Goal: Task Accomplishment & Management: Manage account settings

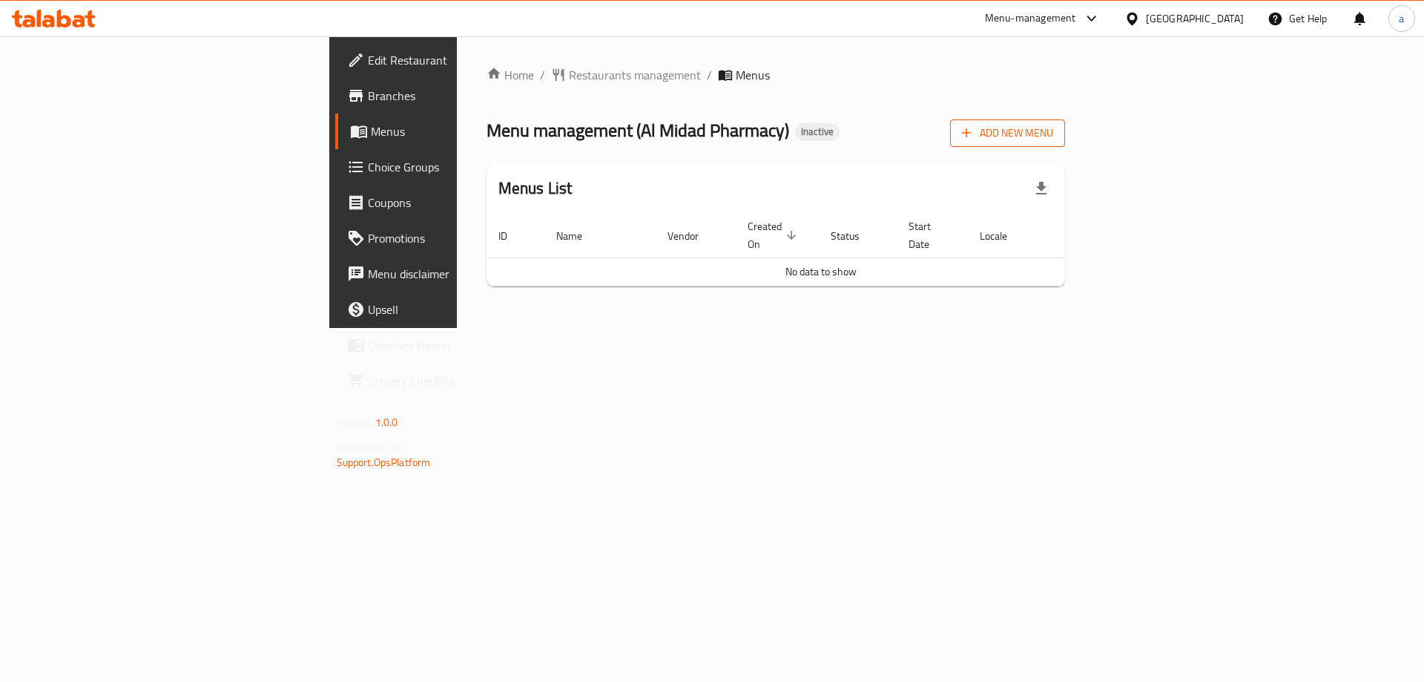
click at [1053, 133] on span "Add New Menu" at bounding box center [1007, 133] width 91 height 19
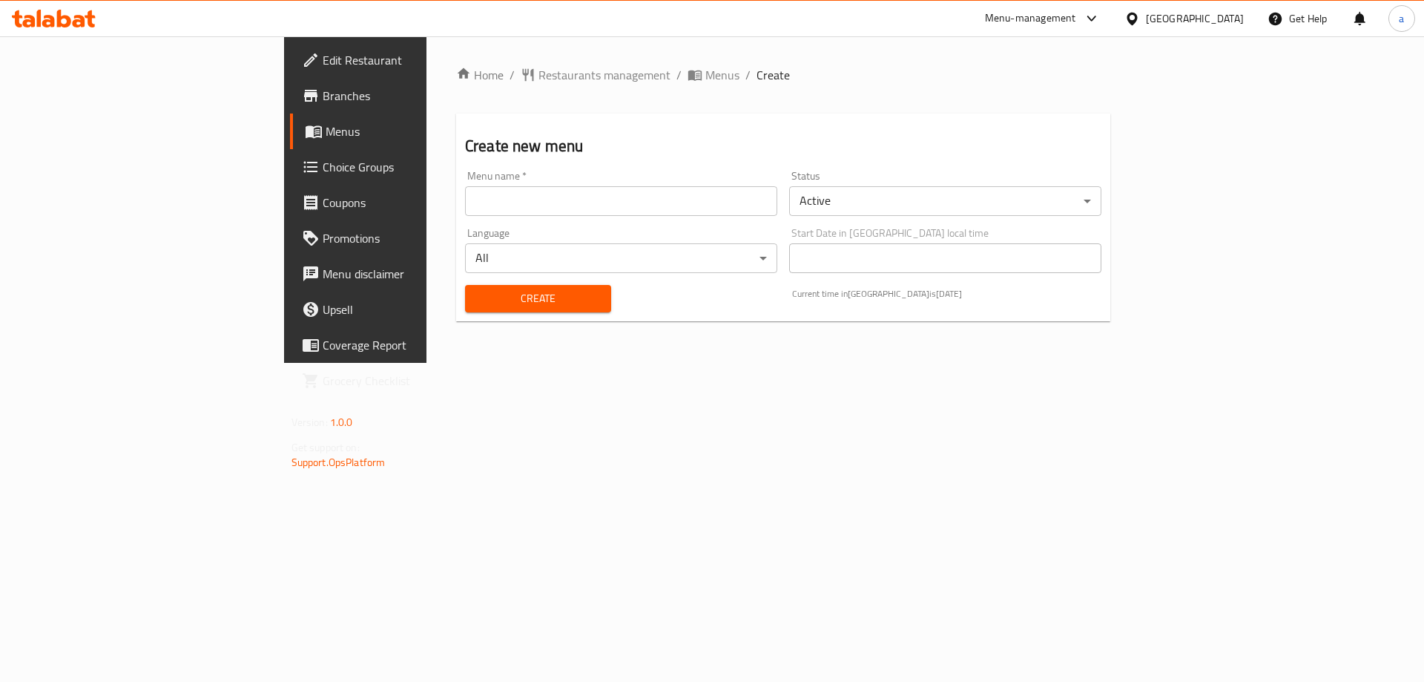
click at [465, 209] on input "text" at bounding box center [621, 201] width 312 height 30
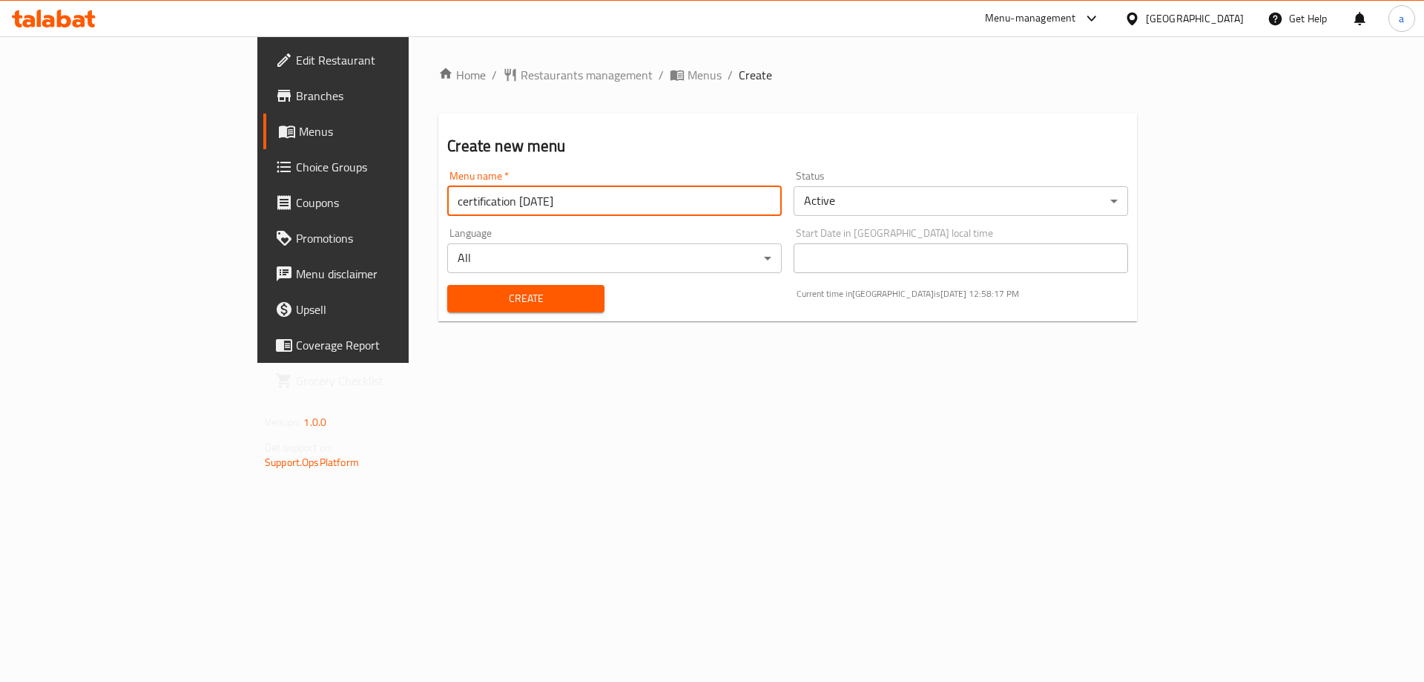
type input "certification [DATE]"
click at [459, 295] on span "Create" at bounding box center [525, 298] width 133 height 19
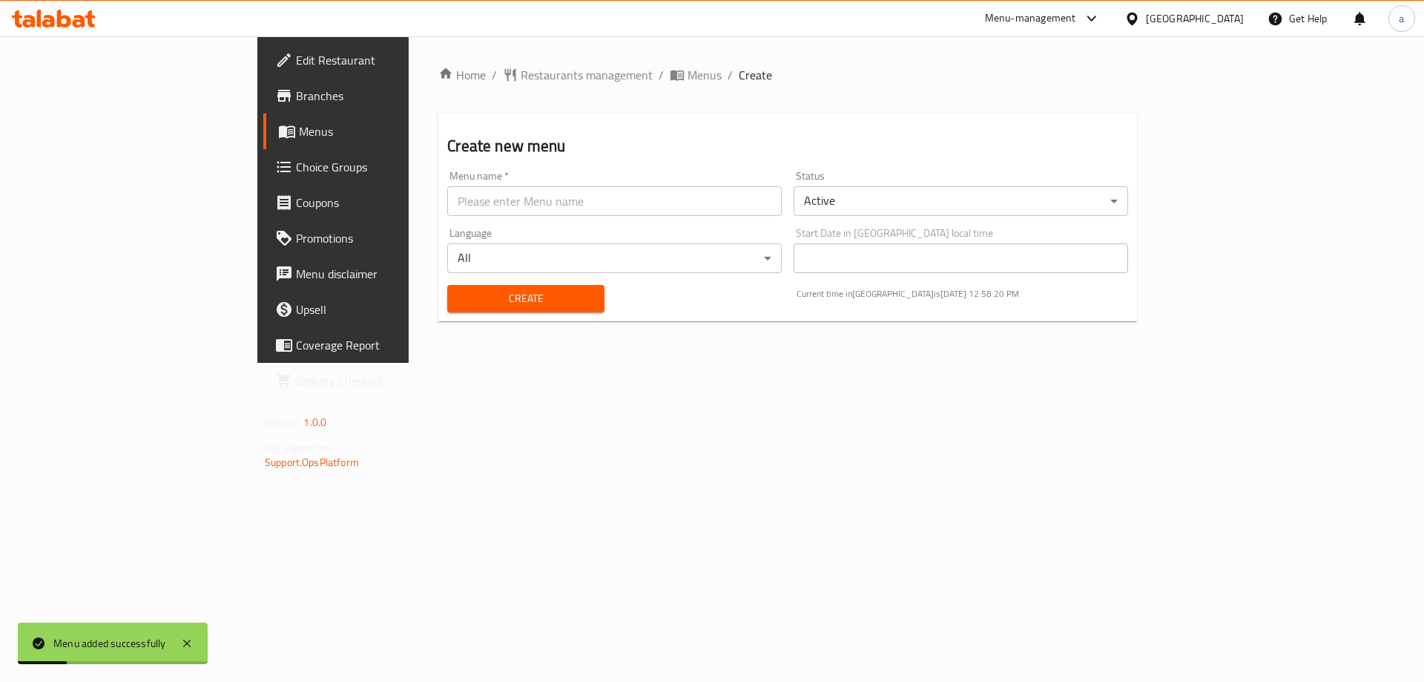
click at [299, 137] on span "Menus" at bounding box center [391, 131] width 185 height 18
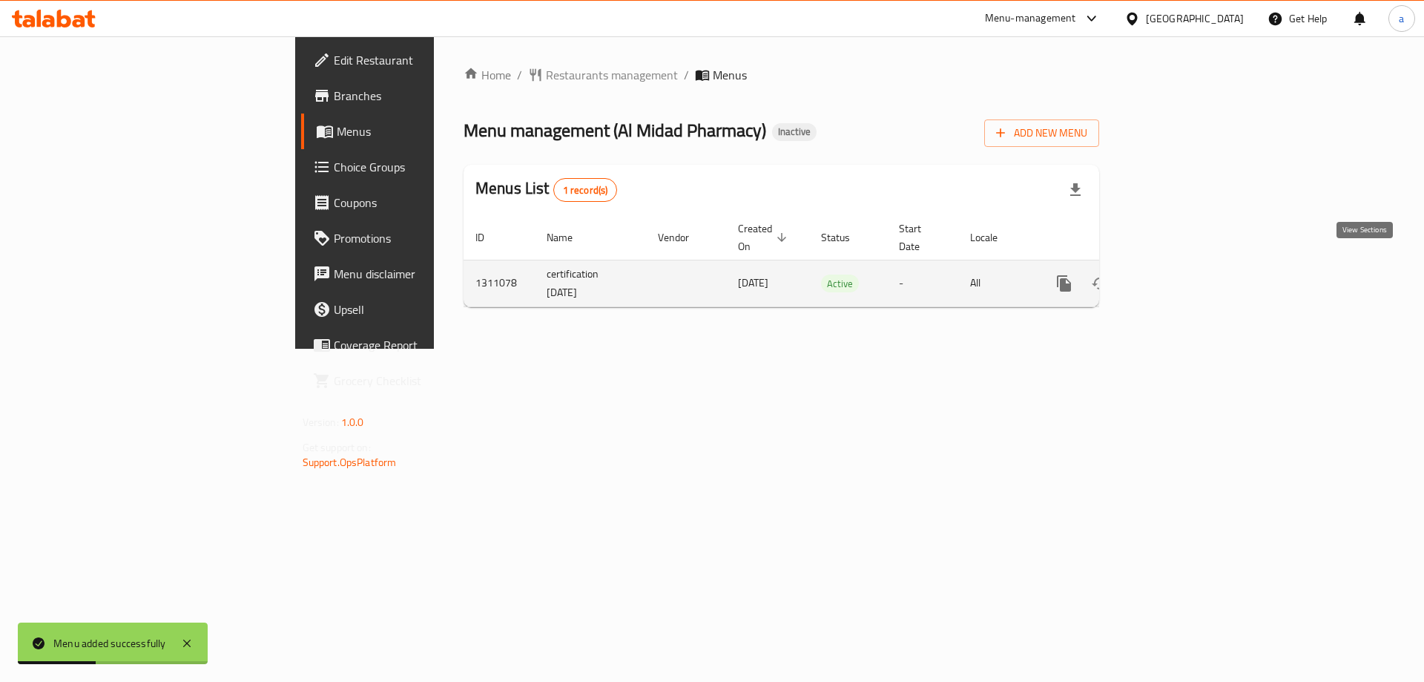
click at [1180, 274] on icon "enhanced table" at bounding box center [1171, 283] width 18 height 18
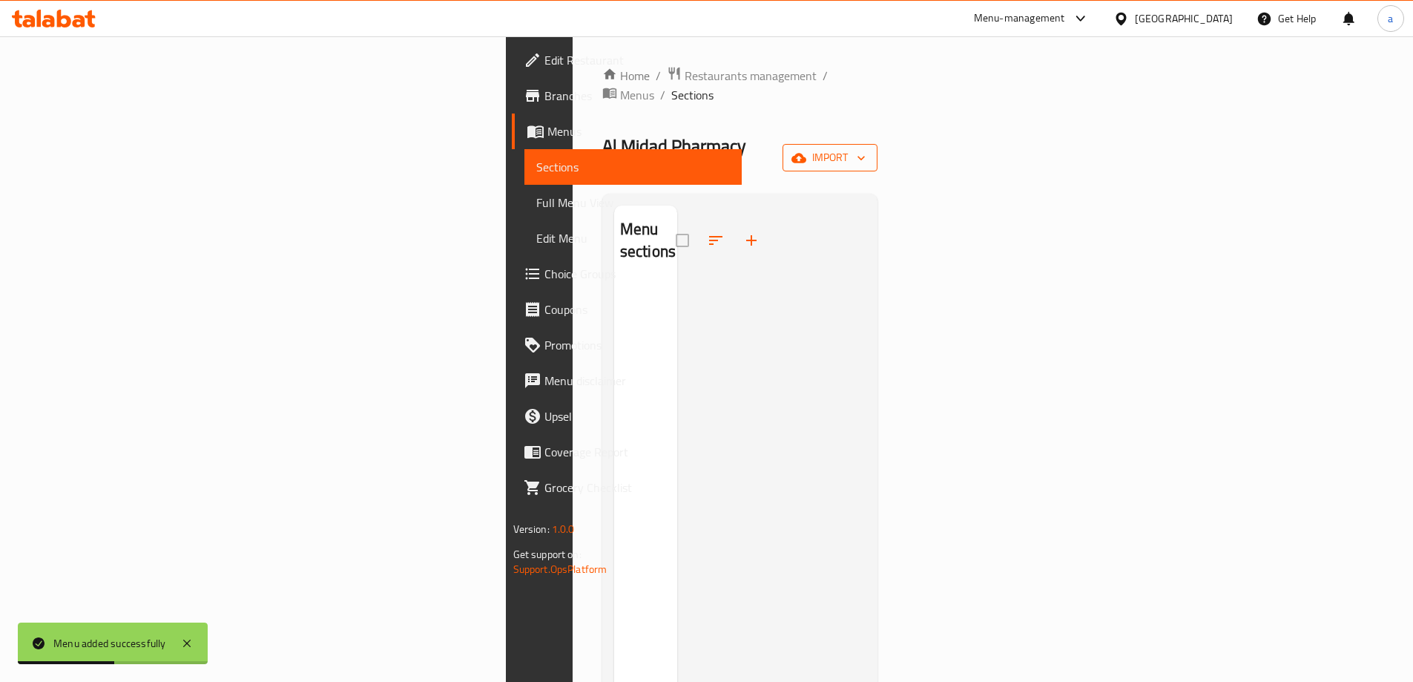
click at [866, 148] on span "import" at bounding box center [830, 157] width 71 height 19
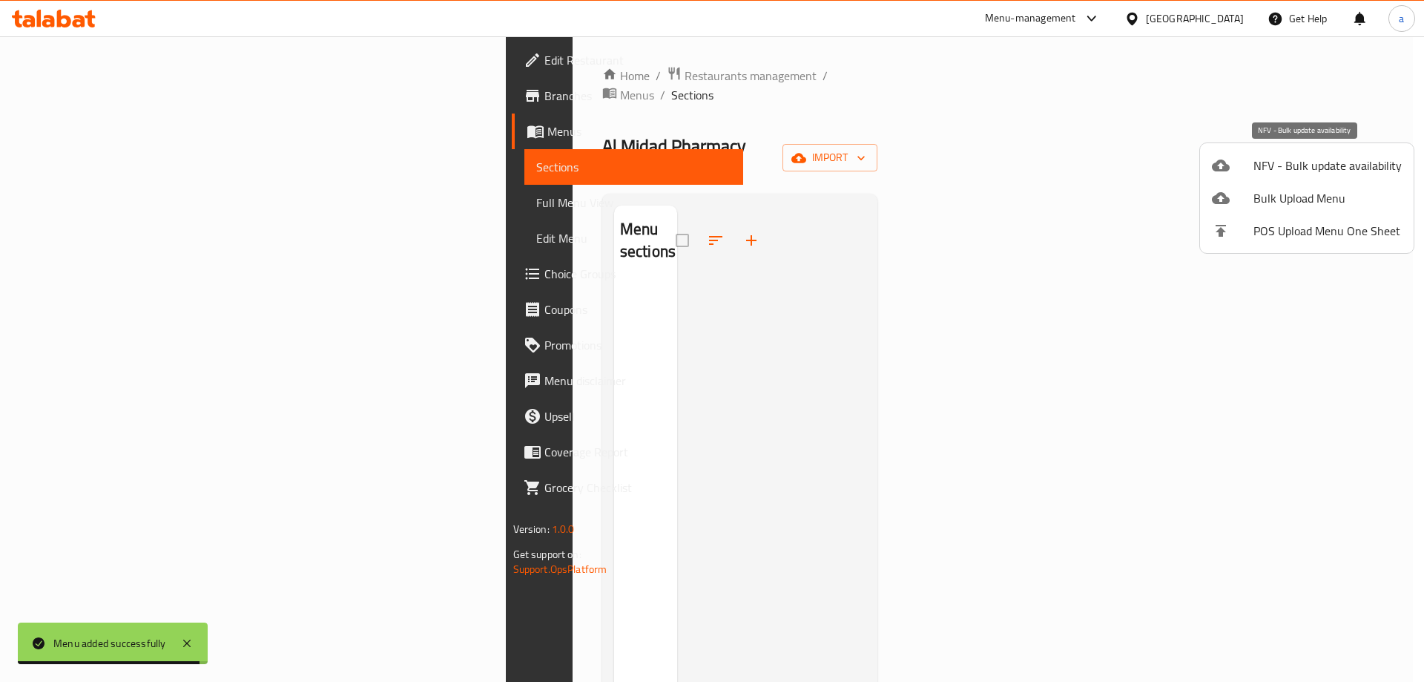
click at [1255, 157] on span "NFV - Bulk update availability" at bounding box center [1328, 166] width 148 height 18
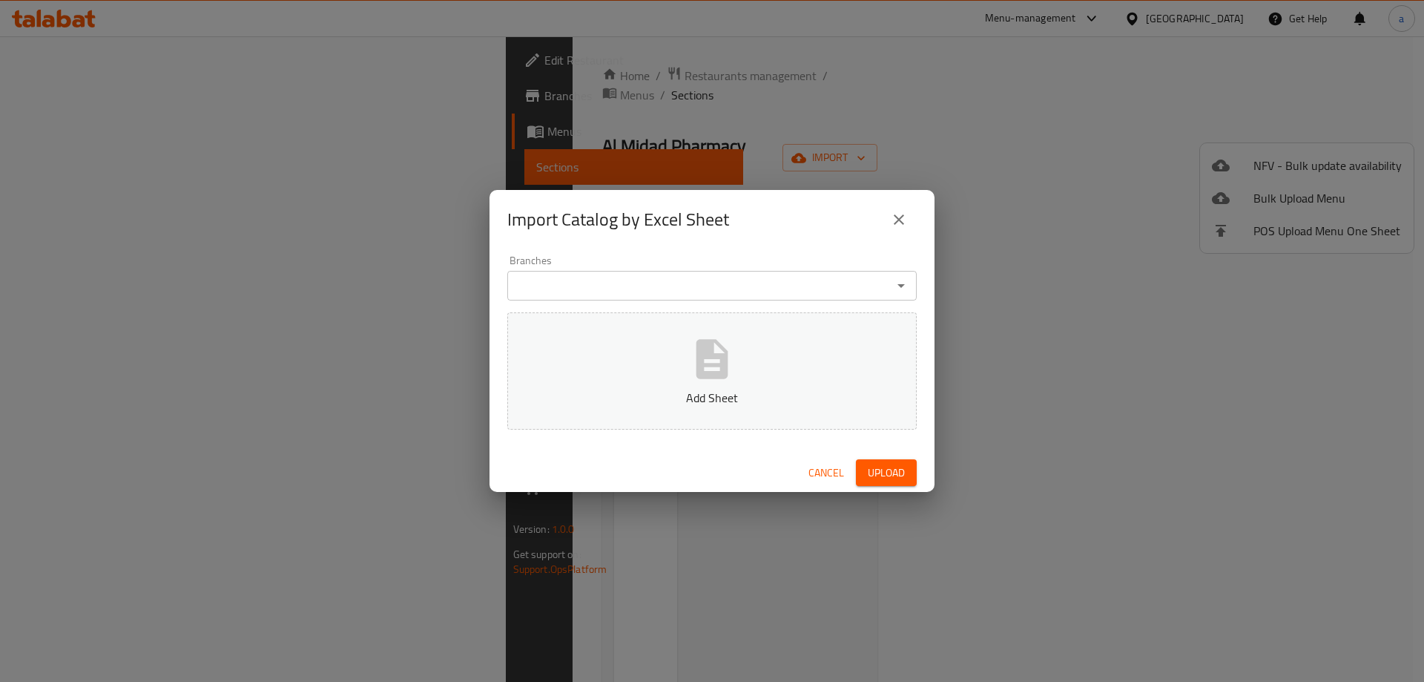
click at [664, 390] on p "Add Sheet" at bounding box center [712, 398] width 364 height 18
click at [889, 473] on span "Upload" at bounding box center [886, 473] width 37 height 19
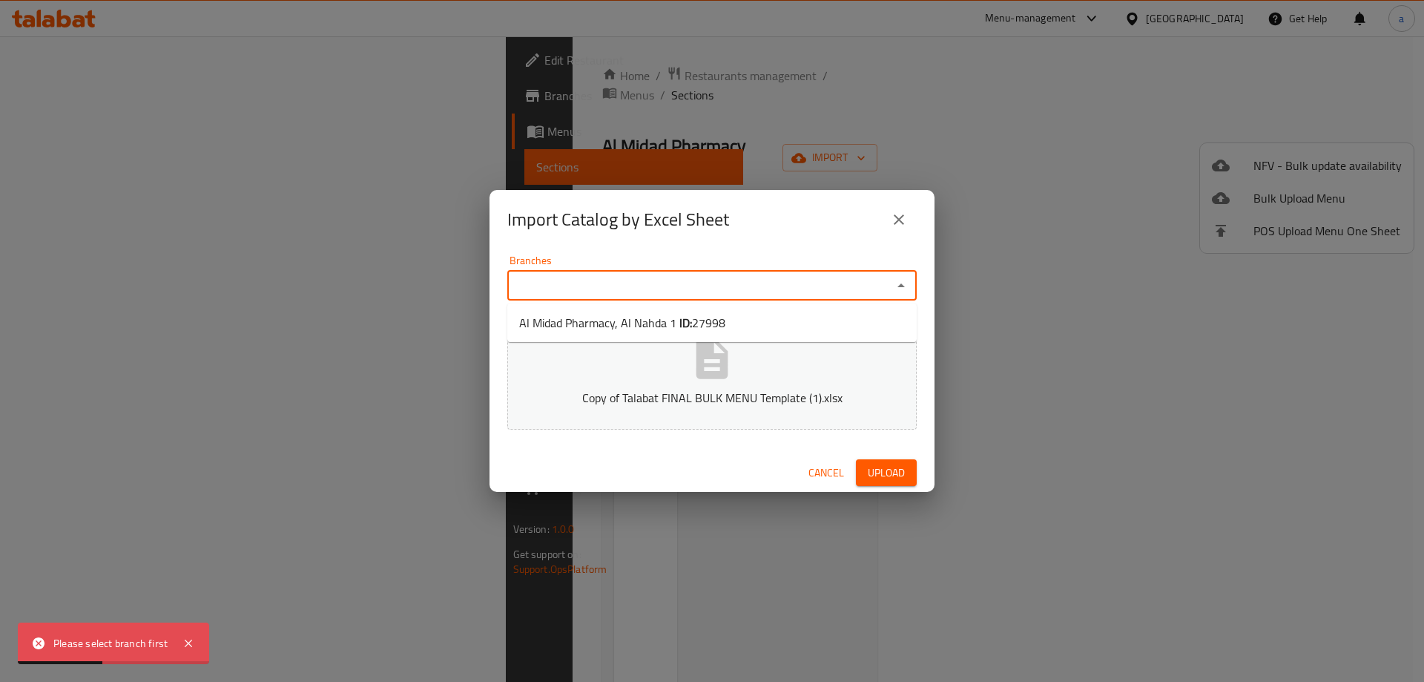
click at [820, 282] on input "Branches" at bounding box center [700, 285] width 376 height 21
click at [791, 321] on li "Al Midad Pharmacy, Al Nahda 1 ID: 27998" at bounding box center [711, 322] width 409 height 27
type input "Al Midad Pharmacy, Al Nahda 1"
click at [901, 478] on span "Upload" at bounding box center [886, 473] width 37 height 19
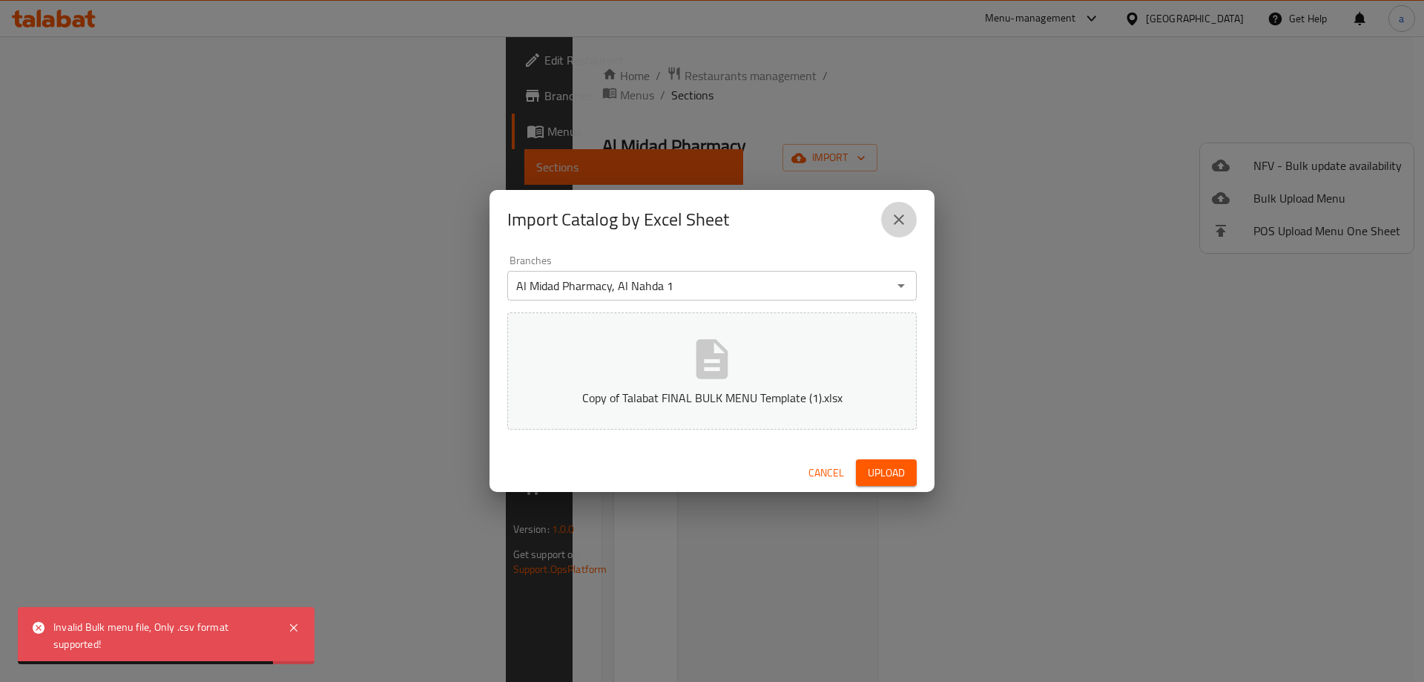
click at [900, 217] on icon "close" at bounding box center [899, 220] width 18 height 18
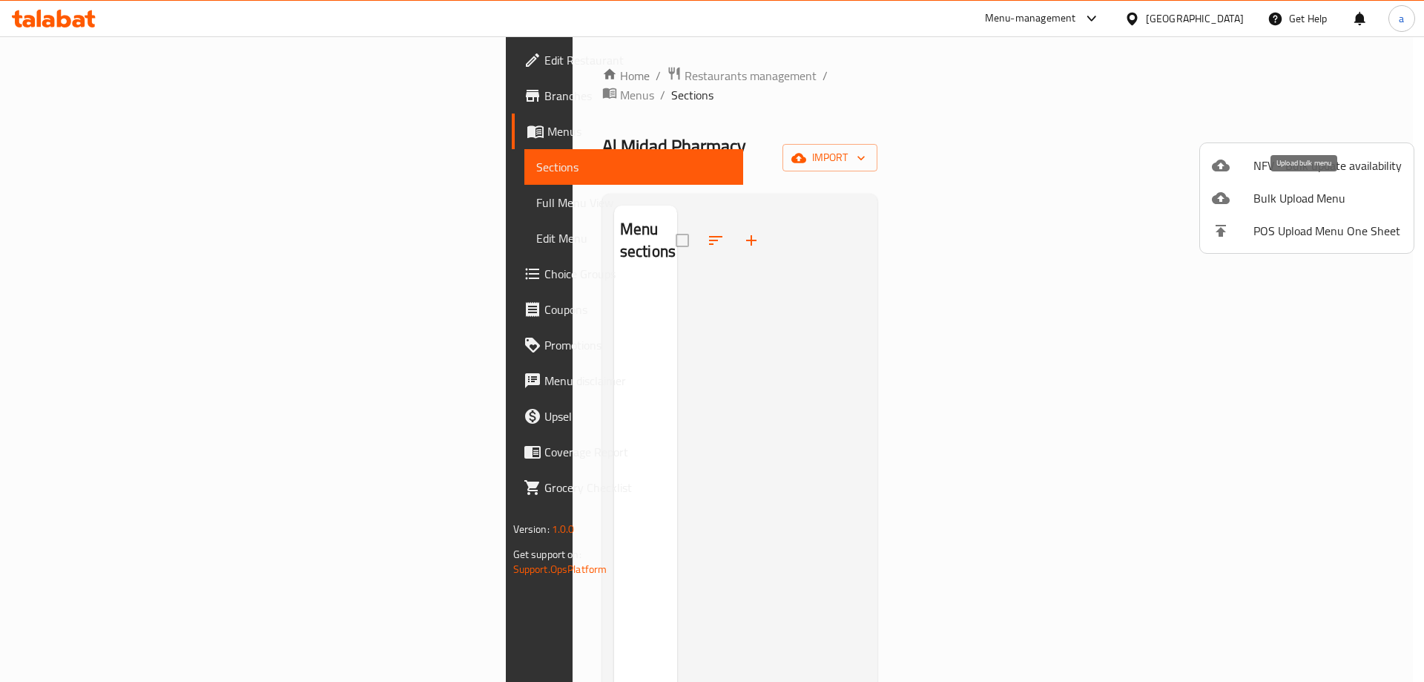
click at [1266, 201] on span "Bulk Upload Menu" at bounding box center [1328, 198] width 148 height 18
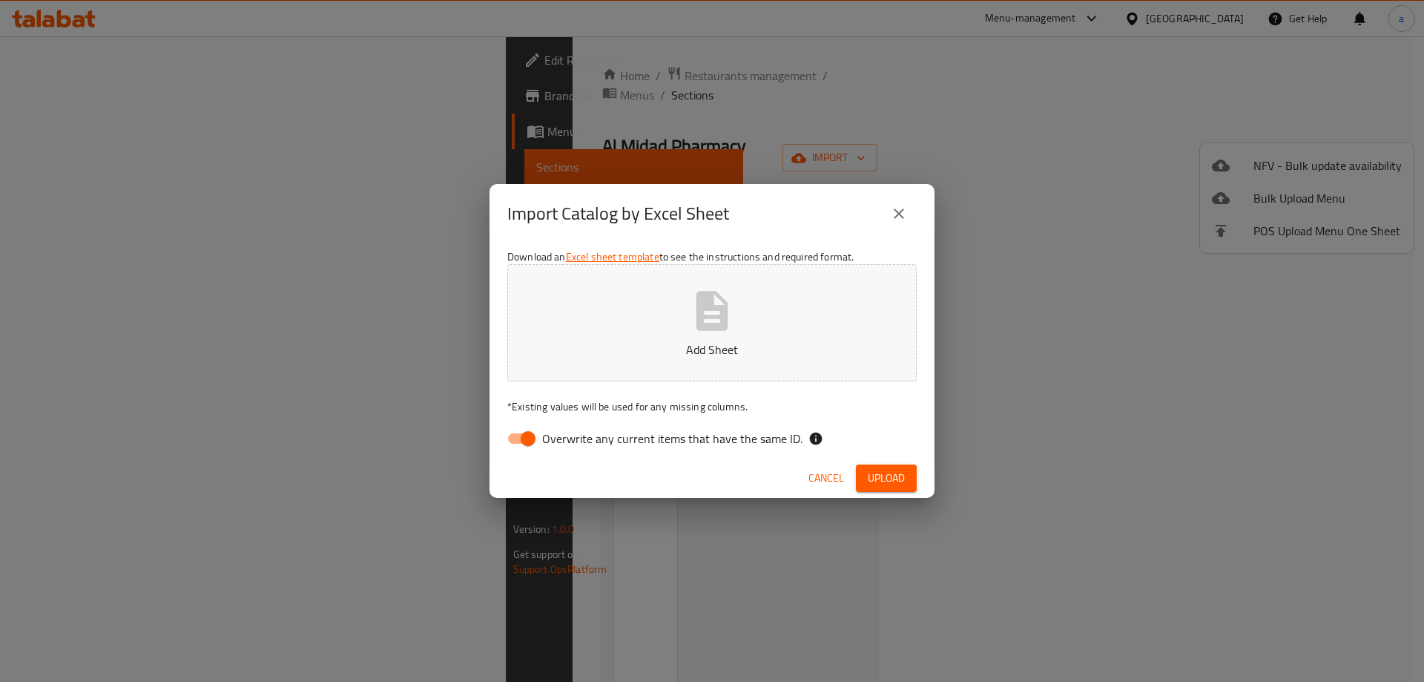
click at [522, 441] on input "Overwrite any current items that have the same ID." at bounding box center [528, 438] width 85 height 28
checkbox input "false"
click at [686, 339] on button "Add Sheet" at bounding box center [711, 322] width 409 height 117
click at [887, 481] on span "Upload" at bounding box center [886, 478] width 37 height 19
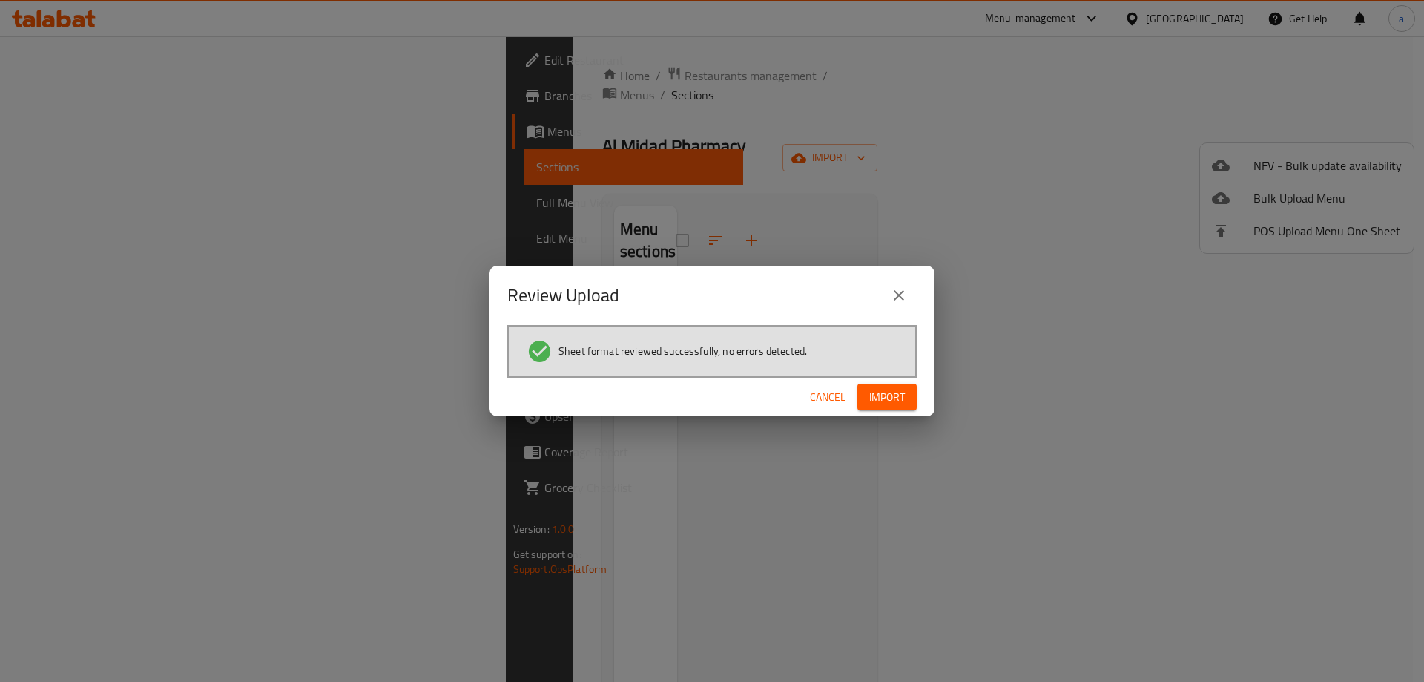
click at [895, 407] on button "Import" at bounding box center [887, 397] width 59 height 27
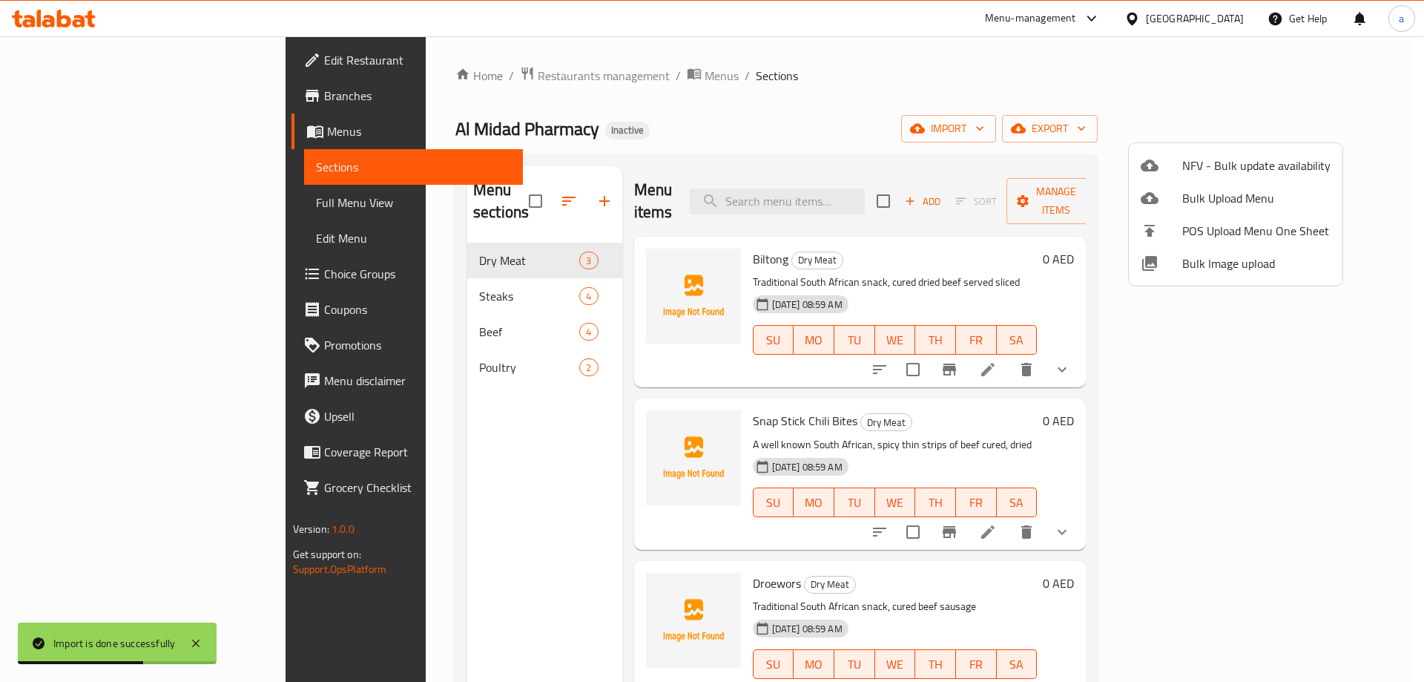
click at [69, 201] on div at bounding box center [712, 341] width 1424 height 682
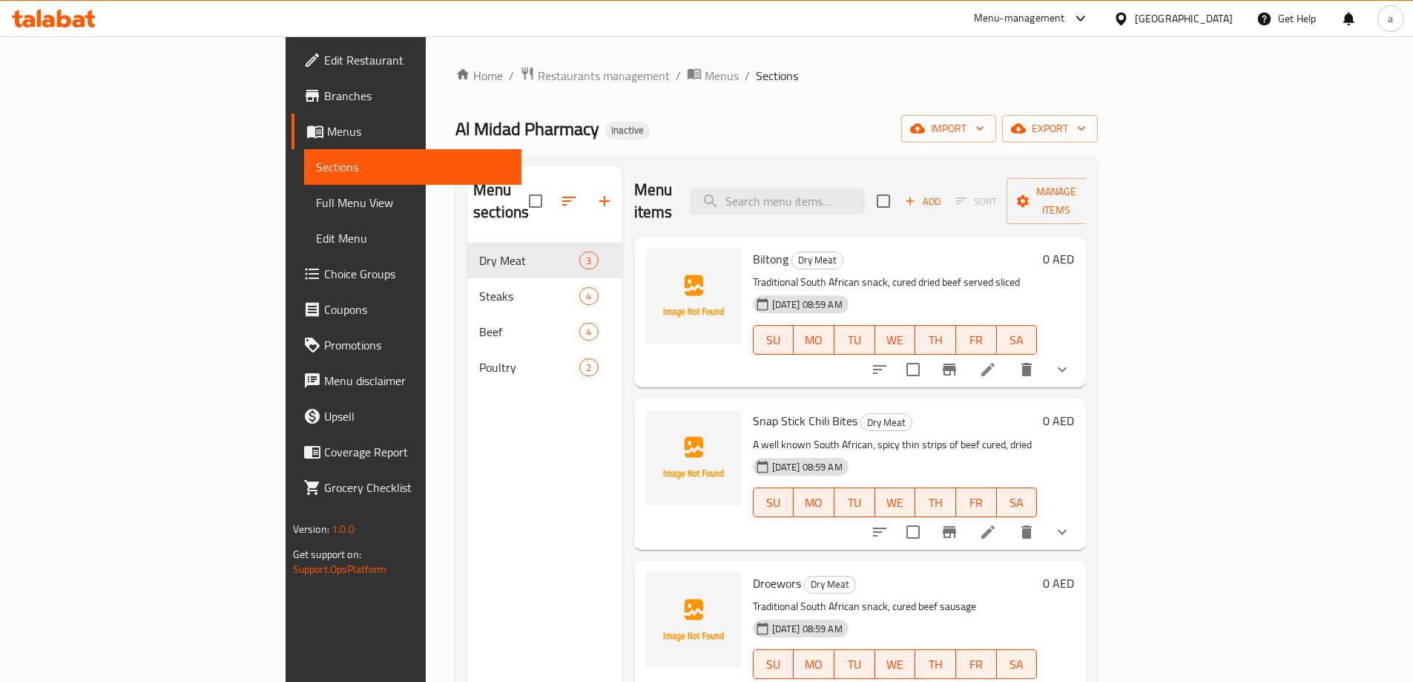
click at [316, 207] on span "Full Menu View" at bounding box center [413, 203] width 194 height 18
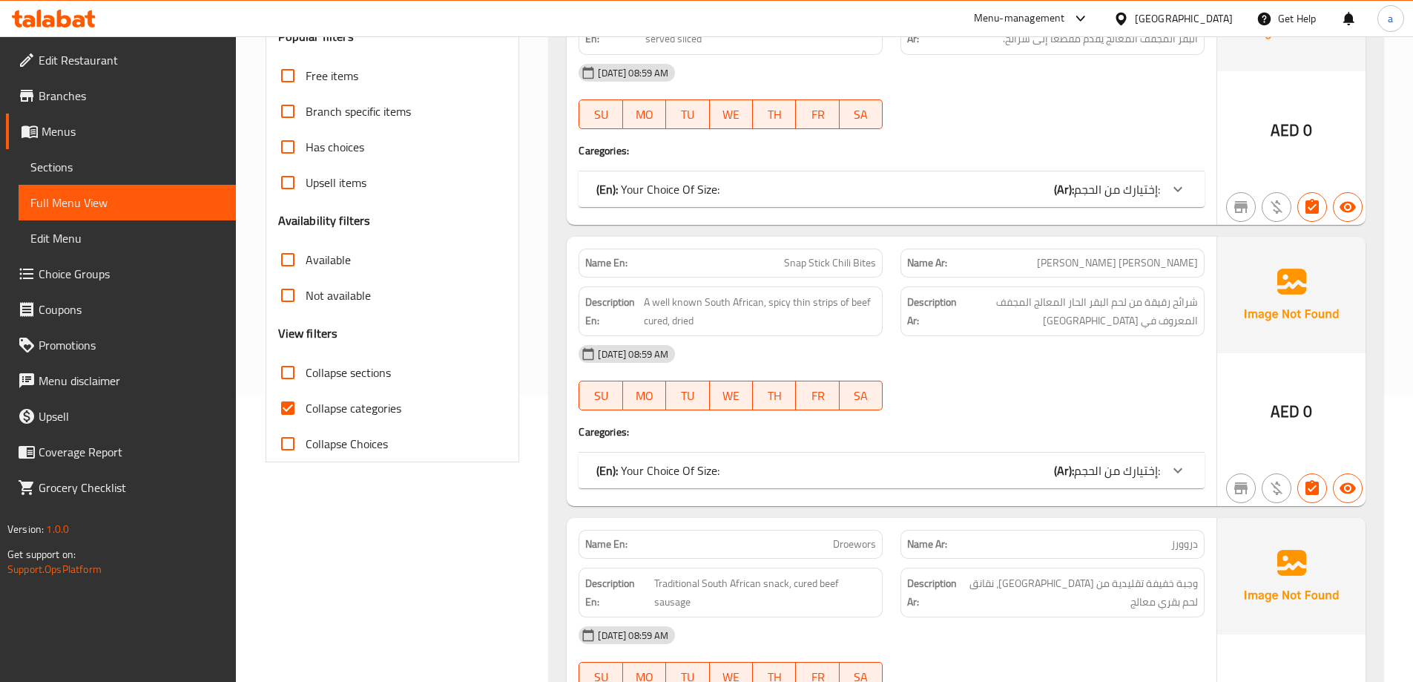
scroll to position [297, 0]
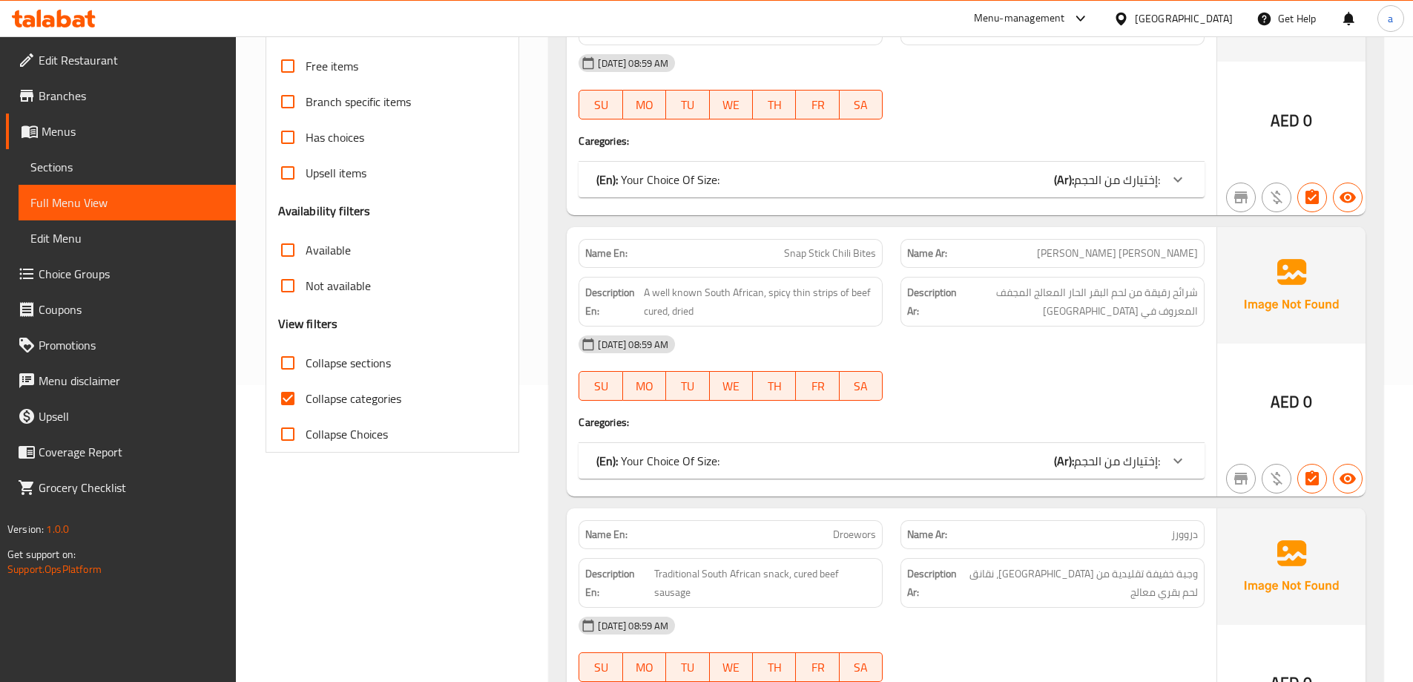
click at [289, 392] on input "Collapse categories" at bounding box center [288, 399] width 36 height 36
checkbox input "false"
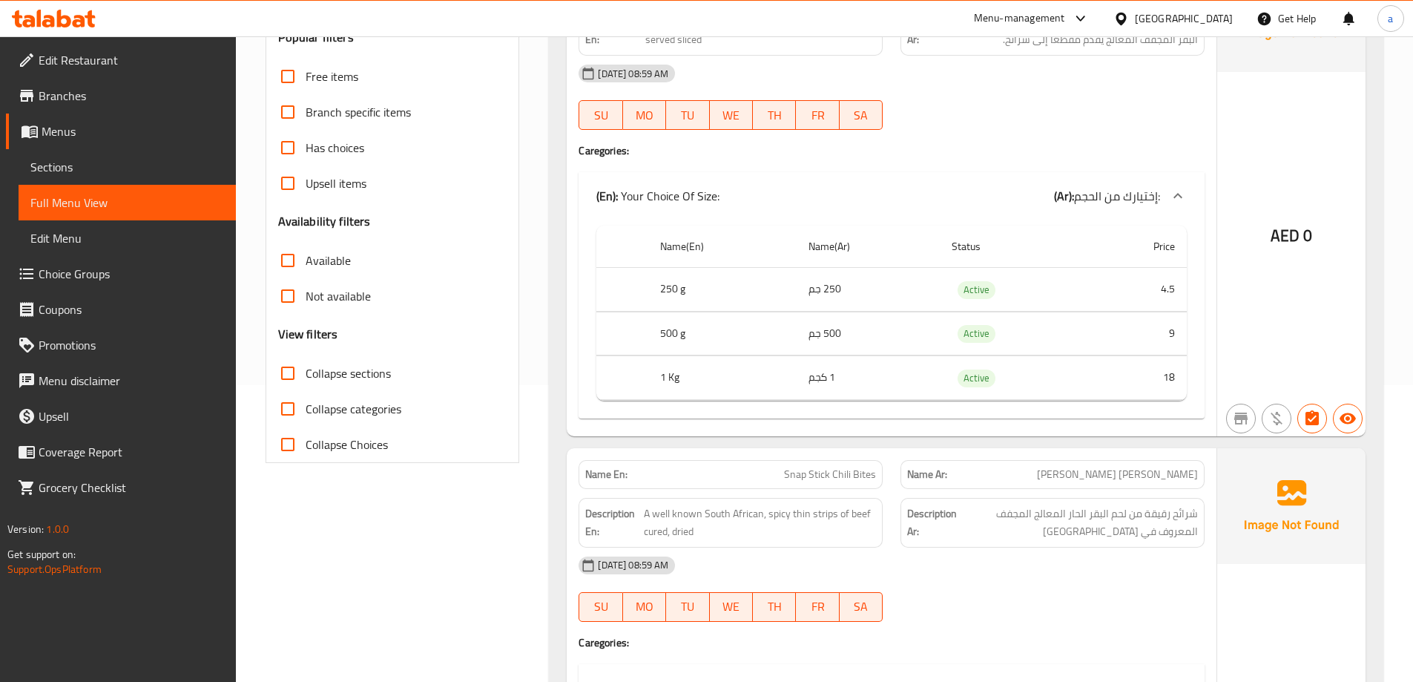
scroll to position [445, 0]
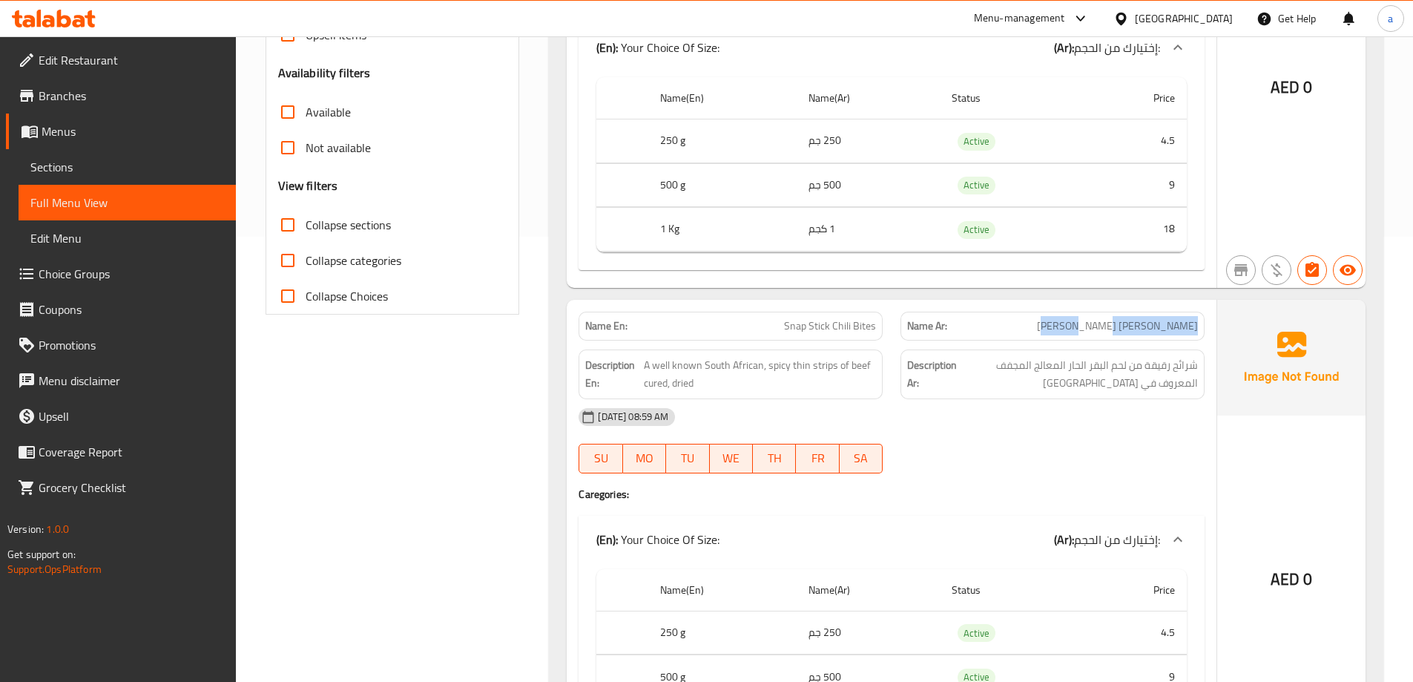
drag, startPoint x: 1099, startPoint y: 328, endPoint x: 1210, endPoint y: 329, distance: 111.3
click at [1210, 329] on div "Name Ar: [PERSON_NAME]" at bounding box center [1053, 326] width 322 height 47
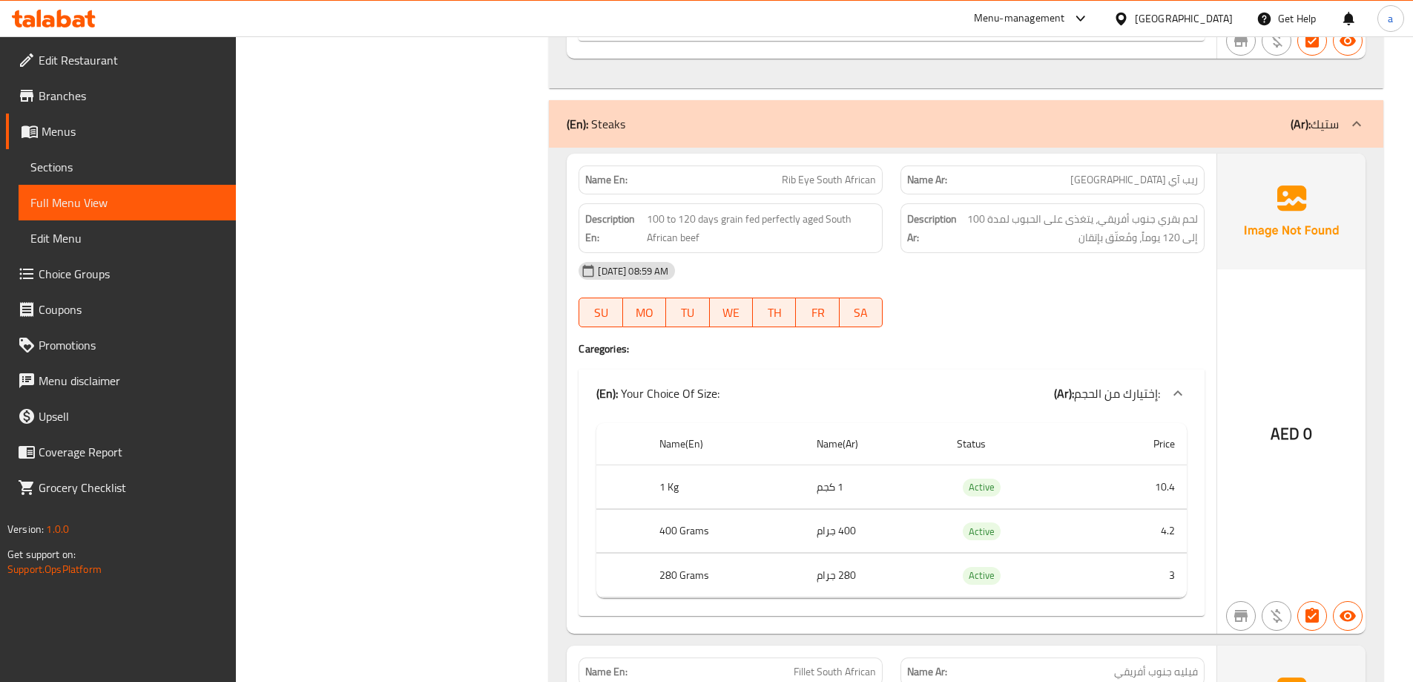
scroll to position [1632, 0]
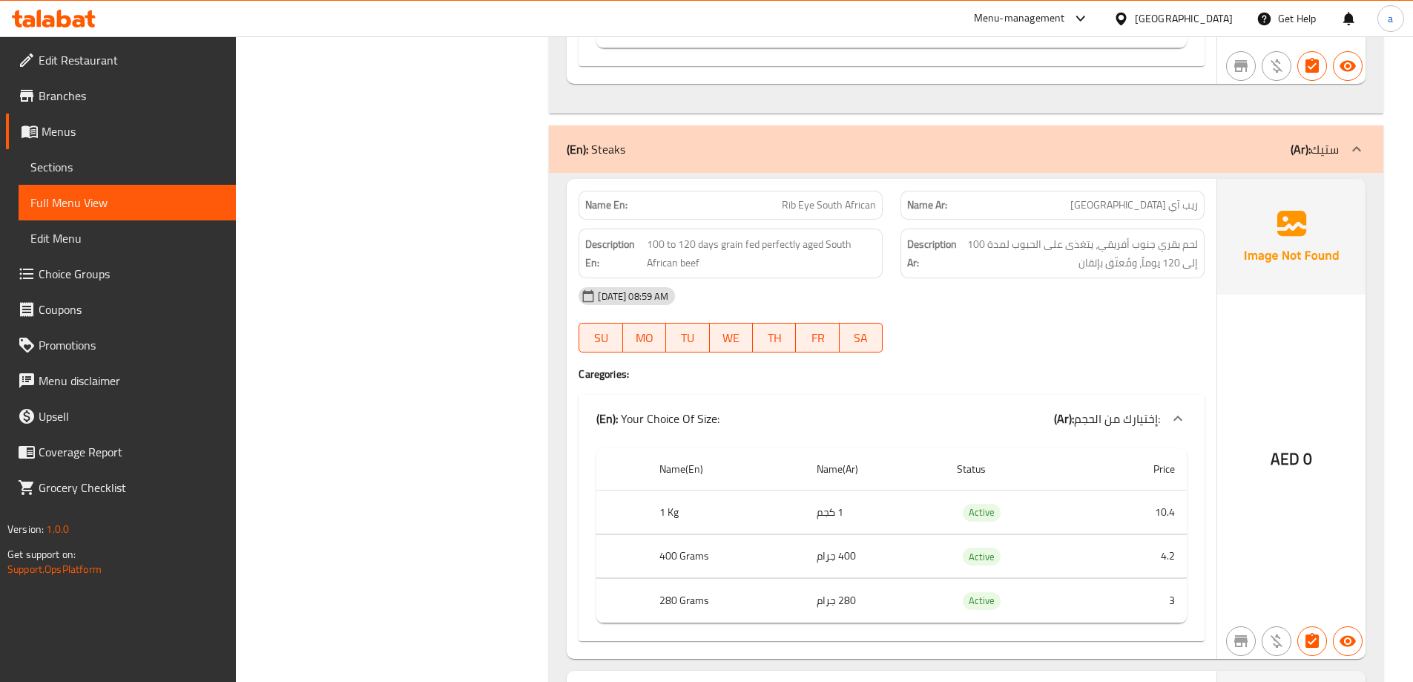
click at [976, 219] on div "Name Ar: ريب آي [GEOGRAPHIC_DATA]" at bounding box center [1053, 205] width 304 height 29
click at [1109, 202] on p "Name Ar: ريب آي [GEOGRAPHIC_DATA]" at bounding box center [1052, 205] width 291 height 16
click at [70, 161] on span "Sections" at bounding box center [127, 167] width 194 height 18
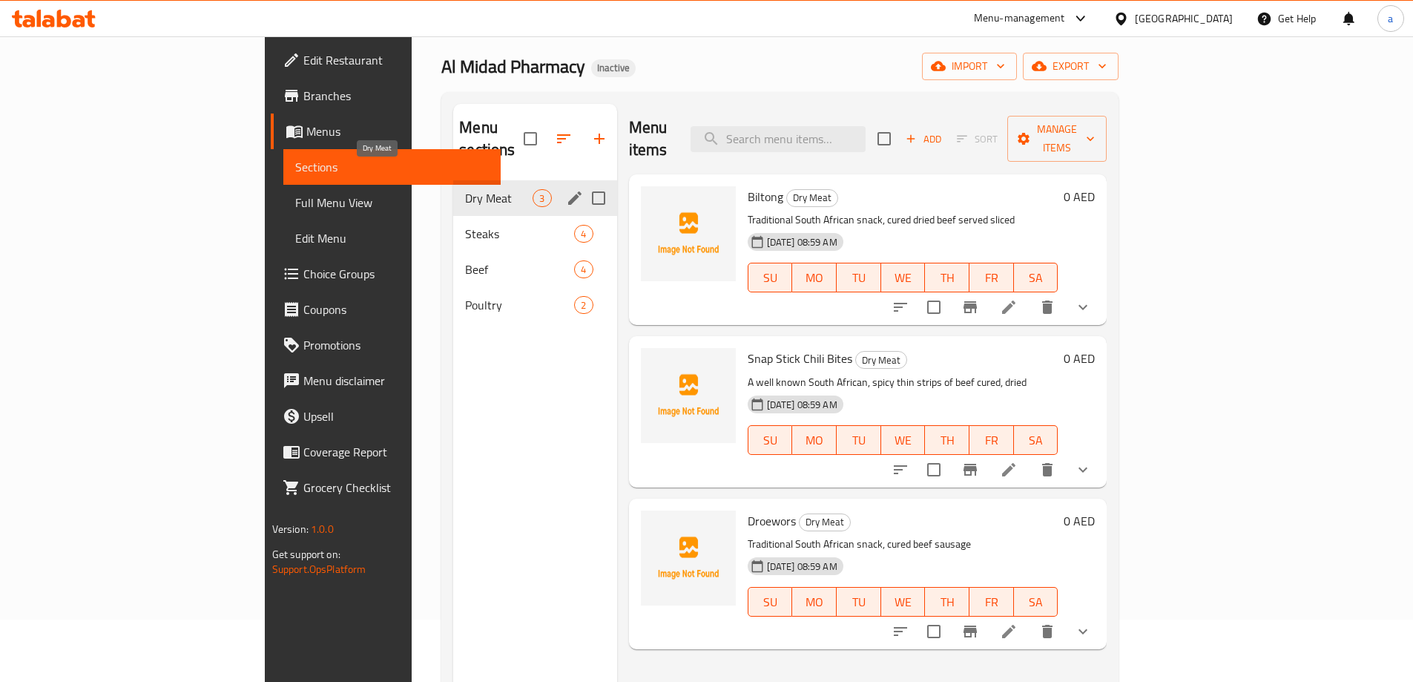
scroll to position [59, 0]
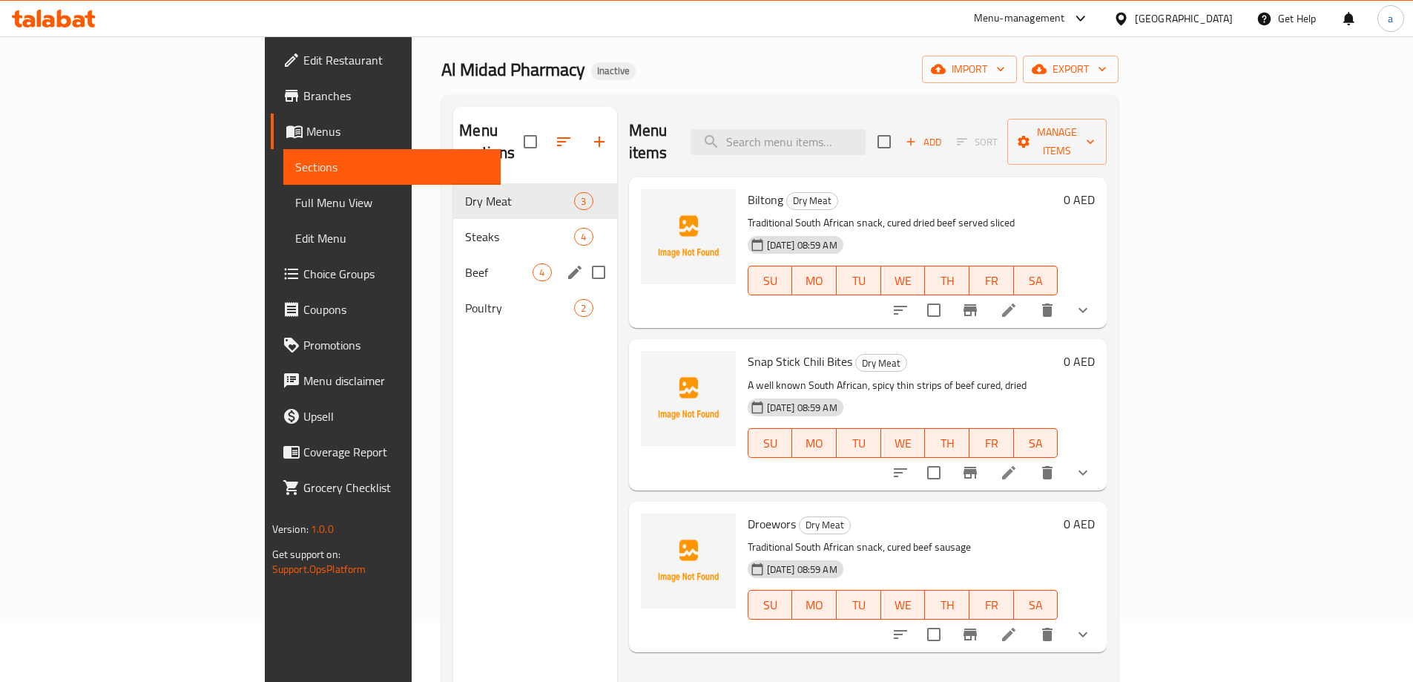
click at [453, 260] on div "Beef 4" at bounding box center [534, 272] width 163 height 36
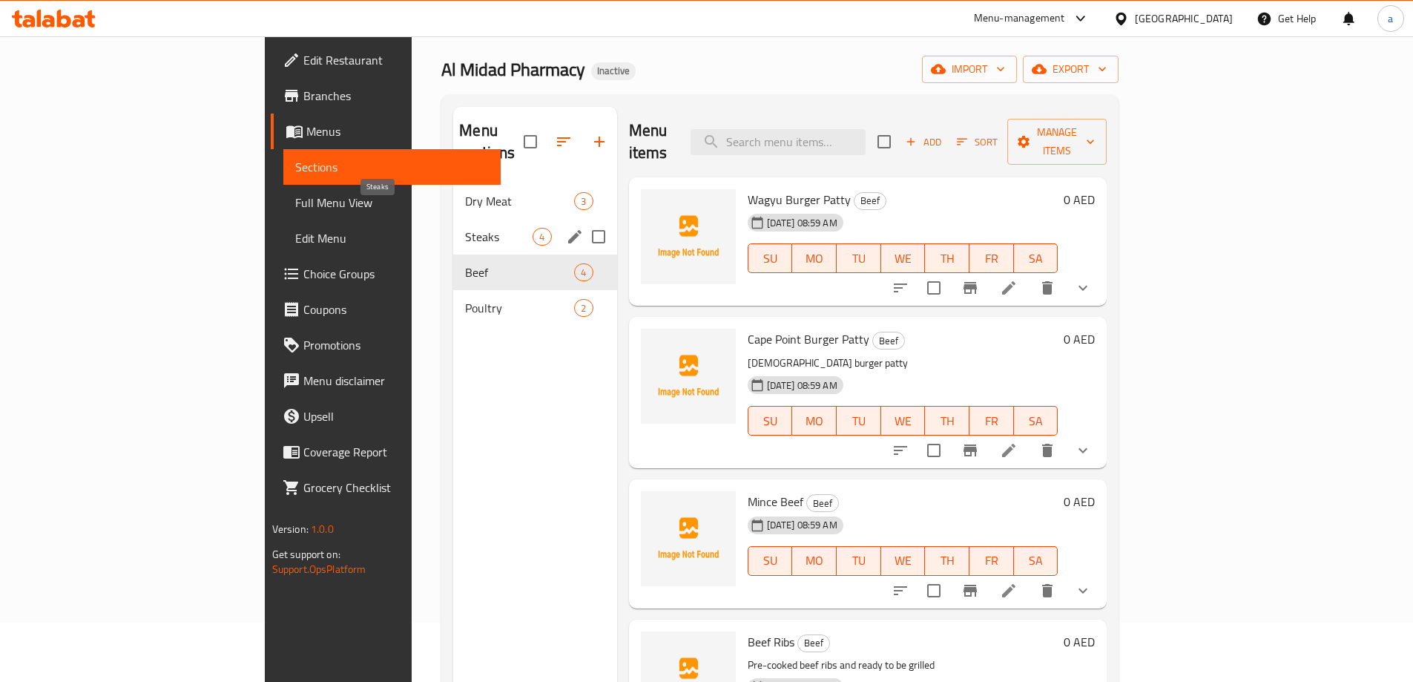
click at [465, 228] on span "Steaks" at bounding box center [499, 237] width 68 height 18
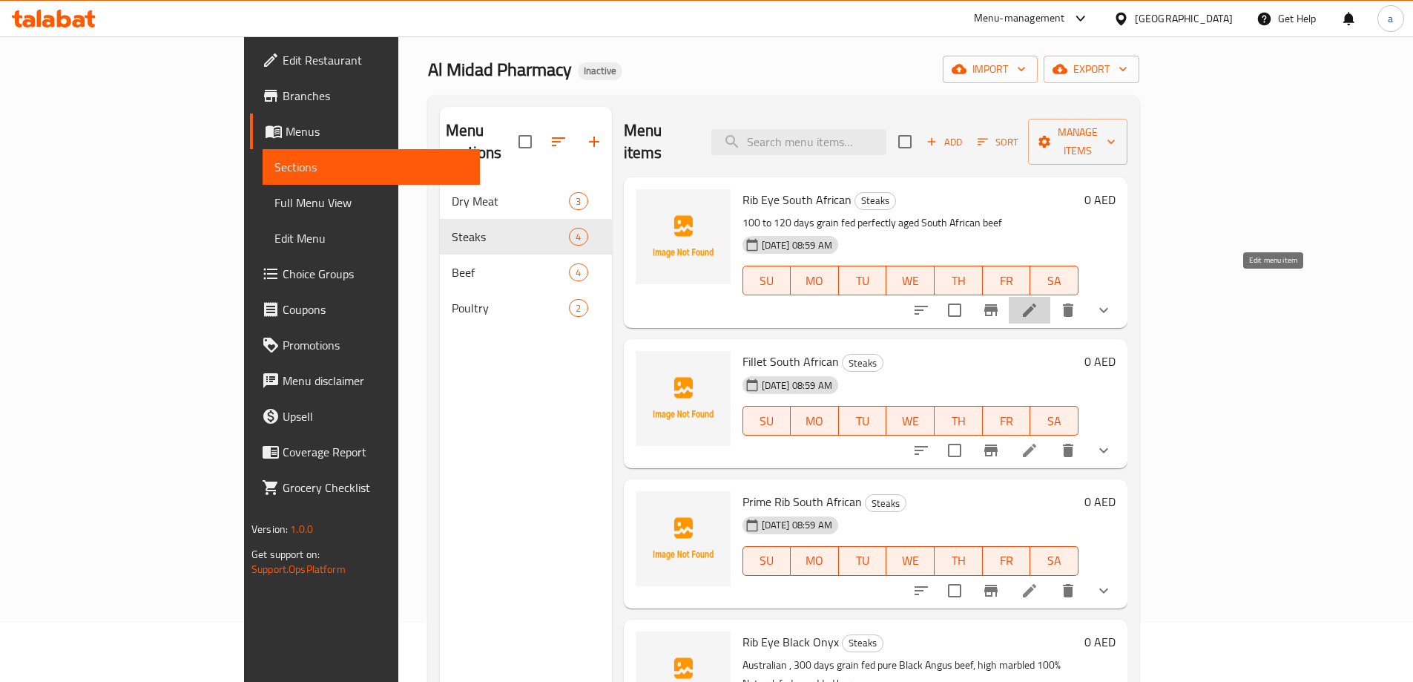
click at [1039, 301] on icon at bounding box center [1030, 310] width 18 height 18
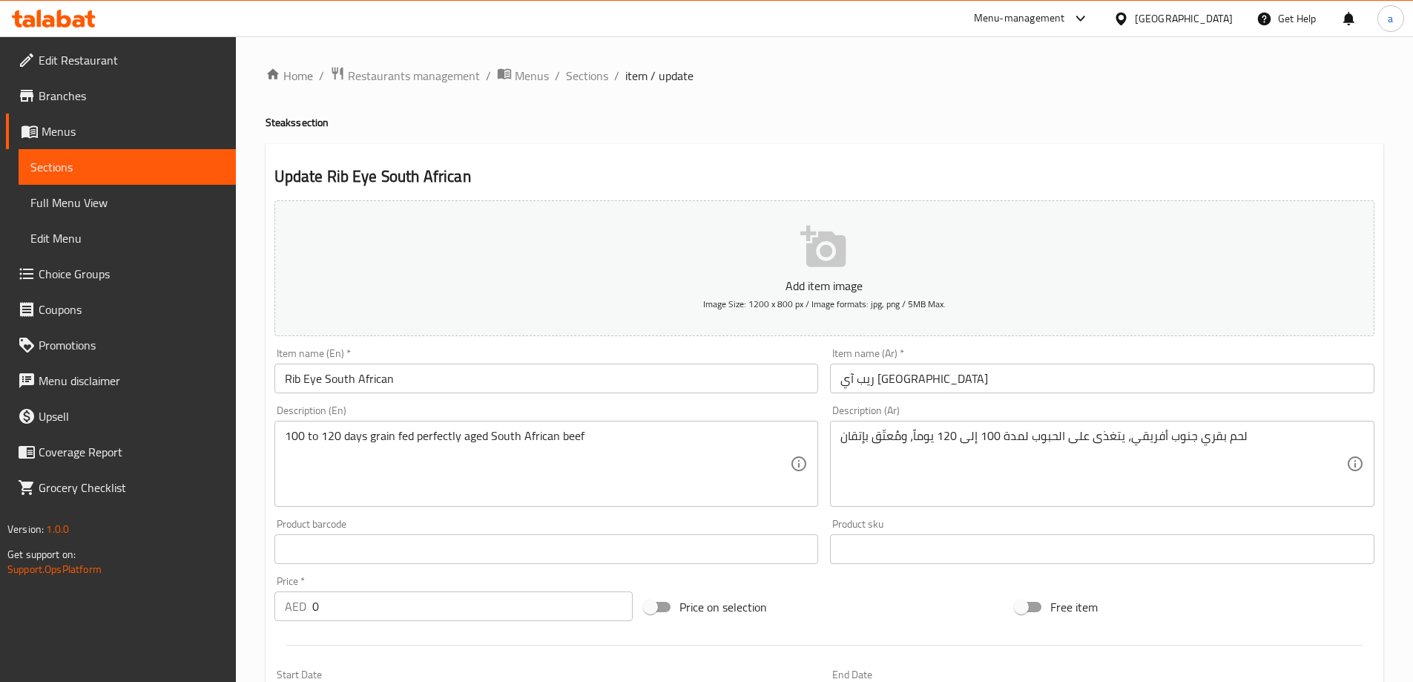
click at [842, 375] on input "ريب آي [GEOGRAPHIC_DATA]" at bounding box center [1102, 379] width 545 height 30
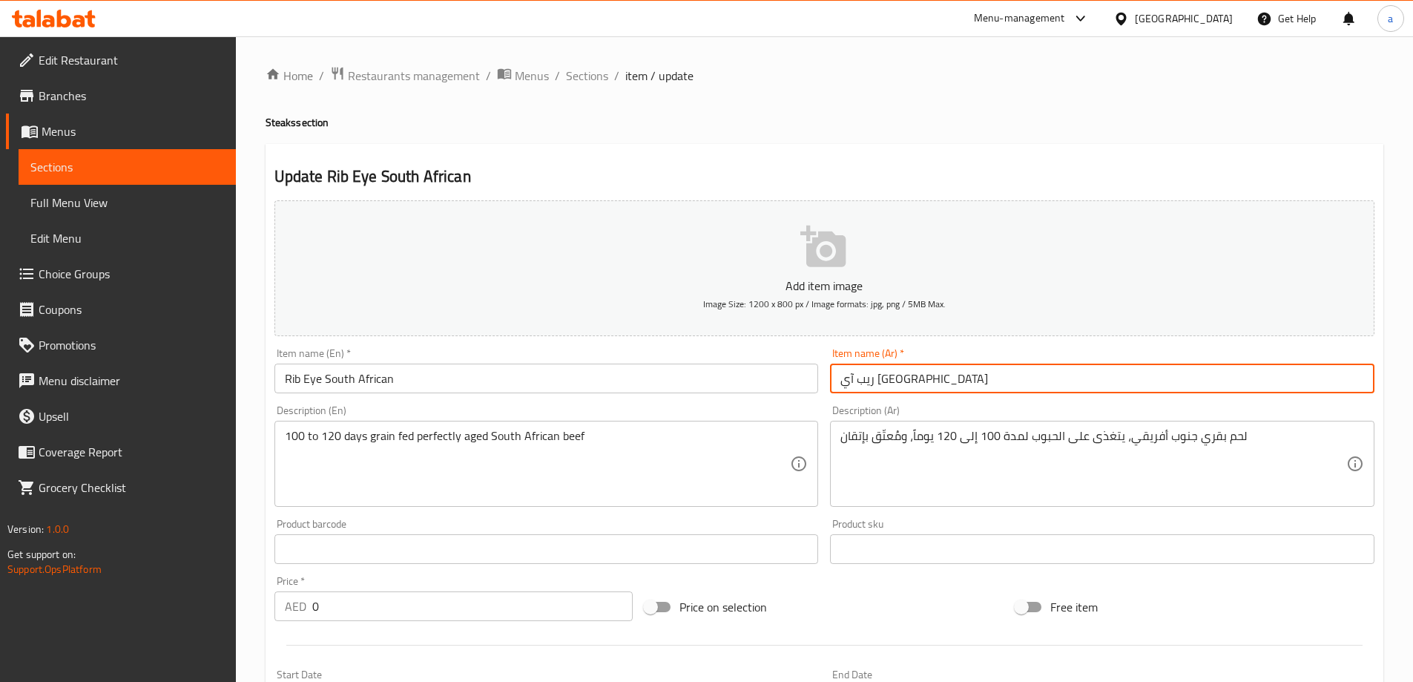
click at [836, 378] on input "ريب آي [GEOGRAPHIC_DATA]" at bounding box center [1102, 379] width 545 height 30
drag, startPoint x: 844, startPoint y: 381, endPoint x: 834, endPoint y: 384, distance: 10.8
click at [834, 384] on input "ريب آي [GEOGRAPHIC_DATA]" at bounding box center [1102, 379] width 545 height 30
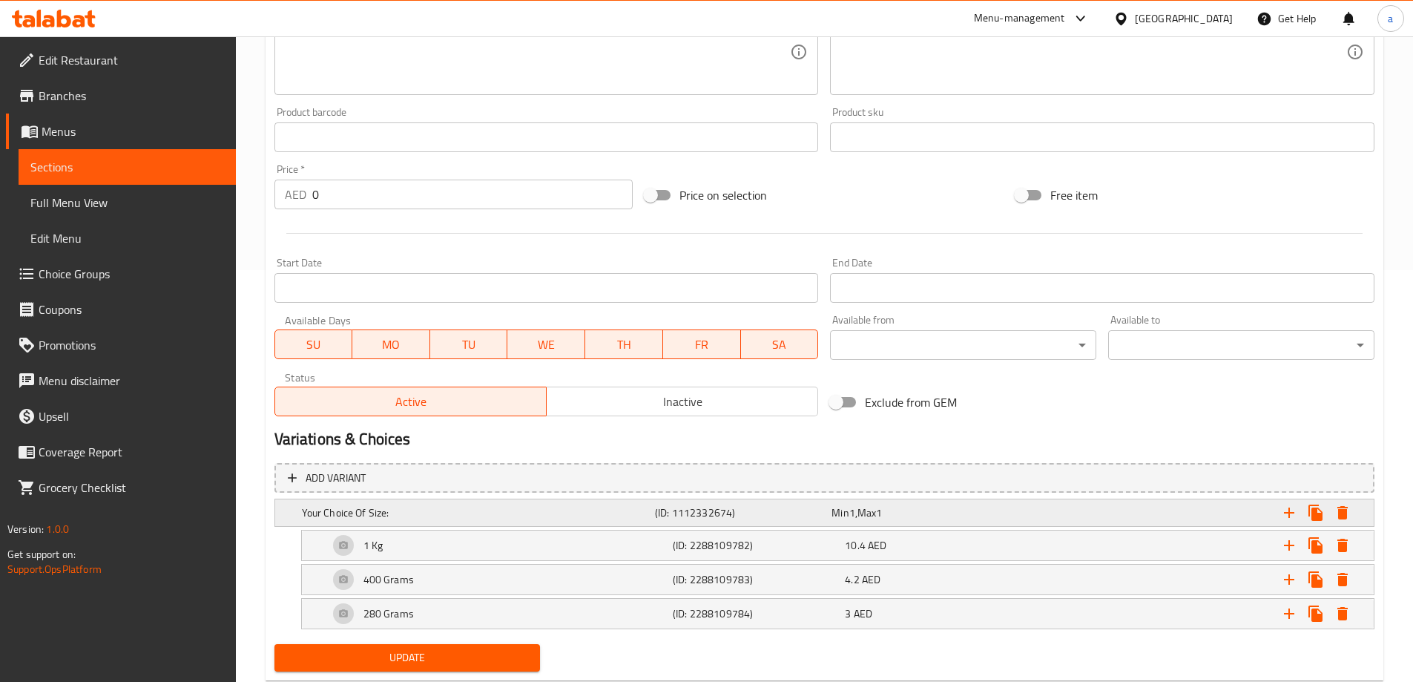
scroll to position [452, 0]
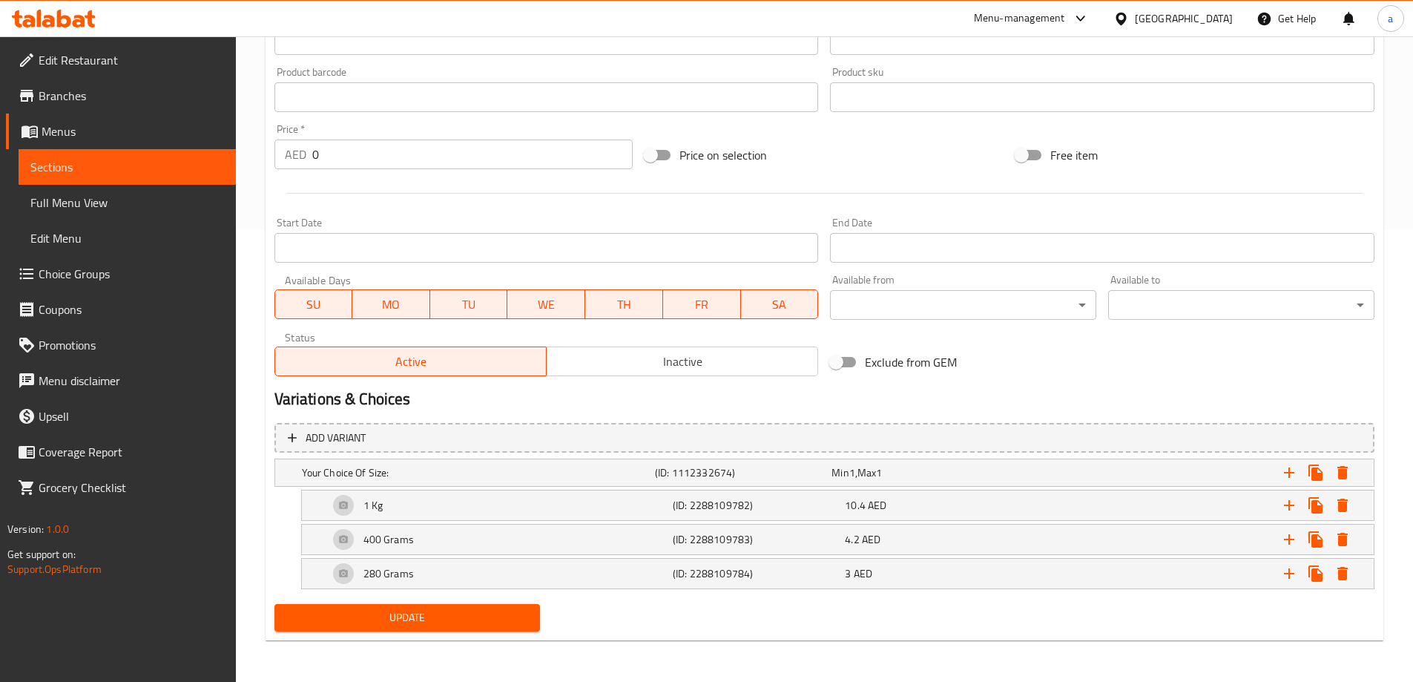
type input "ريب آي جنوب أفريقي"
click at [420, 619] on span "Update" at bounding box center [407, 617] width 243 height 19
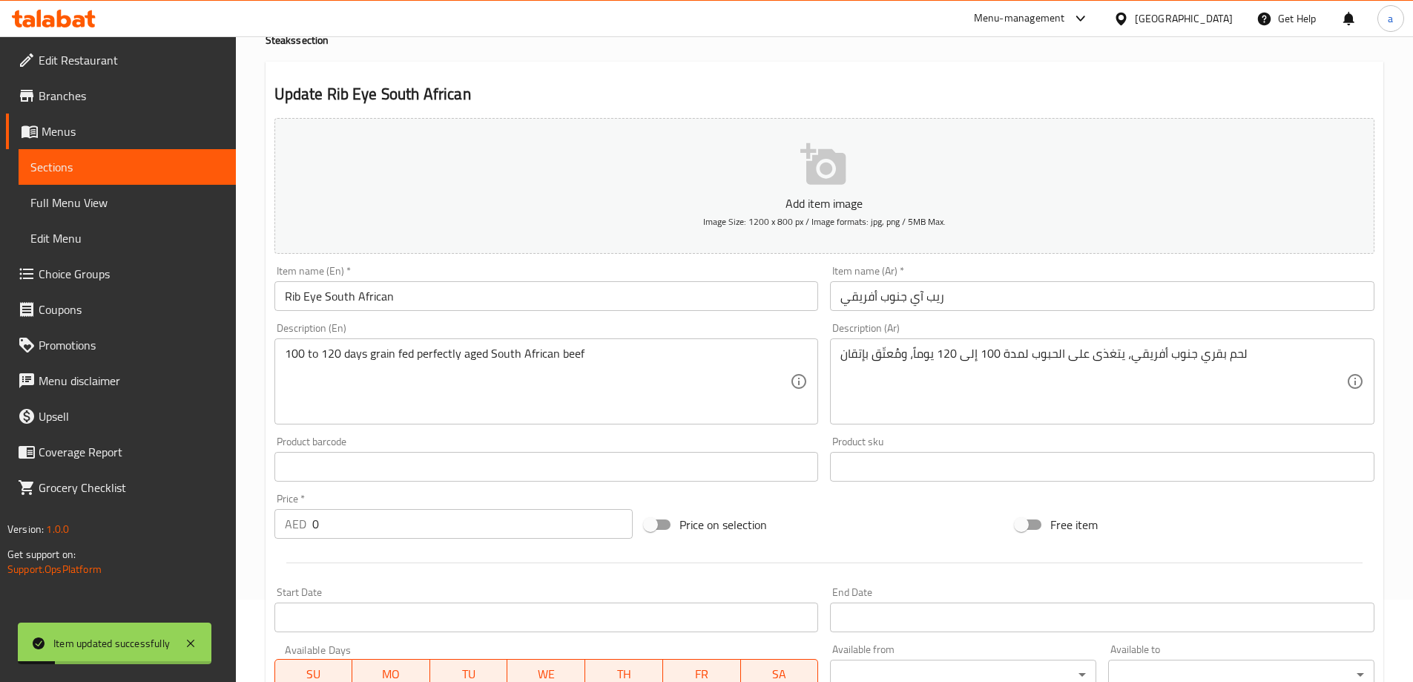
scroll to position [0, 0]
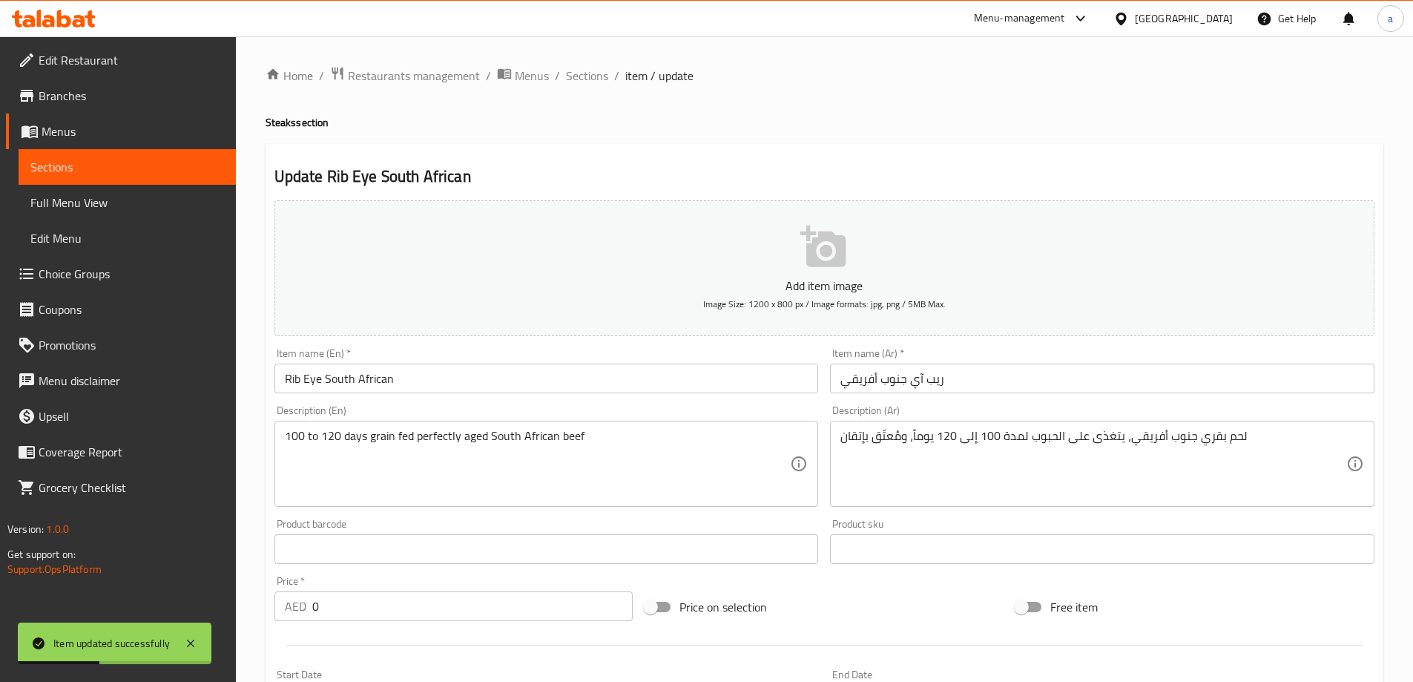
click at [74, 208] on span "Full Menu View" at bounding box center [127, 203] width 194 height 18
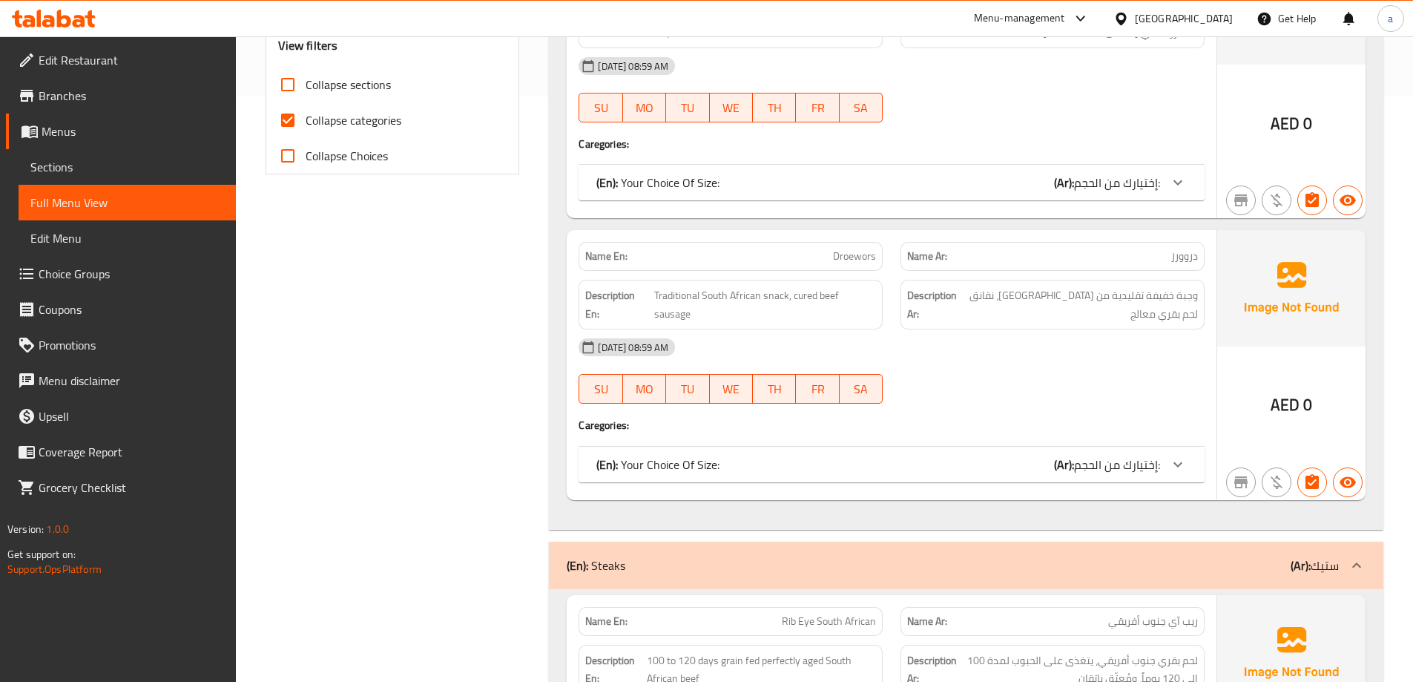
scroll to position [445, 0]
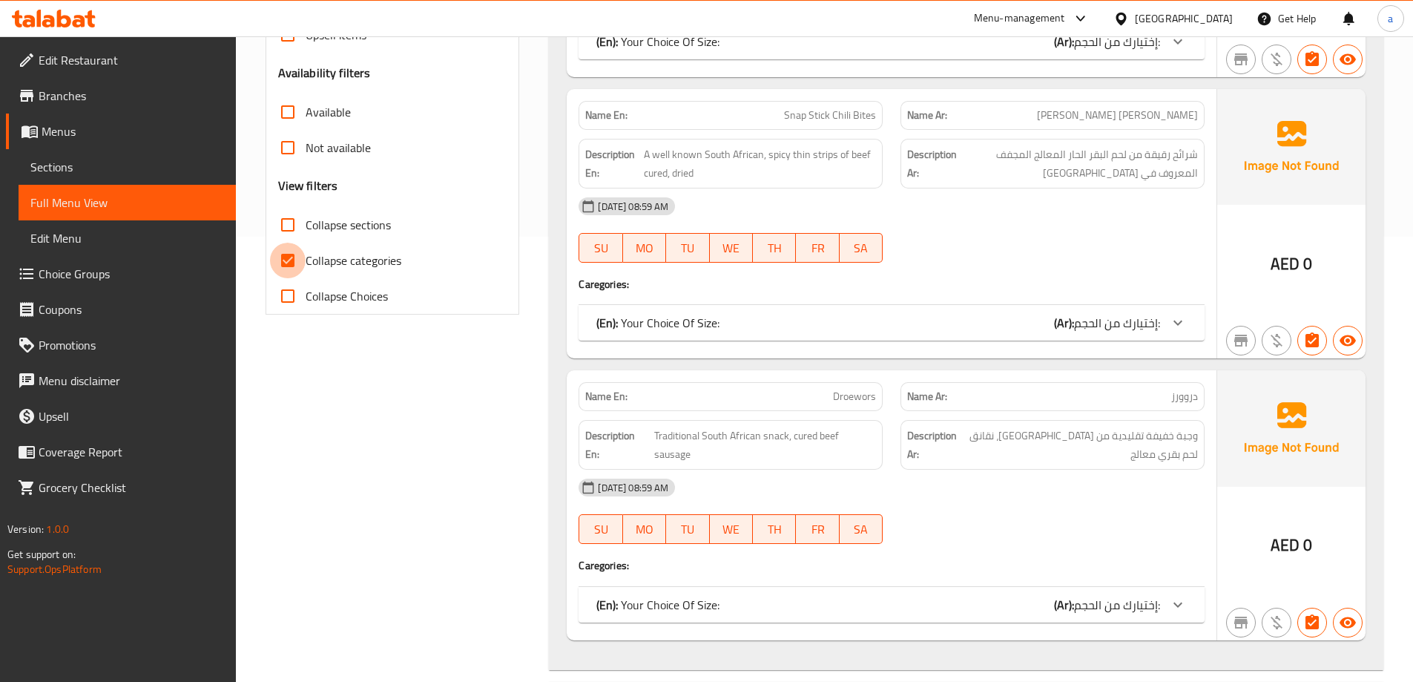
click at [280, 263] on input "Collapse categories" at bounding box center [288, 261] width 36 height 36
checkbox input "false"
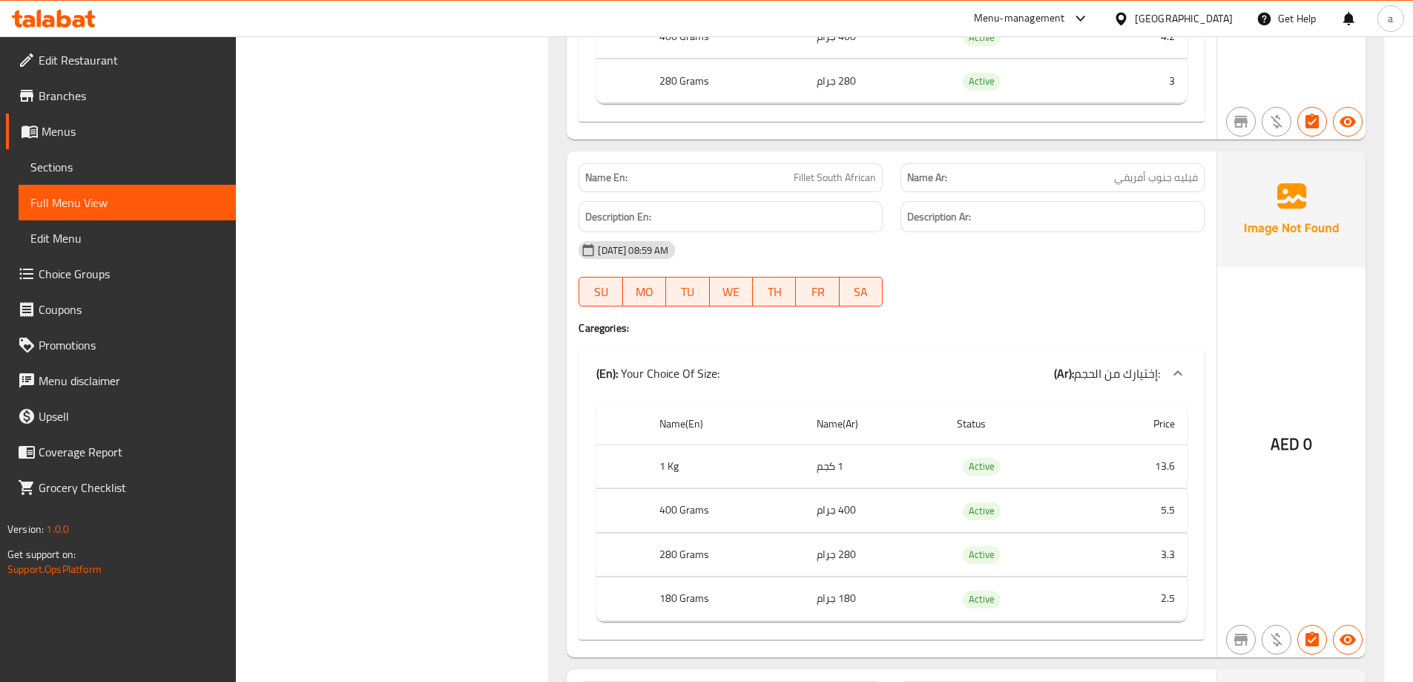
scroll to position [2226, 0]
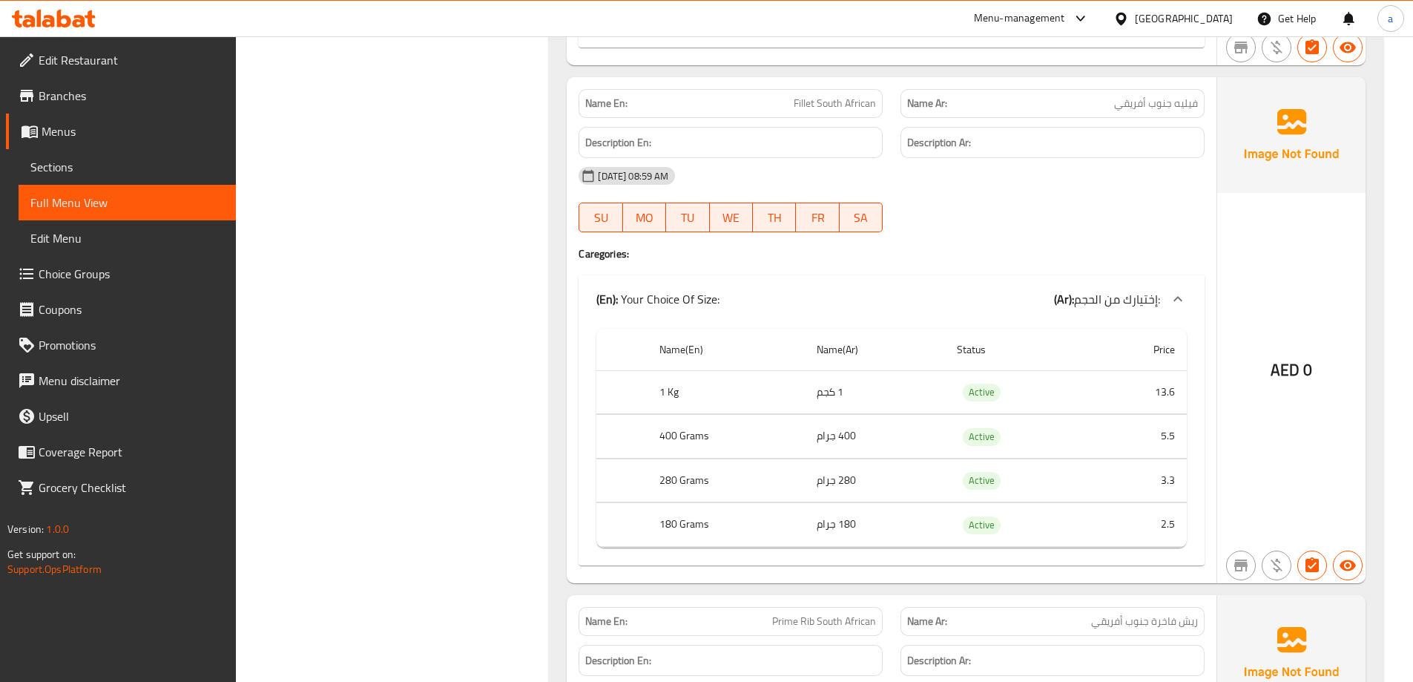
drag, startPoint x: 68, startPoint y: 164, endPoint x: 68, endPoint y: 156, distance: 8.2
click at [68, 163] on span "Sections" at bounding box center [127, 167] width 194 height 18
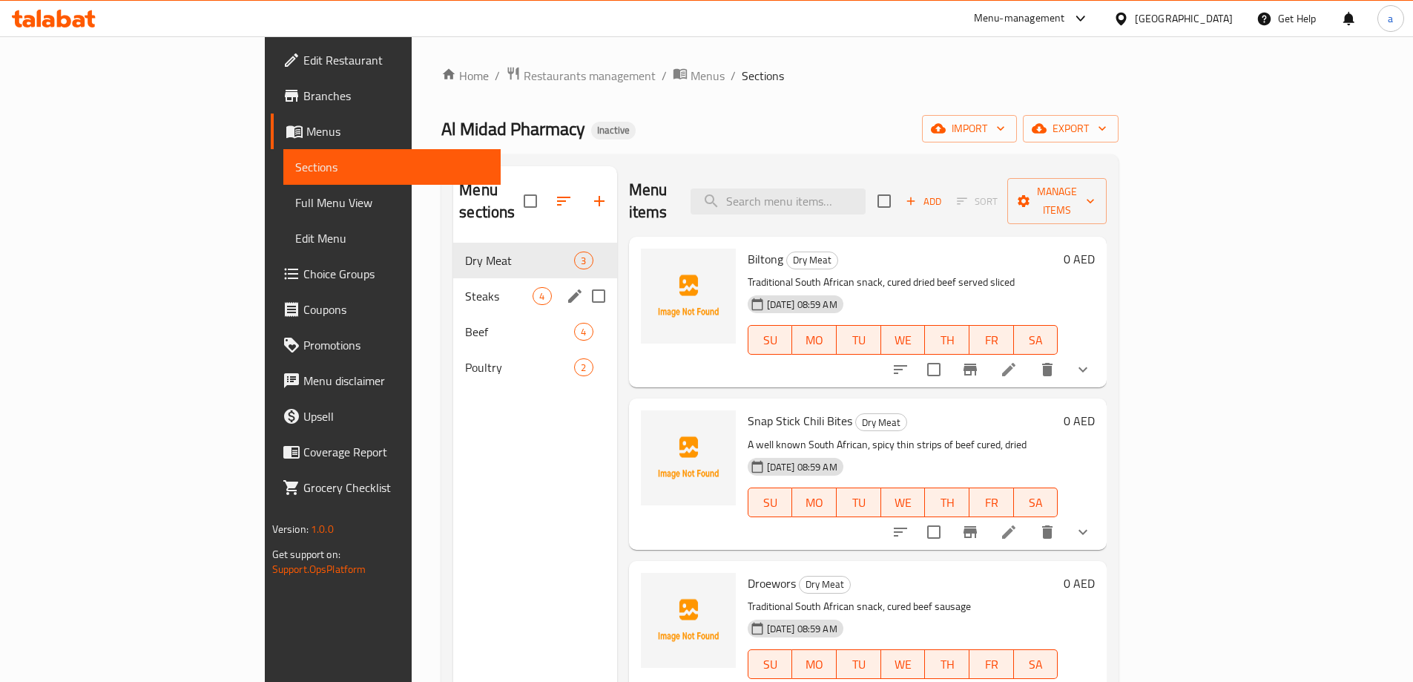
click at [465, 287] on span "Steaks" at bounding box center [499, 296] width 68 height 18
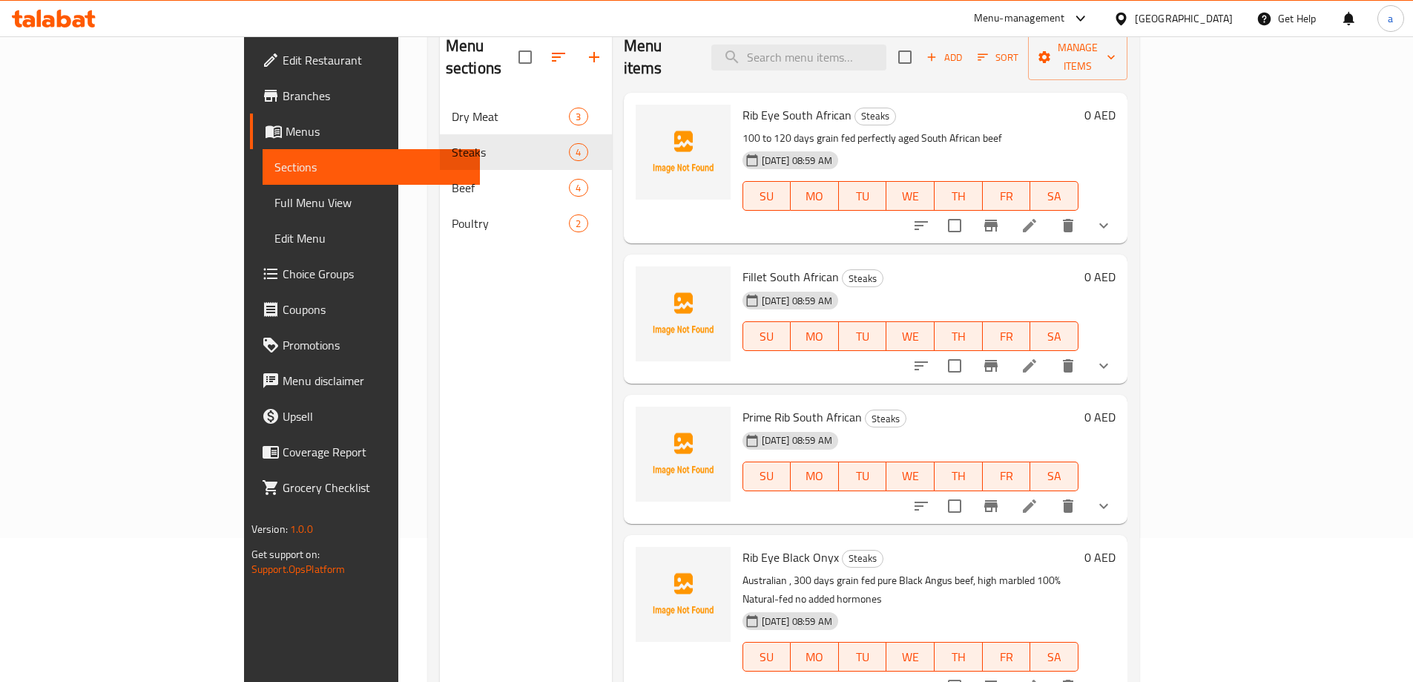
scroll to position [148, 0]
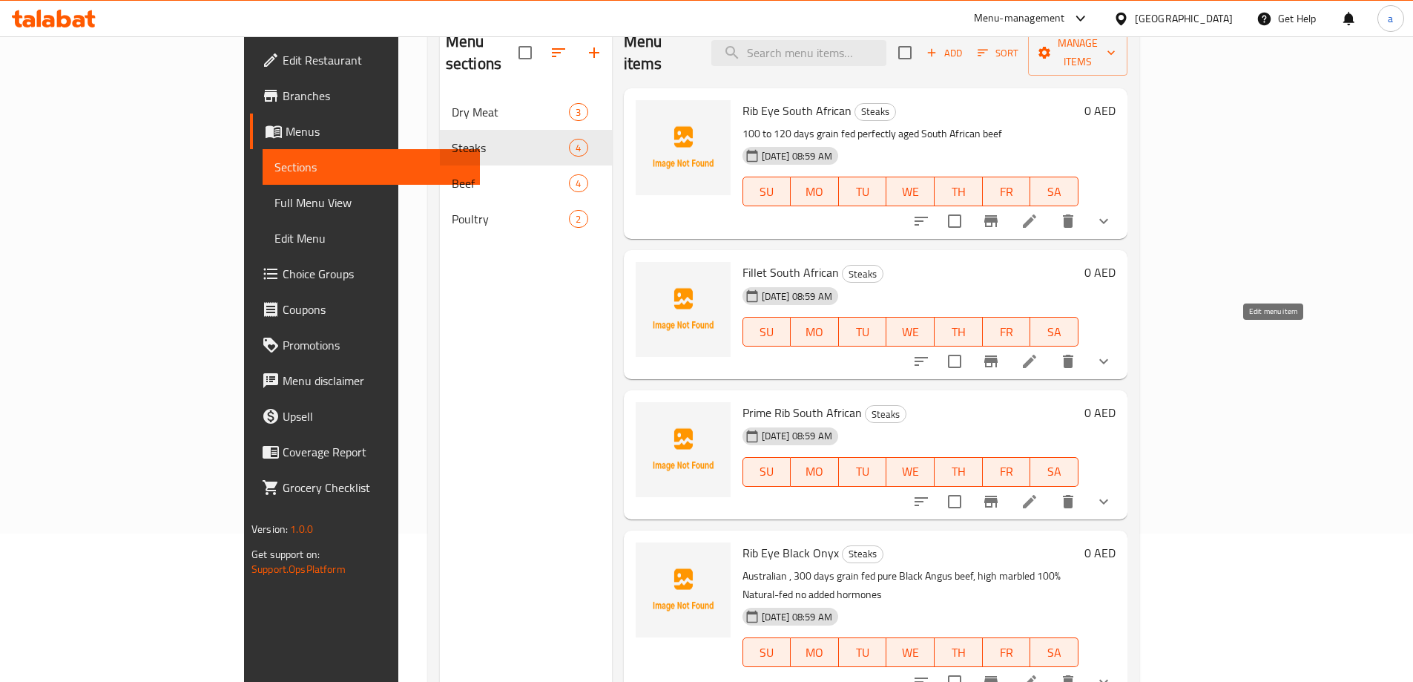
click at [1039, 352] on icon at bounding box center [1030, 361] width 18 height 18
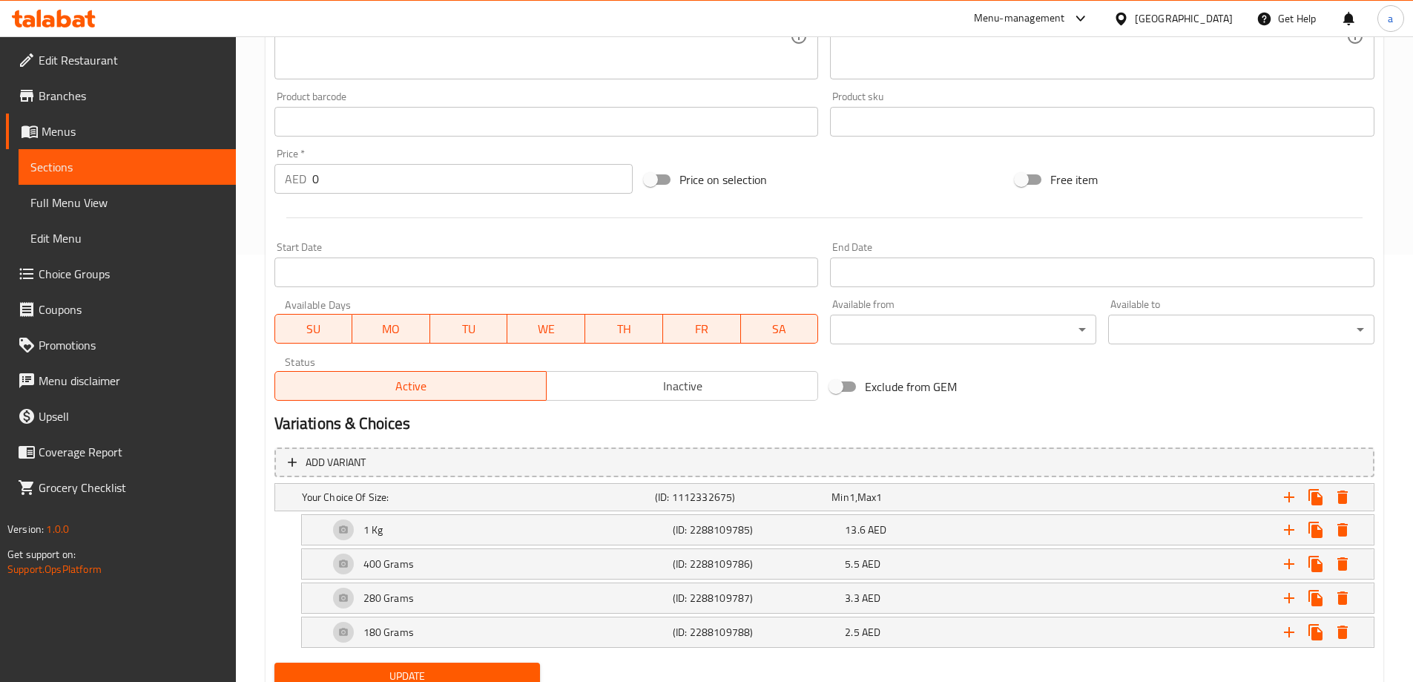
scroll to position [486, 0]
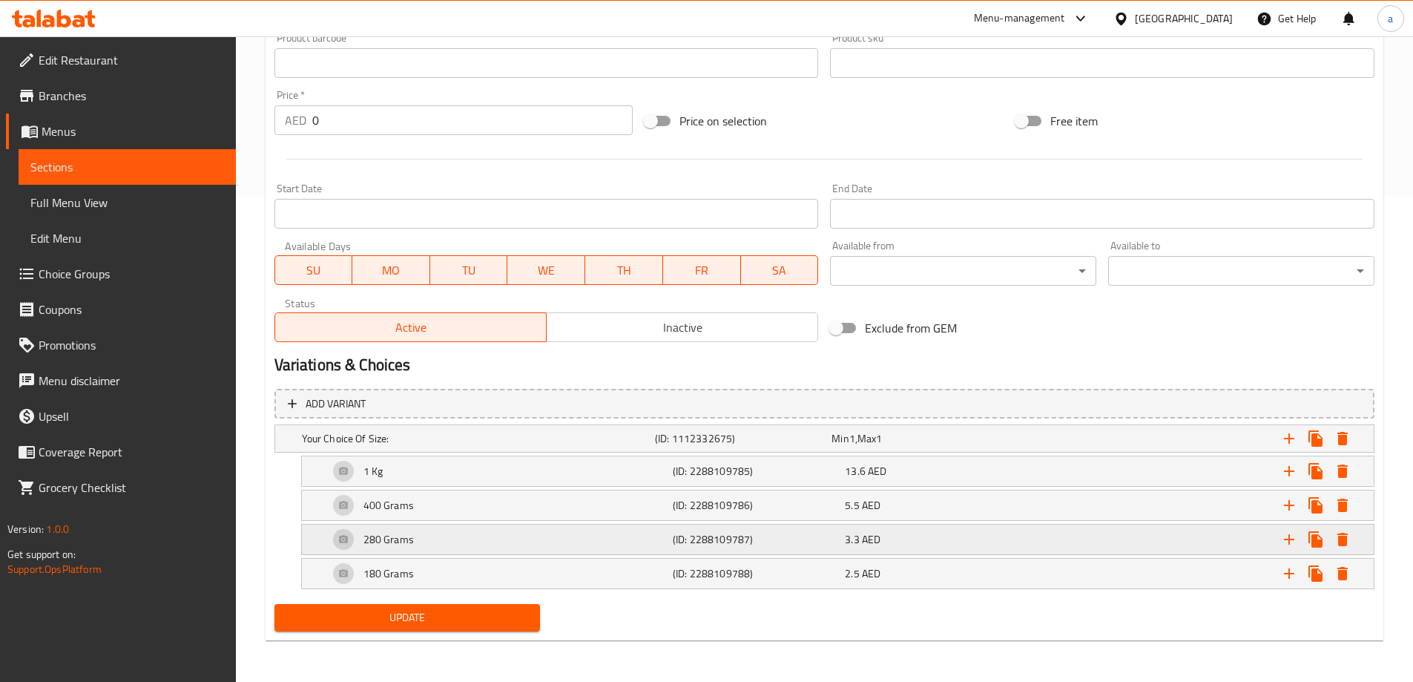
click at [461, 551] on div "280 Grams" at bounding box center [498, 540] width 344 height 36
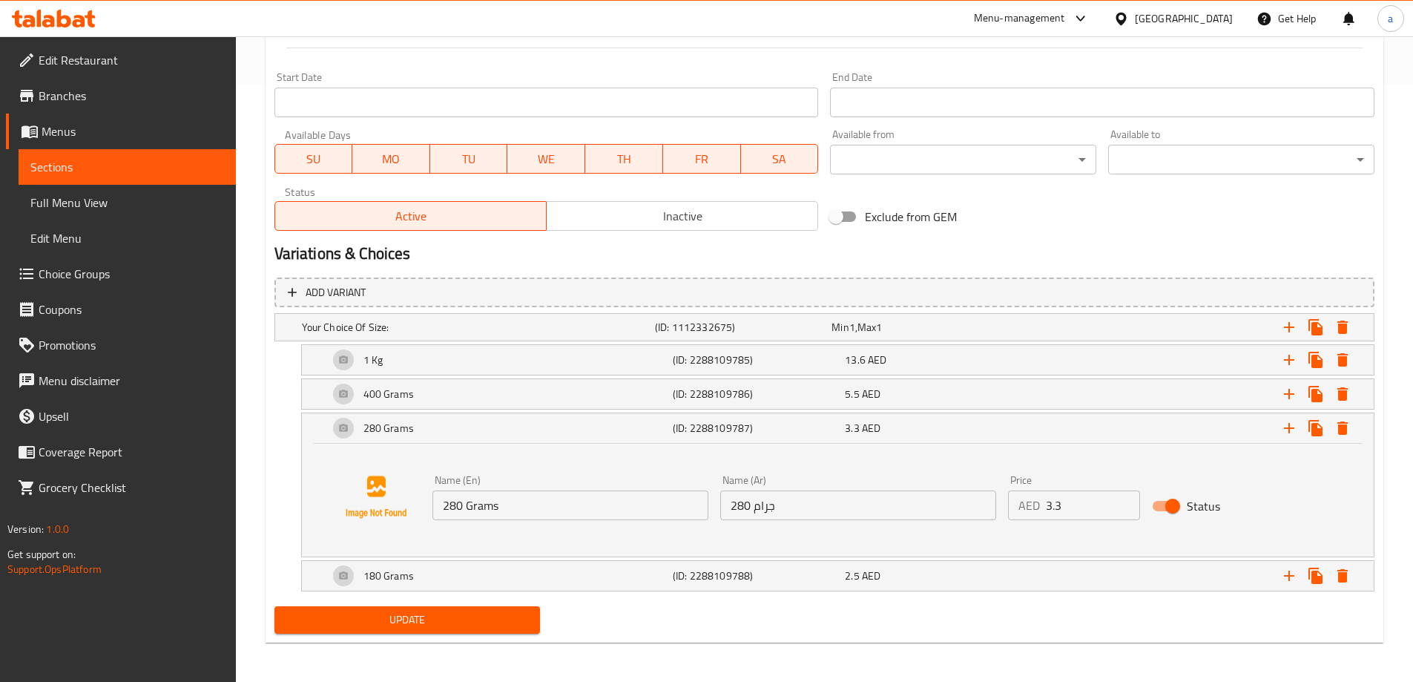
scroll to position [599, 0]
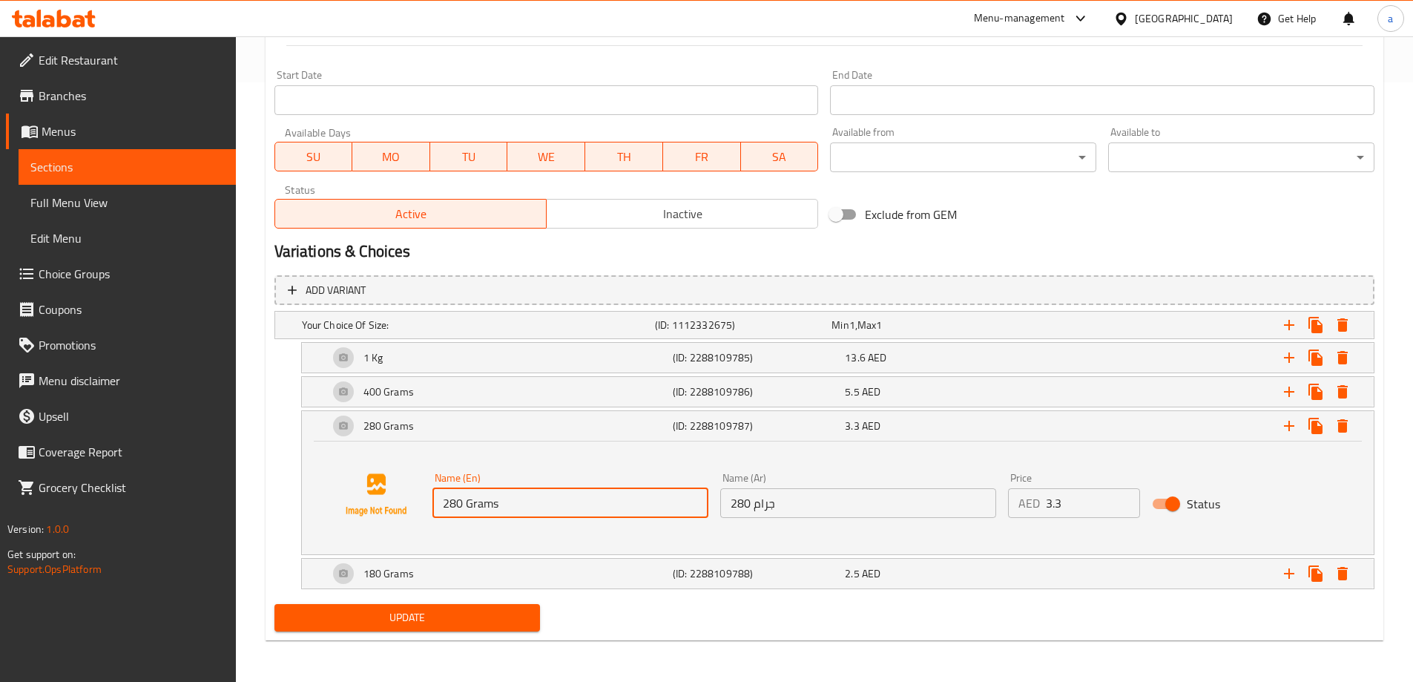
click at [457, 504] on input "280 Grams" at bounding box center [570, 503] width 276 height 30
type input "240 Grams"
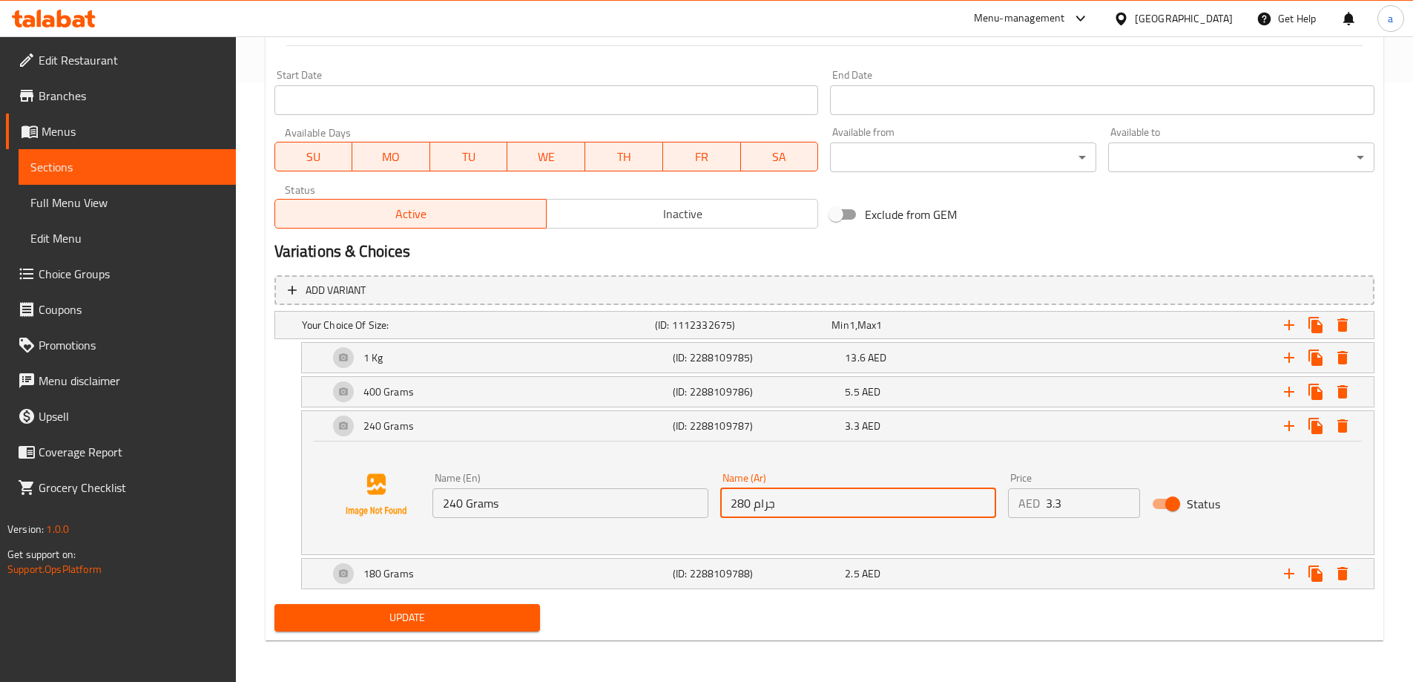
click at [740, 503] on input "280 جرام" at bounding box center [858, 503] width 276 height 30
type input "240 جرام"
click at [438, 618] on span "Update" at bounding box center [407, 617] width 243 height 19
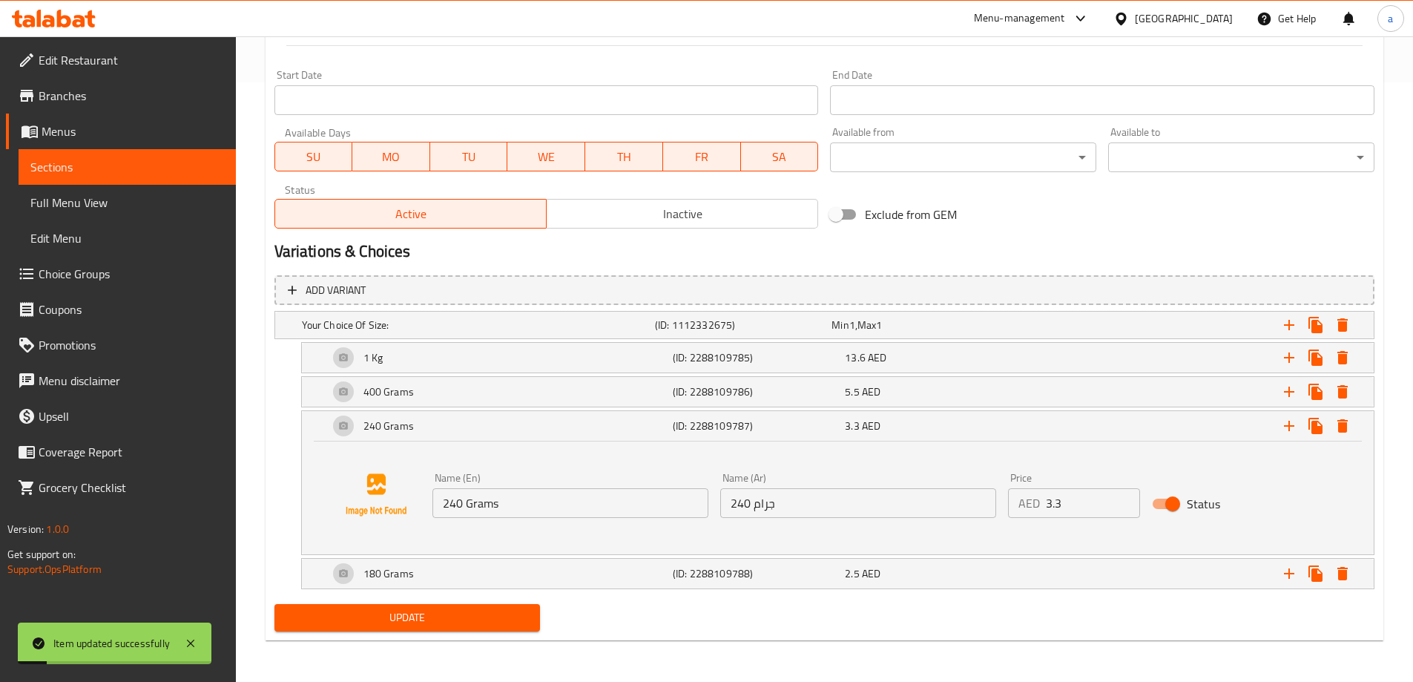
click at [90, 201] on span "Full Menu View" at bounding box center [127, 203] width 194 height 18
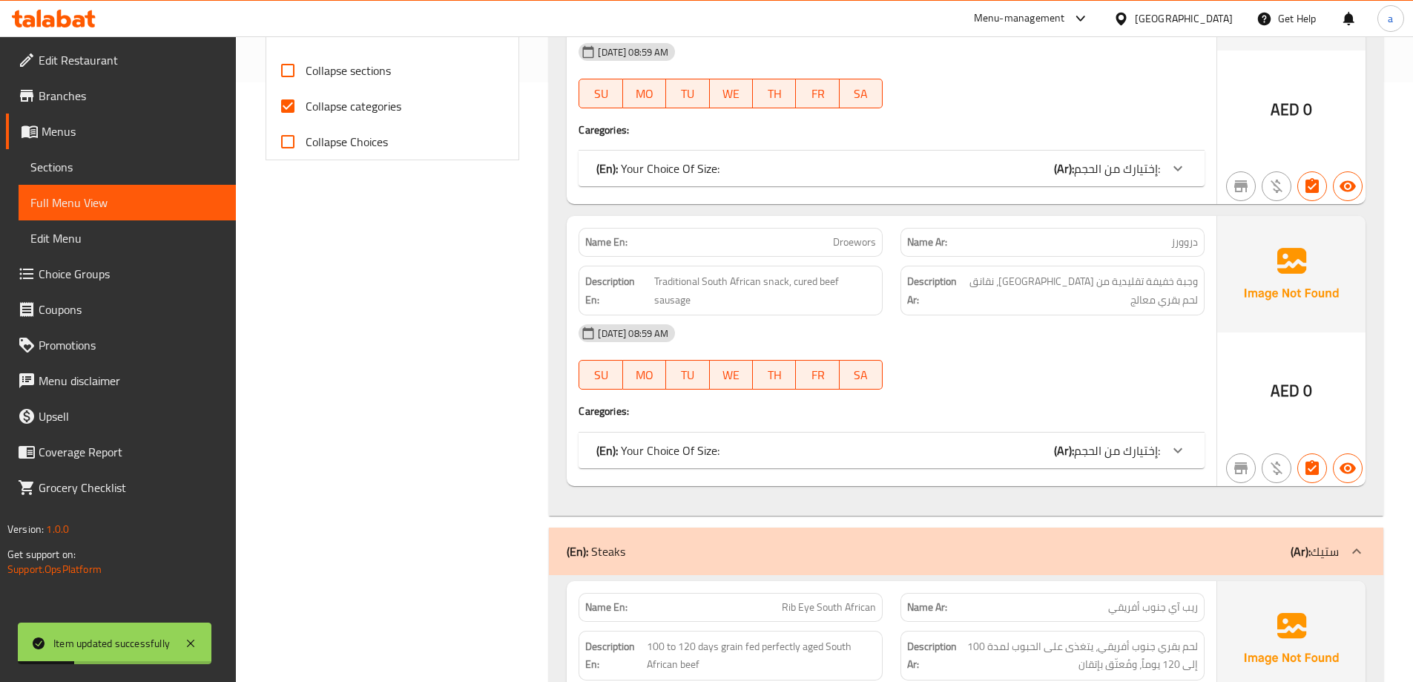
click at [325, 108] on span "Collapse categories" at bounding box center [354, 106] width 96 height 18
click at [306, 108] on input "Collapse categories" at bounding box center [288, 106] width 36 height 36
checkbox input "false"
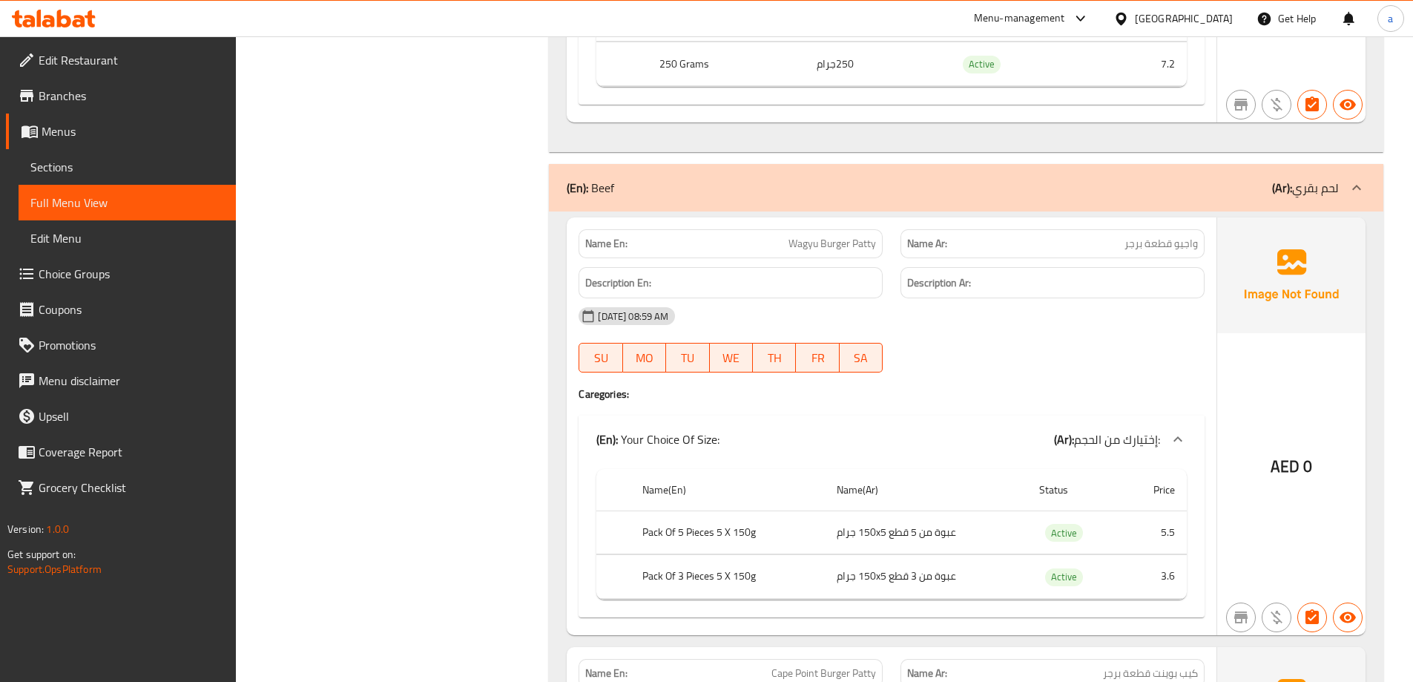
scroll to position [3715, 0]
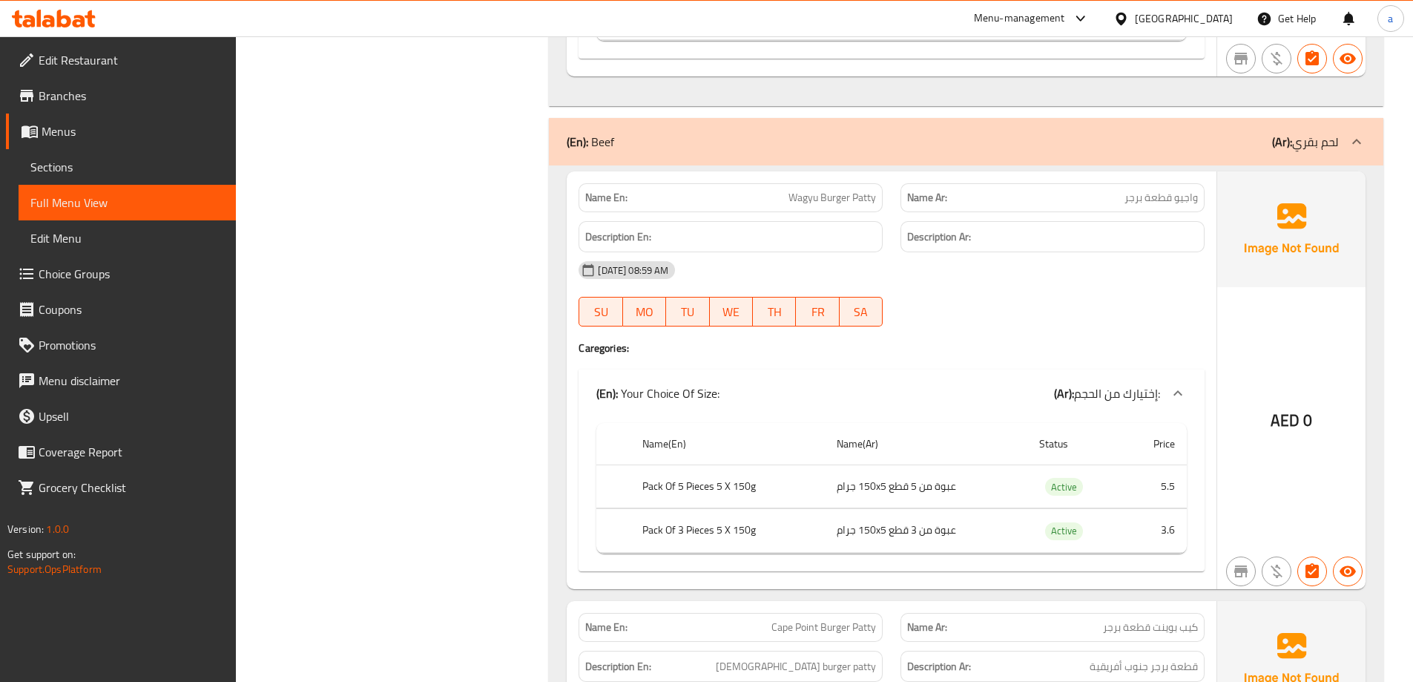
click at [75, 166] on span "Sections" at bounding box center [127, 167] width 194 height 18
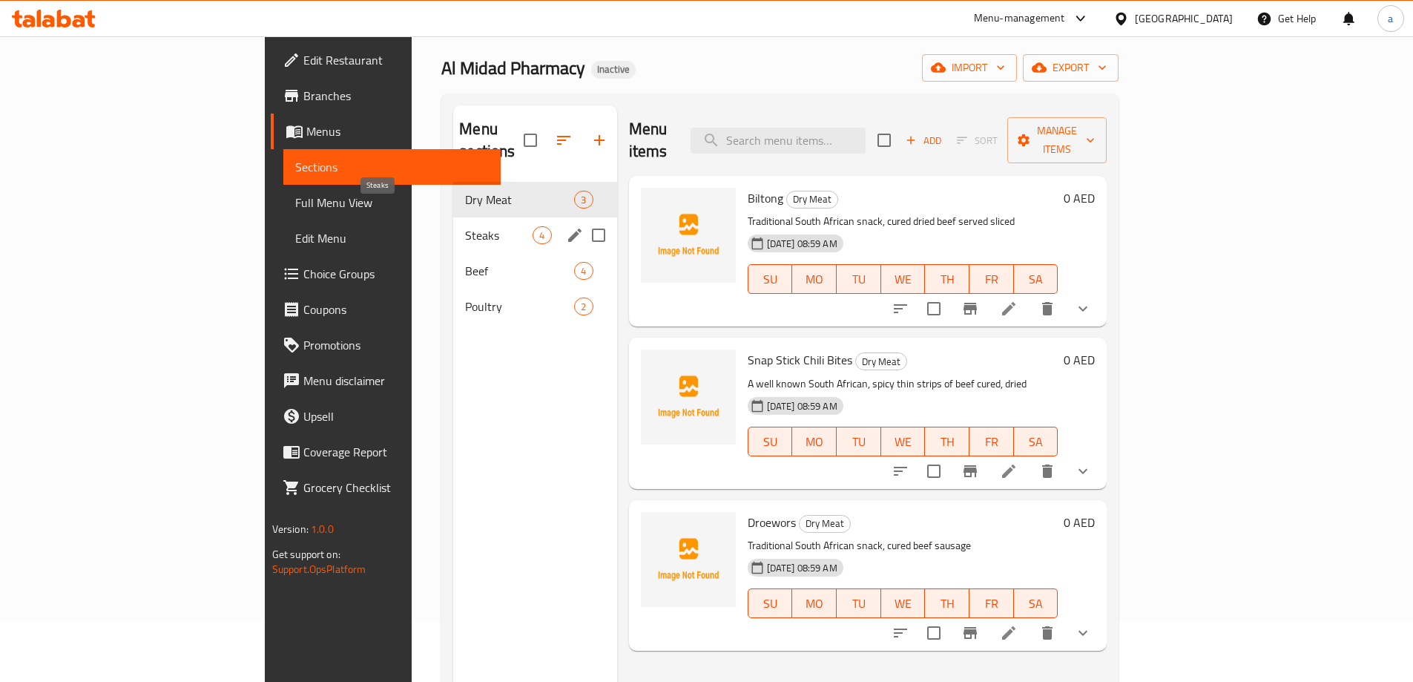
scroll to position [59, 0]
click at [453, 260] on div "Beef 4" at bounding box center [534, 272] width 163 height 36
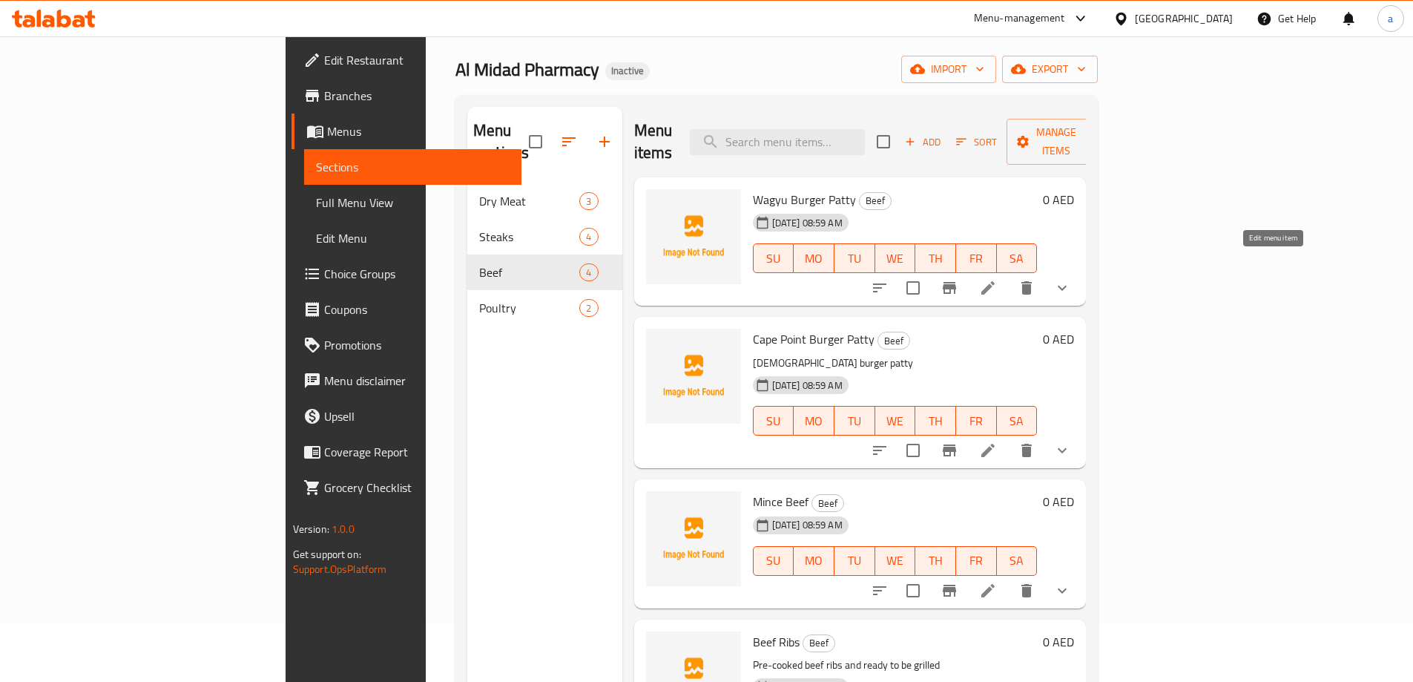
click at [997, 279] on icon at bounding box center [988, 288] width 18 height 18
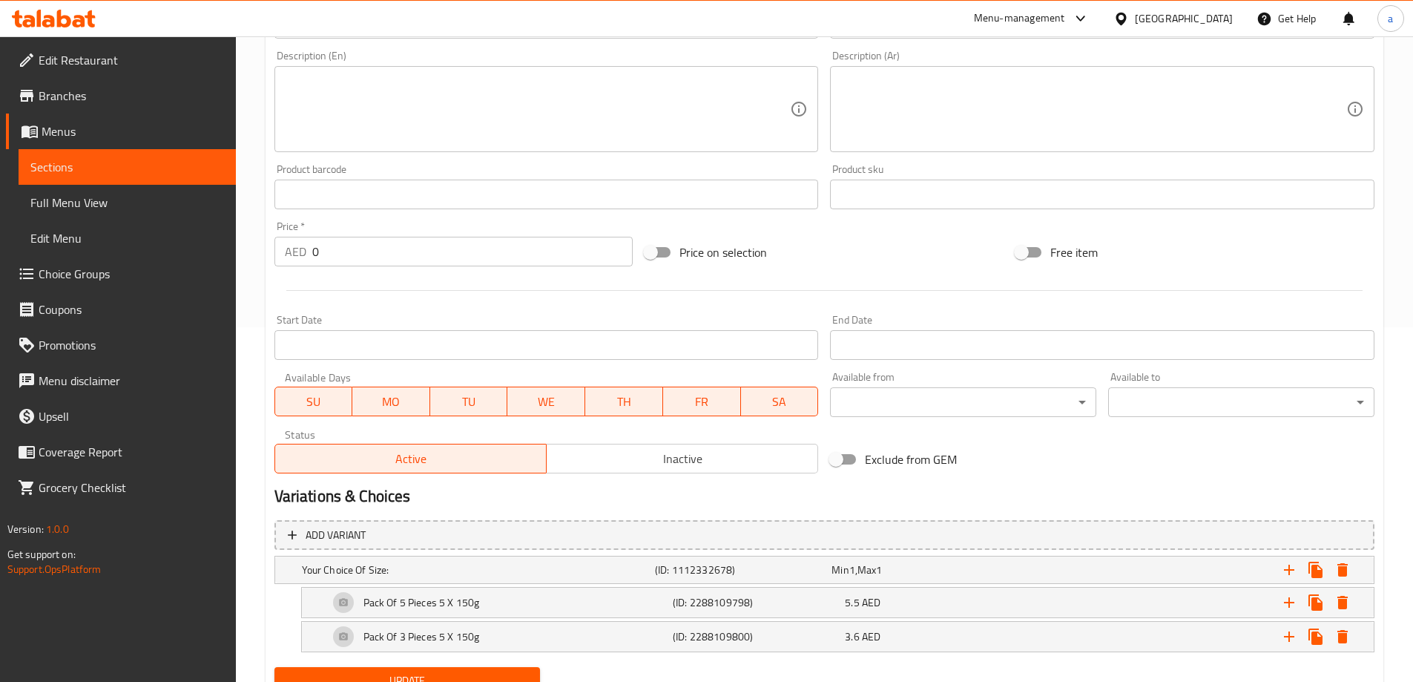
scroll to position [418, 0]
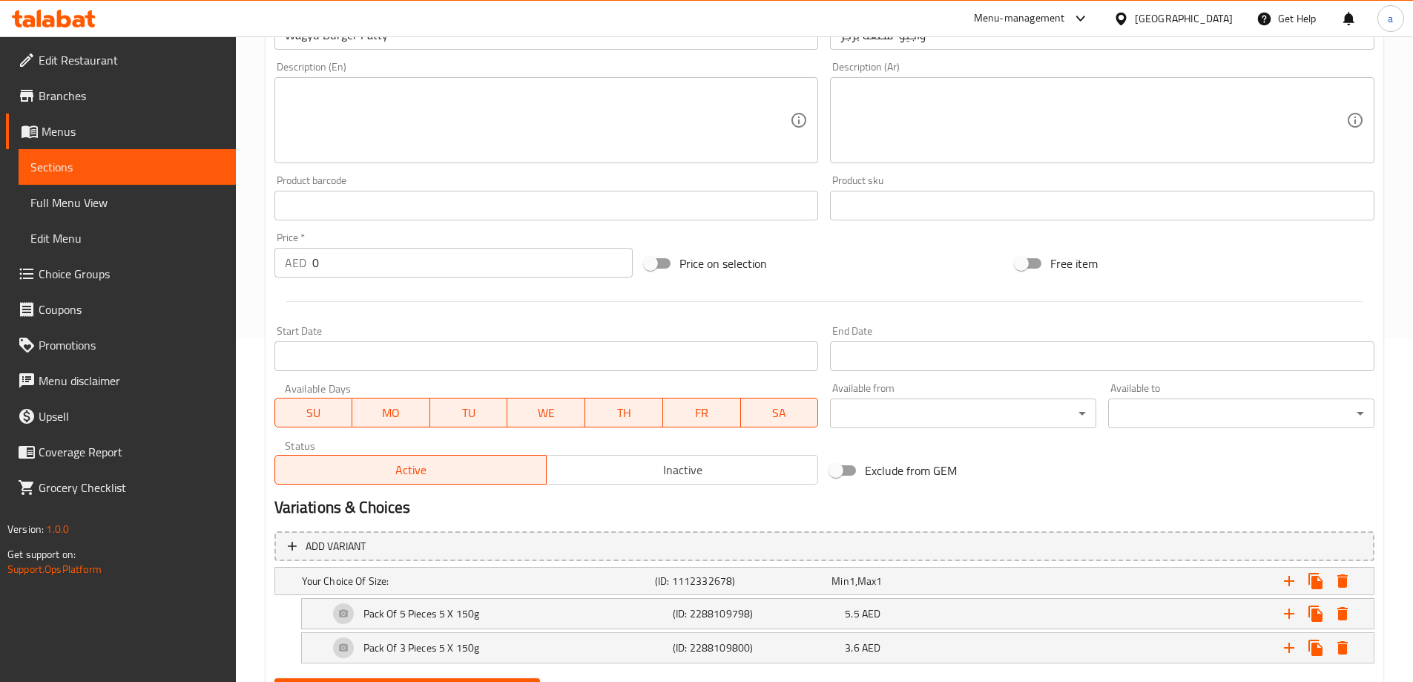
click at [87, 166] on span "Sections" at bounding box center [127, 167] width 194 height 18
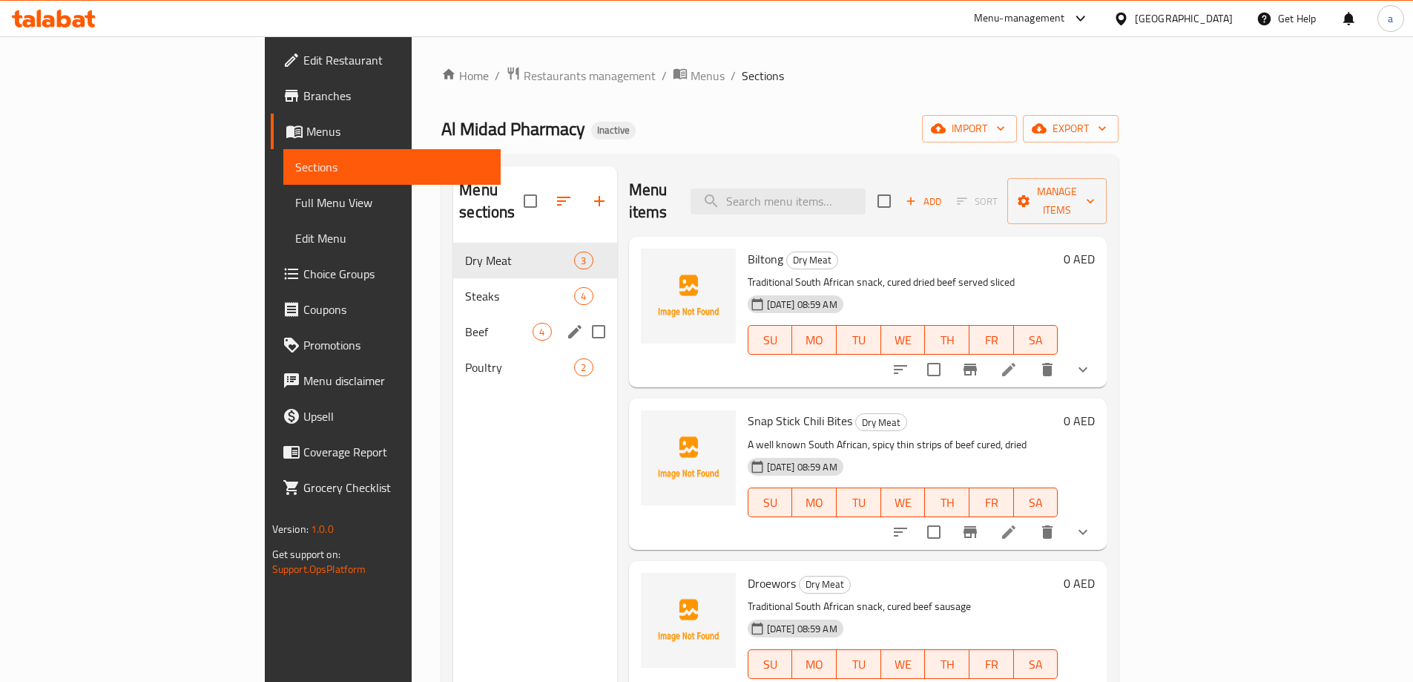
click at [453, 319] on div "Beef 4" at bounding box center [534, 332] width 163 height 36
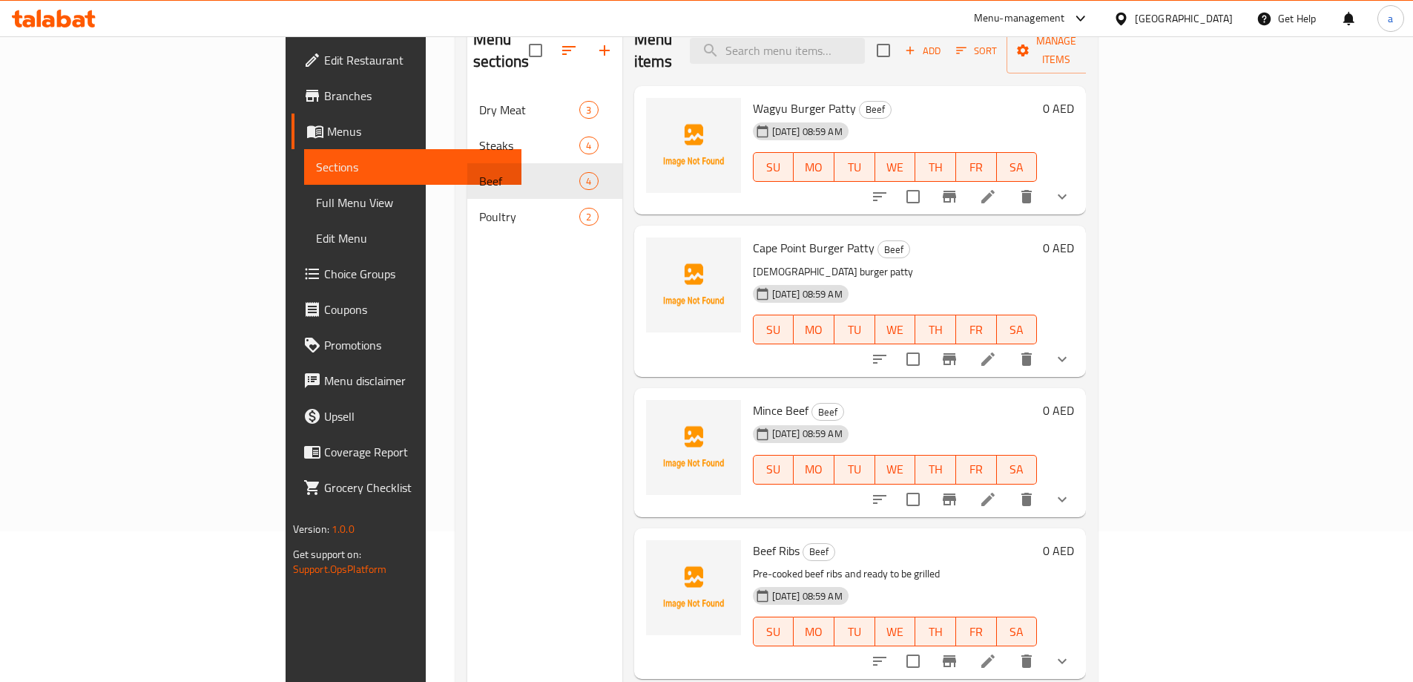
scroll to position [59, 0]
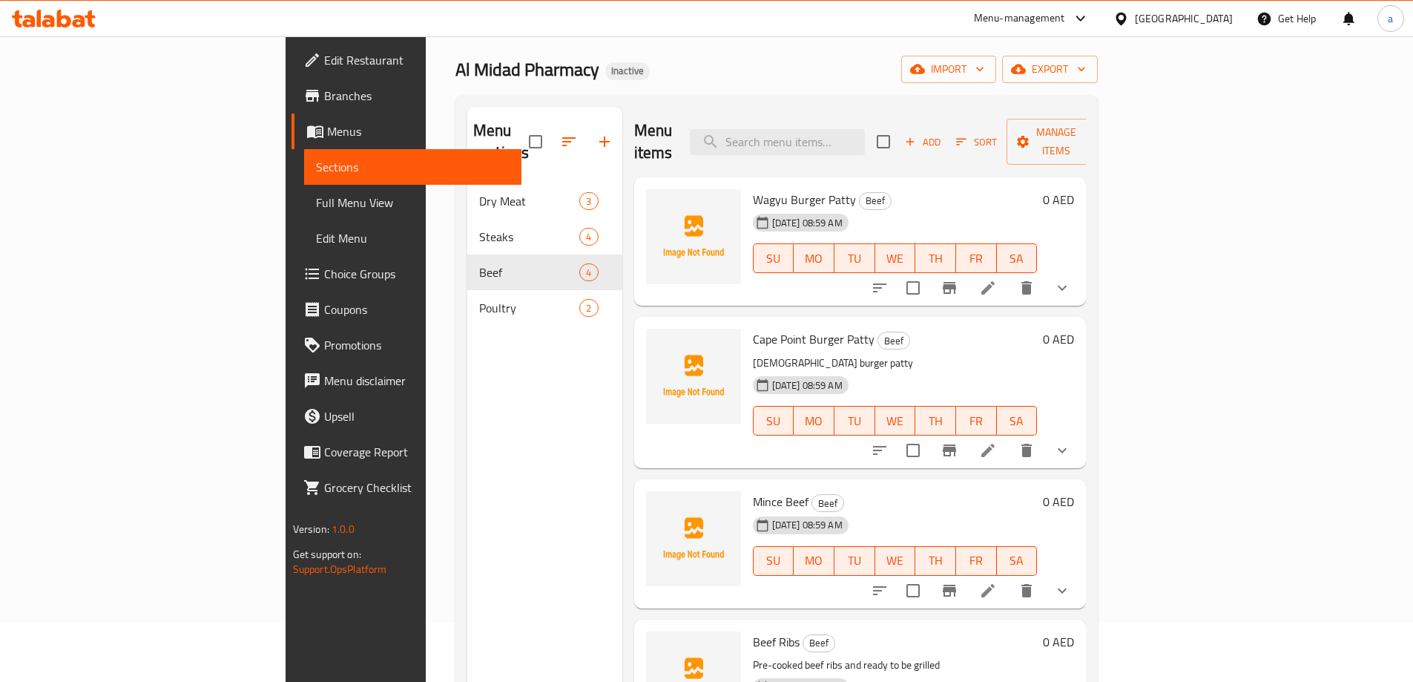
click at [1009, 274] on li at bounding box center [988, 287] width 42 height 27
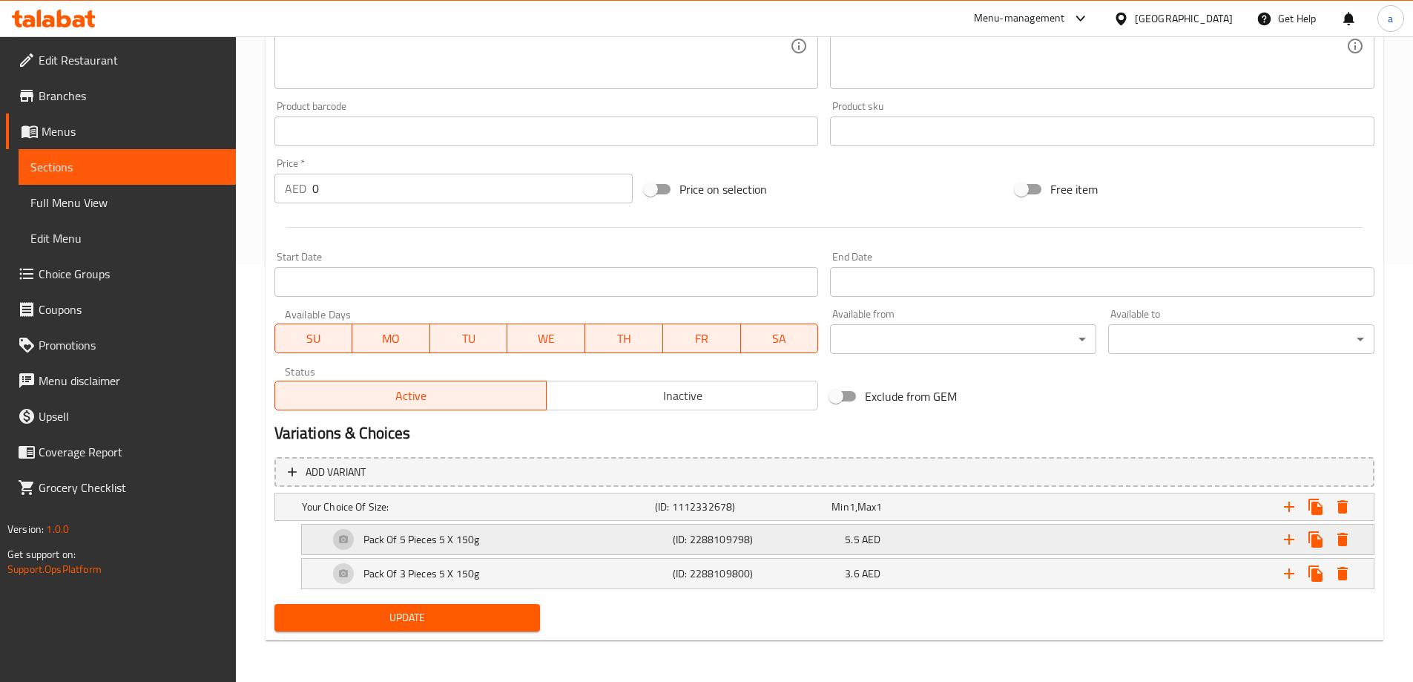
click at [822, 540] on h5 "(ID: 2288109798)" at bounding box center [756, 539] width 166 height 15
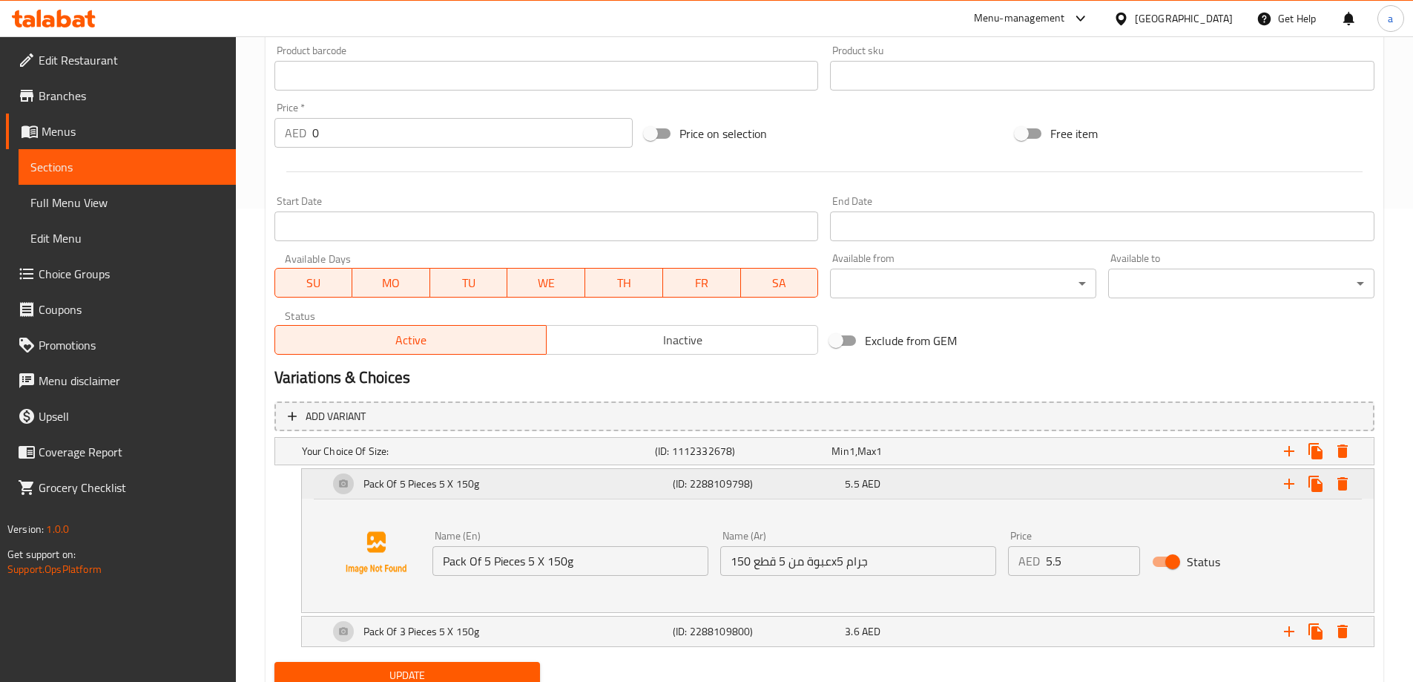
scroll to position [531, 0]
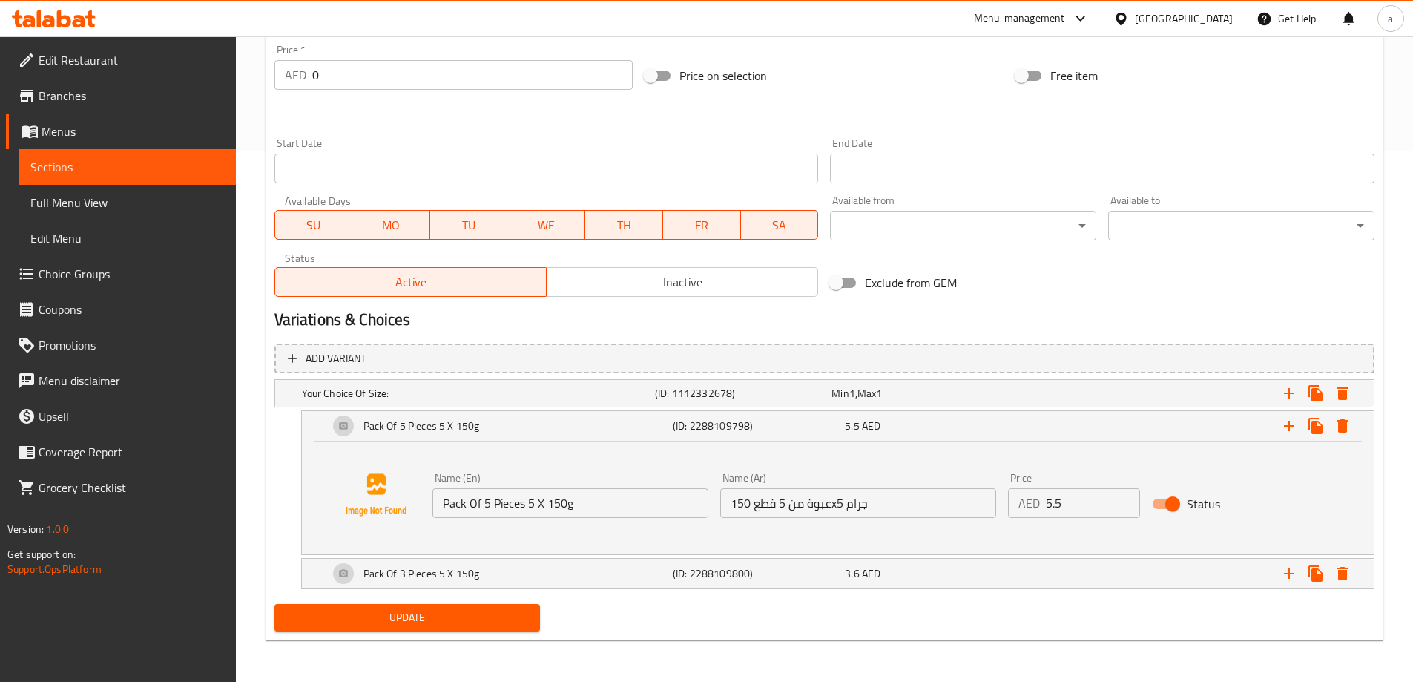
click at [845, 504] on input "عبوة من 5 قطع 150x5 جرام" at bounding box center [858, 503] width 276 height 30
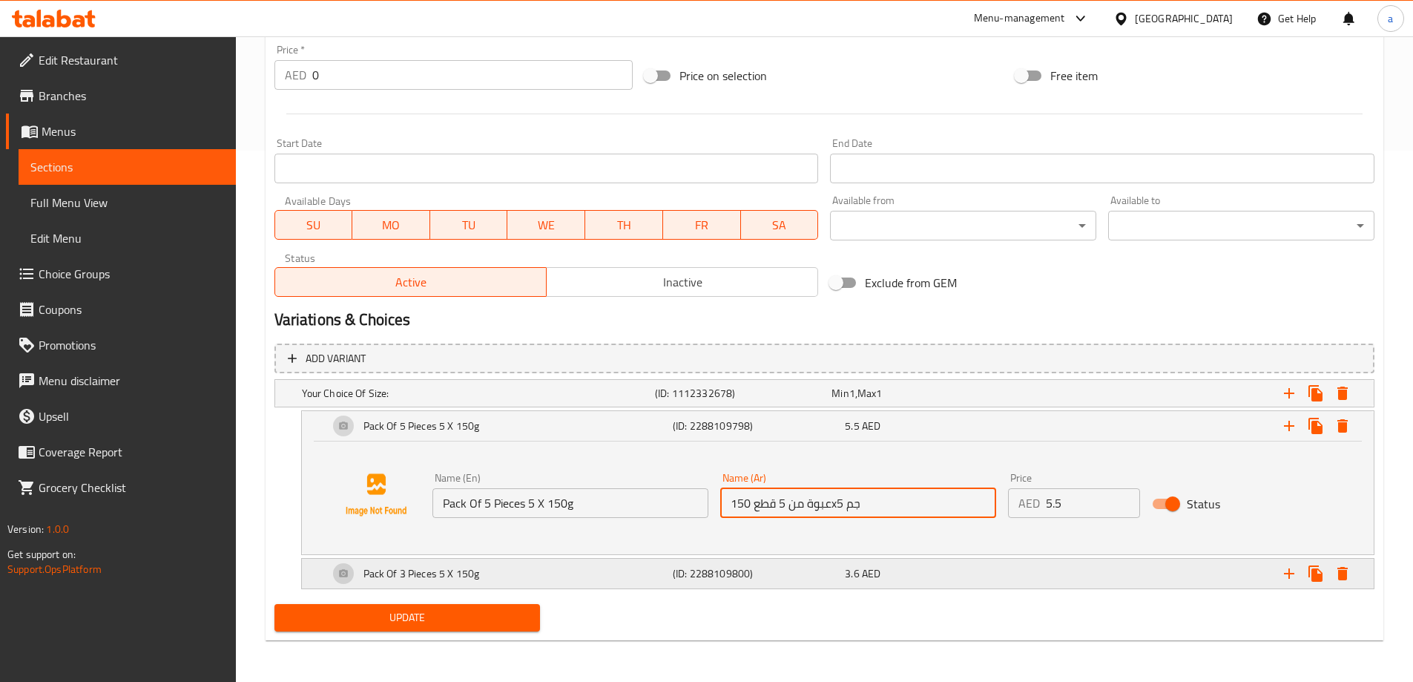
type input "عبوة من 5 قطع 150x5 جم"
click at [559, 563] on div "Pack Of 3 Pieces 5 X 150g" at bounding box center [498, 574] width 344 height 36
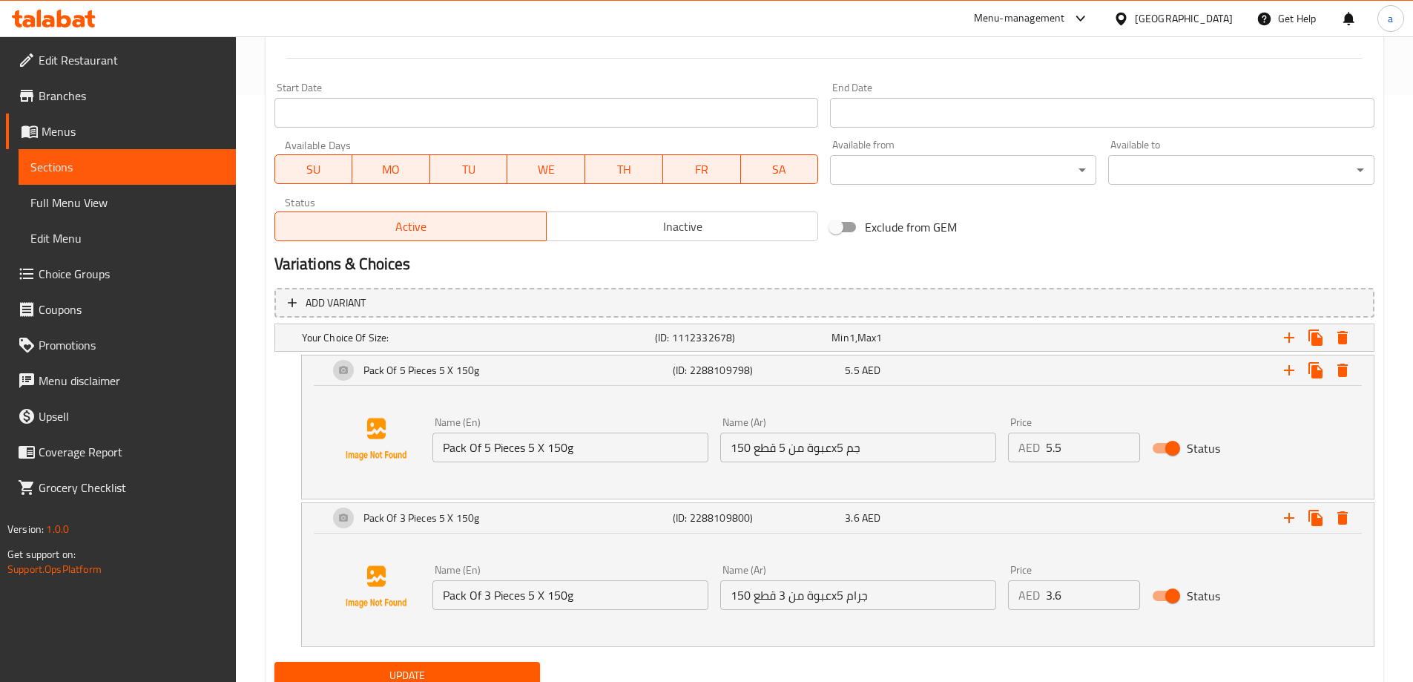
scroll to position [645, 0]
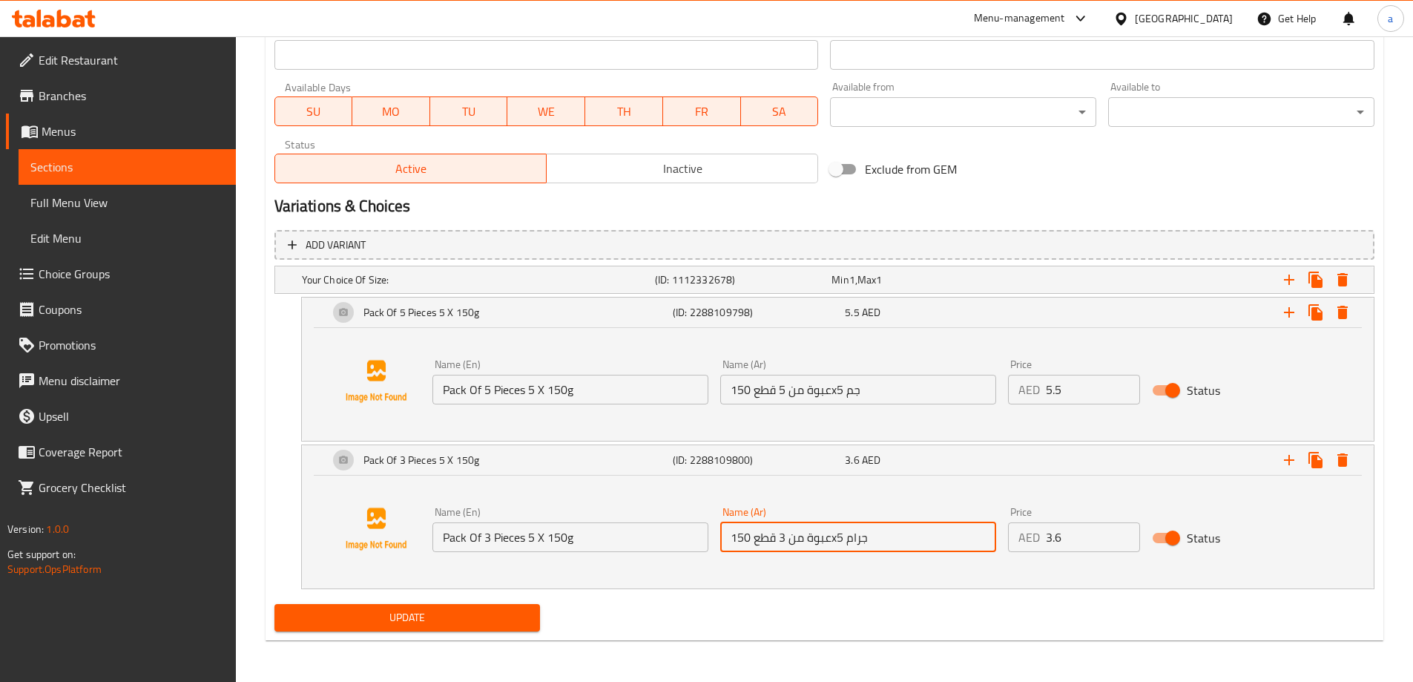
click at [852, 535] on input "عبوة من 3 قطع 150x5 جرام" at bounding box center [858, 537] width 276 height 30
type input "عبوة من 3 قطع 150x5 جم"
click at [420, 617] on span "Update" at bounding box center [407, 617] width 243 height 19
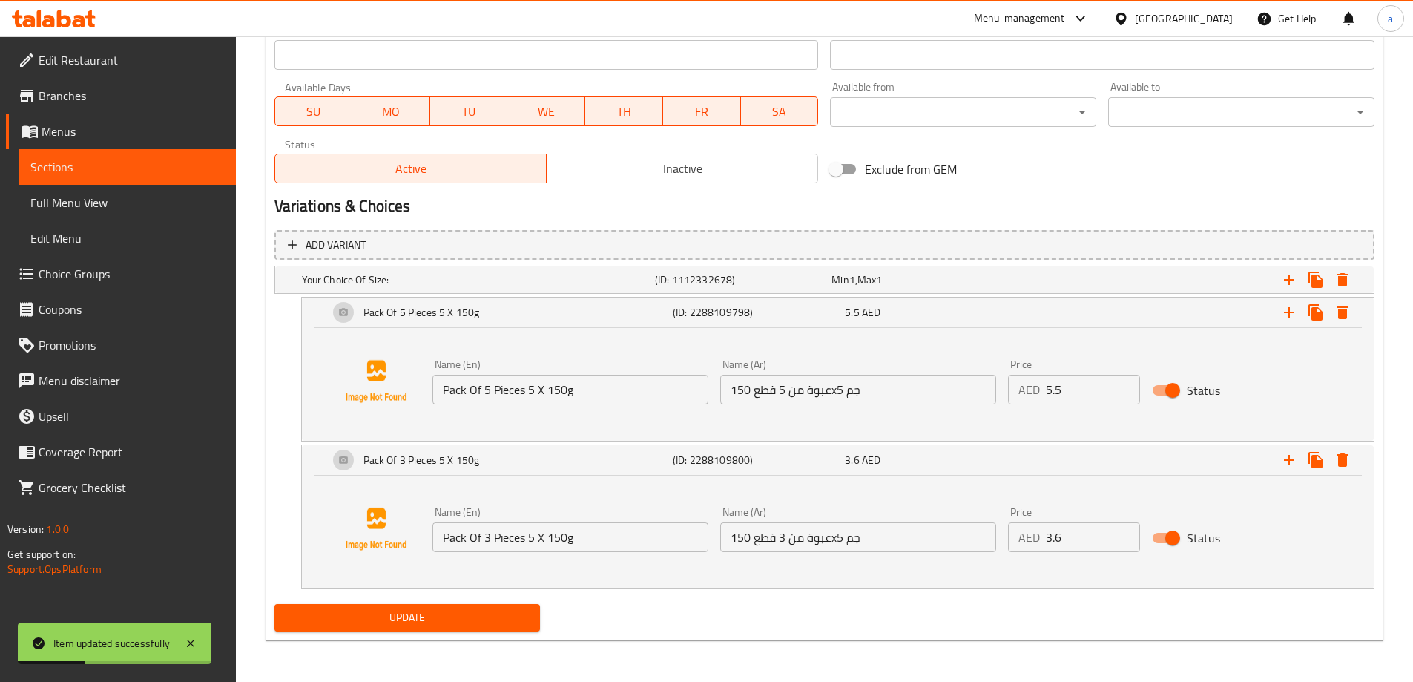
click at [82, 202] on span "Full Menu View" at bounding box center [127, 203] width 194 height 18
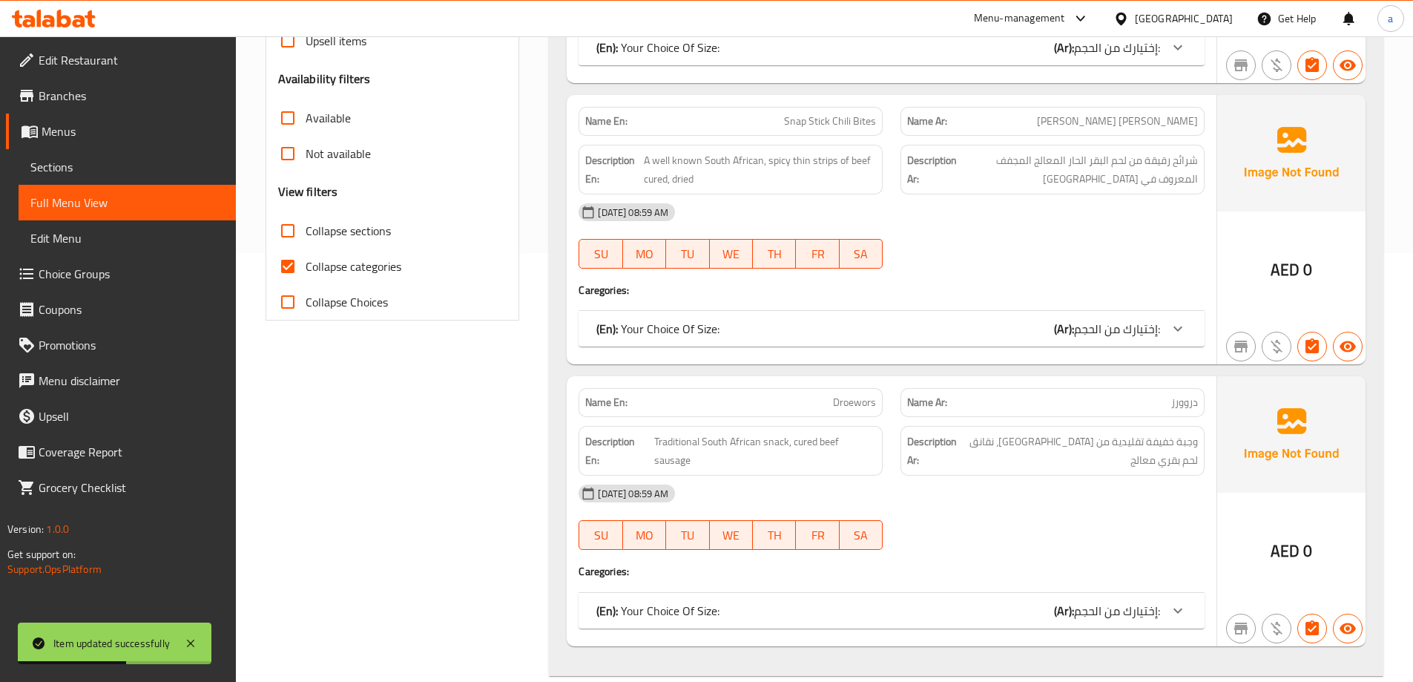
scroll to position [422, 0]
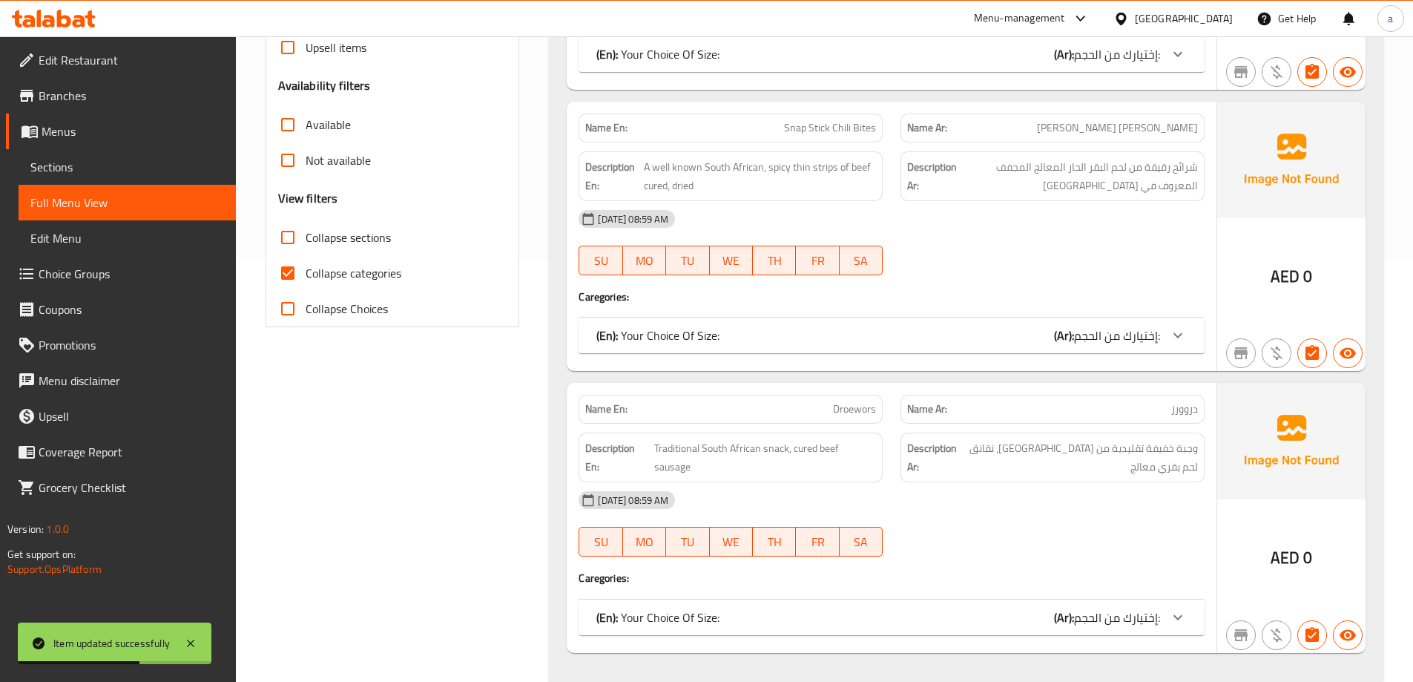
click at [347, 267] on span "Collapse categories" at bounding box center [354, 273] width 96 height 18
click at [306, 267] on input "Collapse categories" at bounding box center [288, 273] width 36 height 36
checkbox input "false"
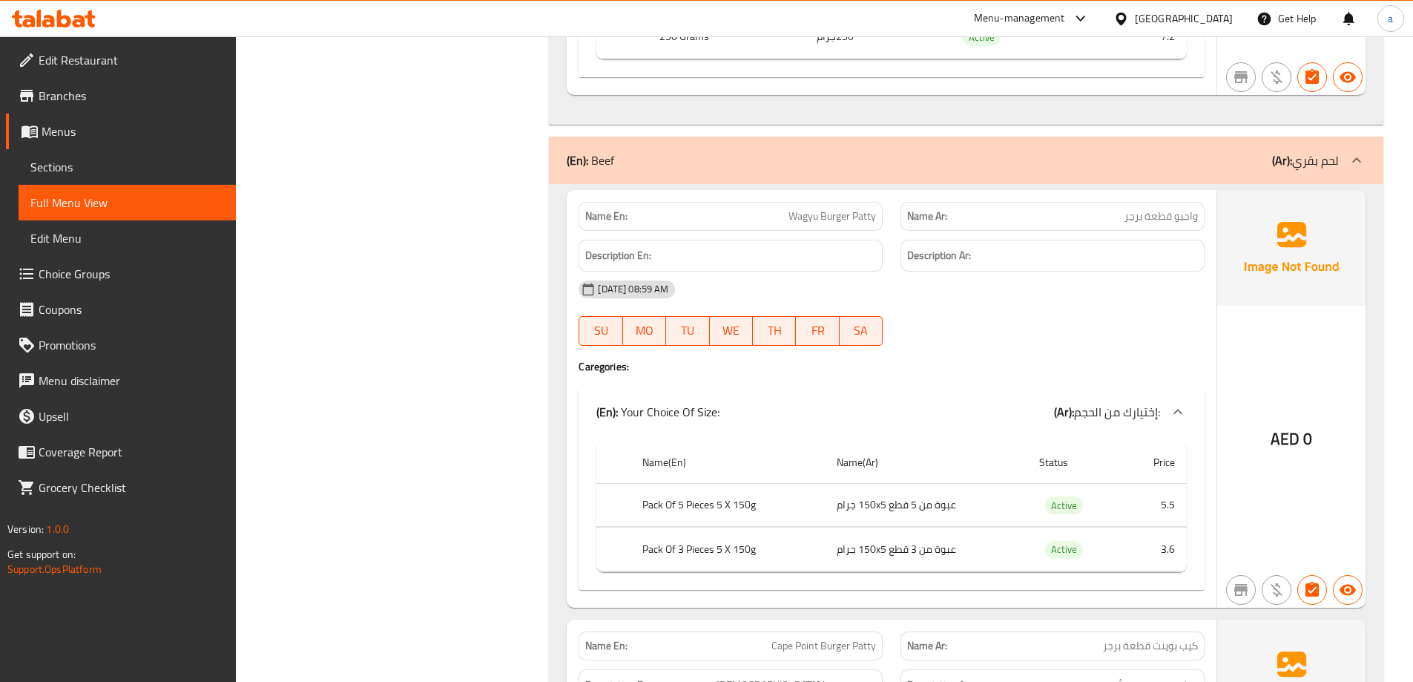
scroll to position [3760, 0]
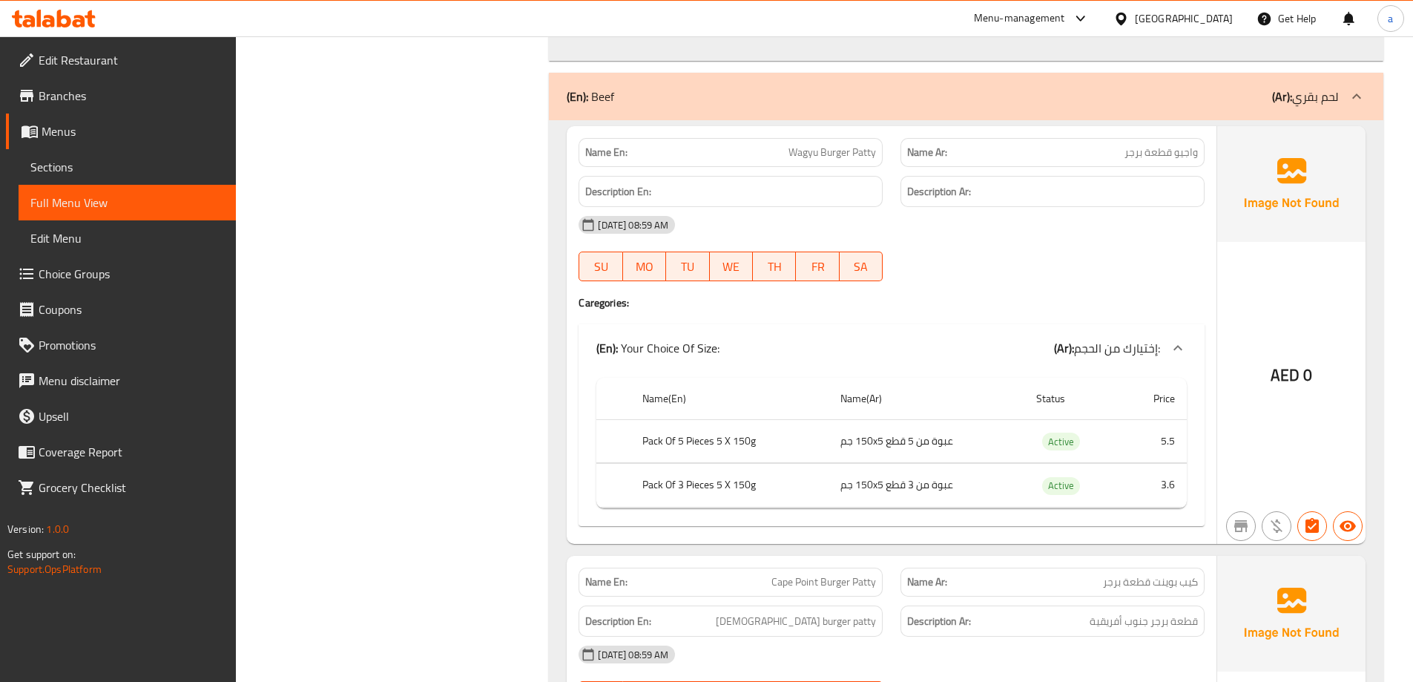
click at [81, 177] on link "Sections" at bounding box center [127, 167] width 217 height 36
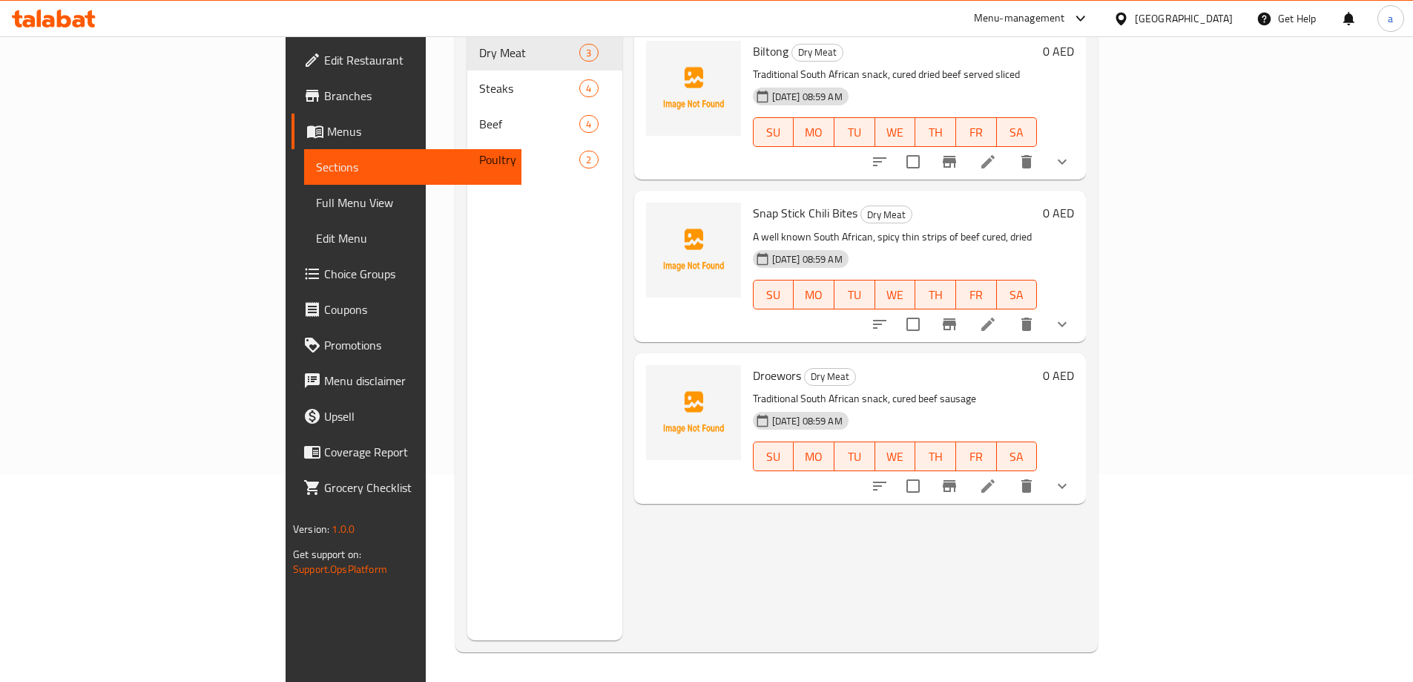
scroll to position [208, 0]
click at [316, 206] on span "Full Menu View" at bounding box center [413, 203] width 194 height 18
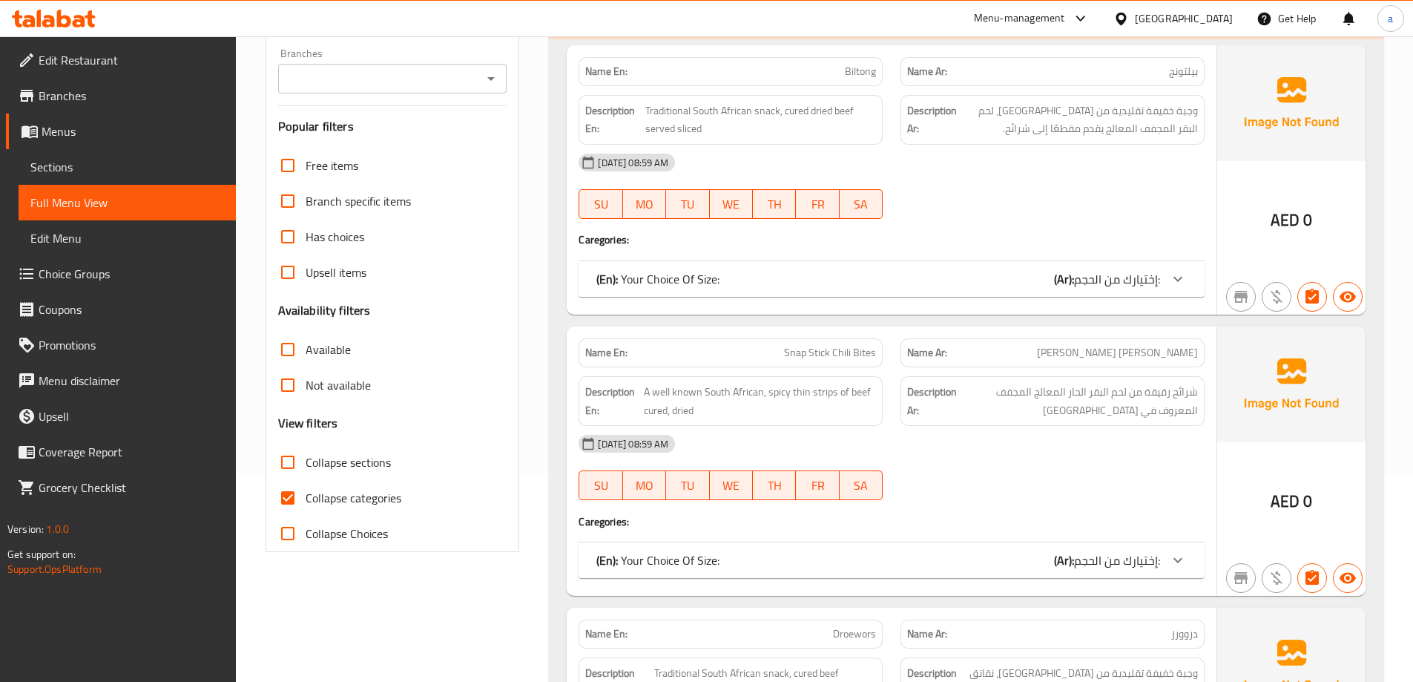
click at [320, 501] on span "Collapse categories" at bounding box center [354, 498] width 96 height 18
click at [306, 501] on input "Collapse categories" at bounding box center [288, 498] width 36 height 36
checkbox input "false"
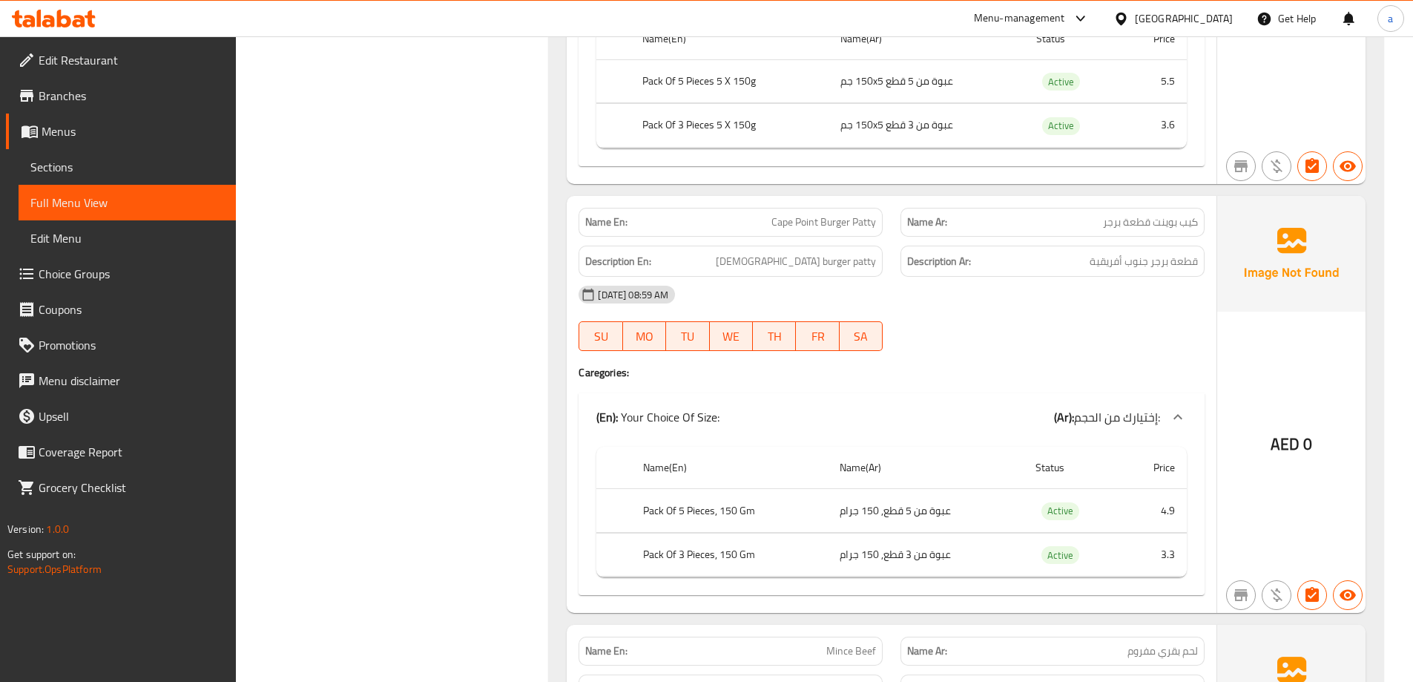
scroll to position [4140, 0]
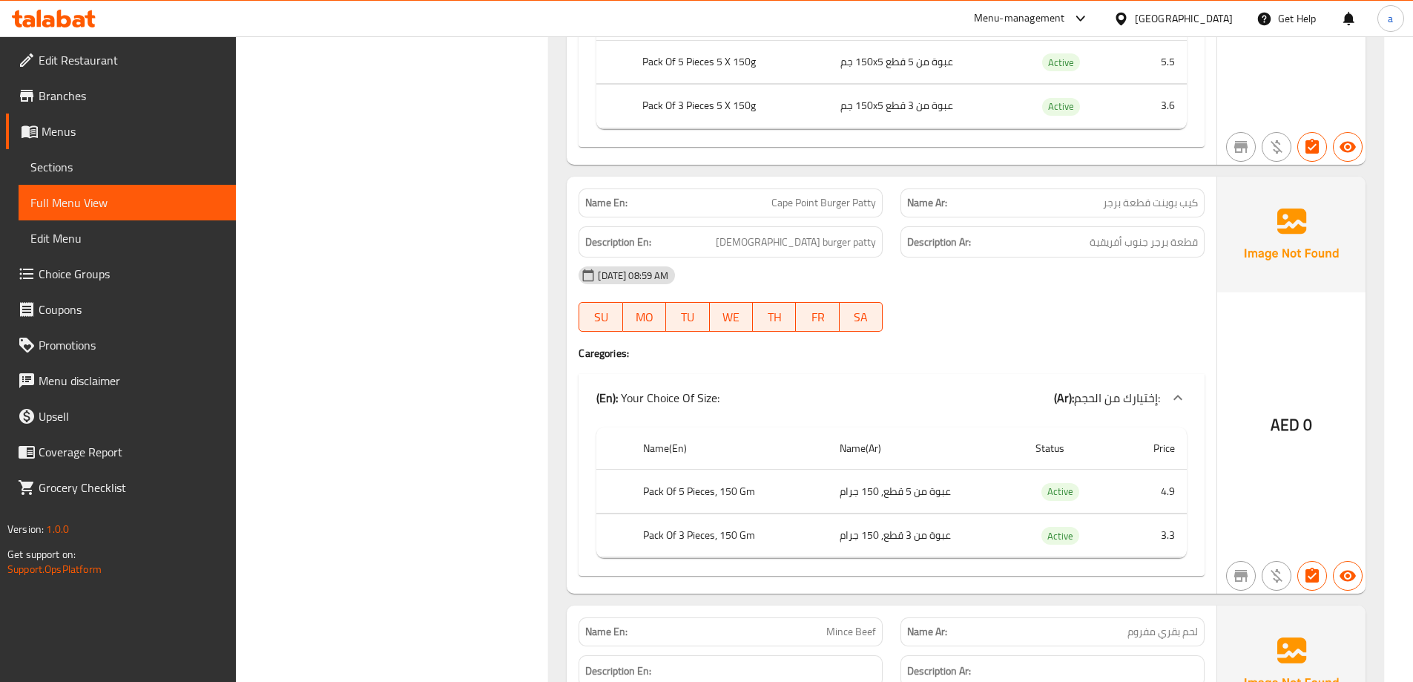
click at [93, 165] on span "Sections" at bounding box center [127, 167] width 194 height 18
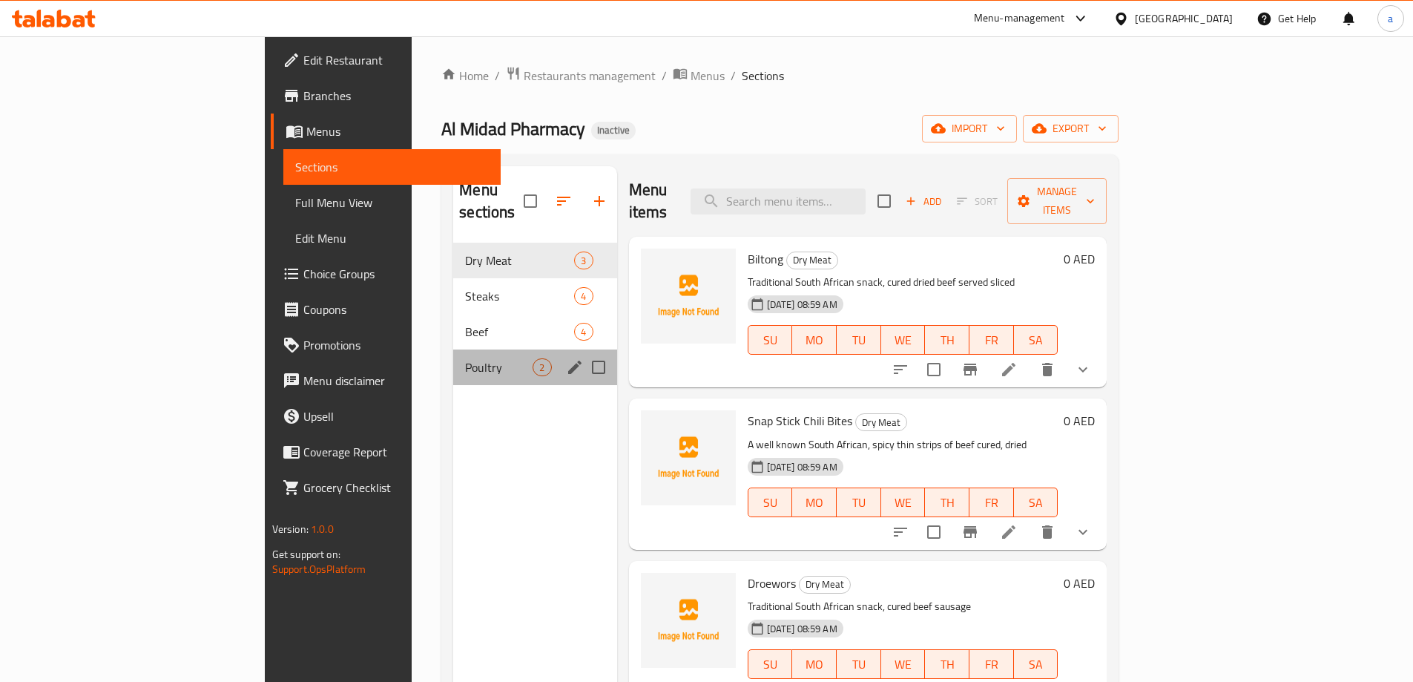
click at [453, 349] on div "Poultry 2" at bounding box center [534, 367] width 163 height 36
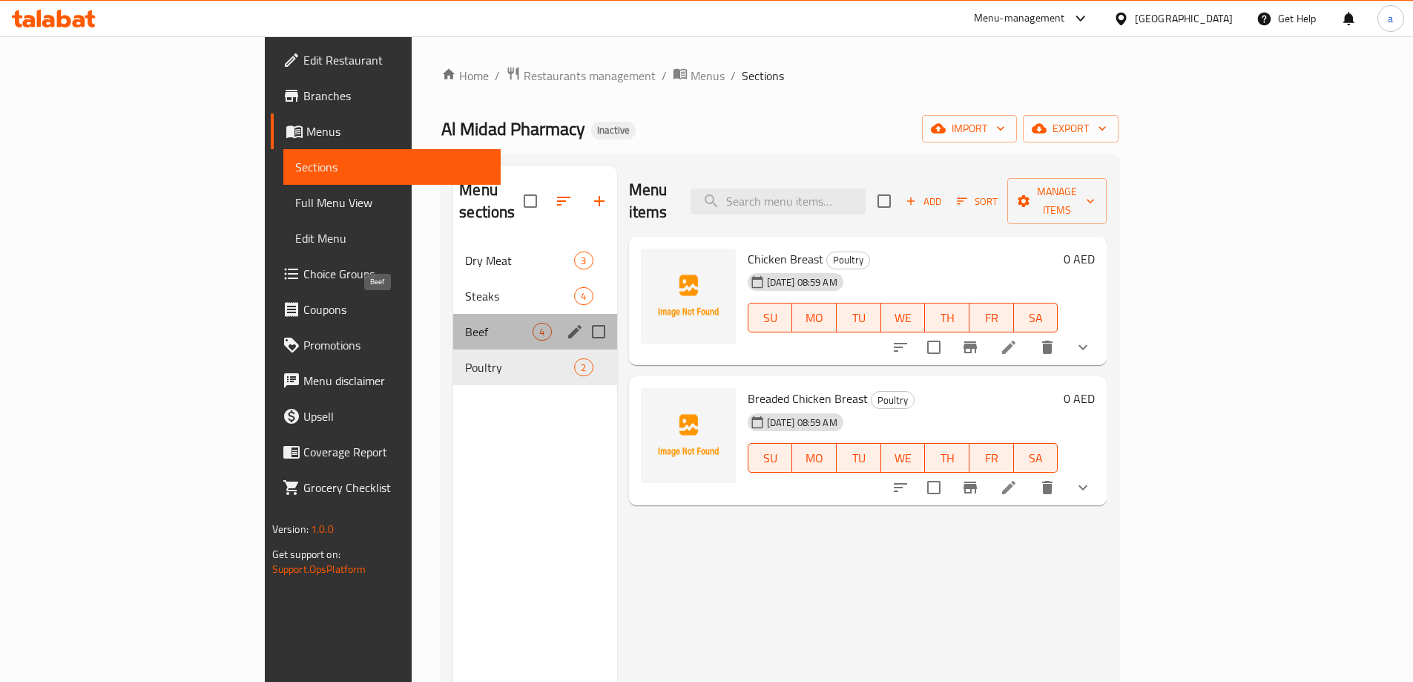
click at [465, 323] on span "Beef" at bounding box center [499, 332] width 68 height 18
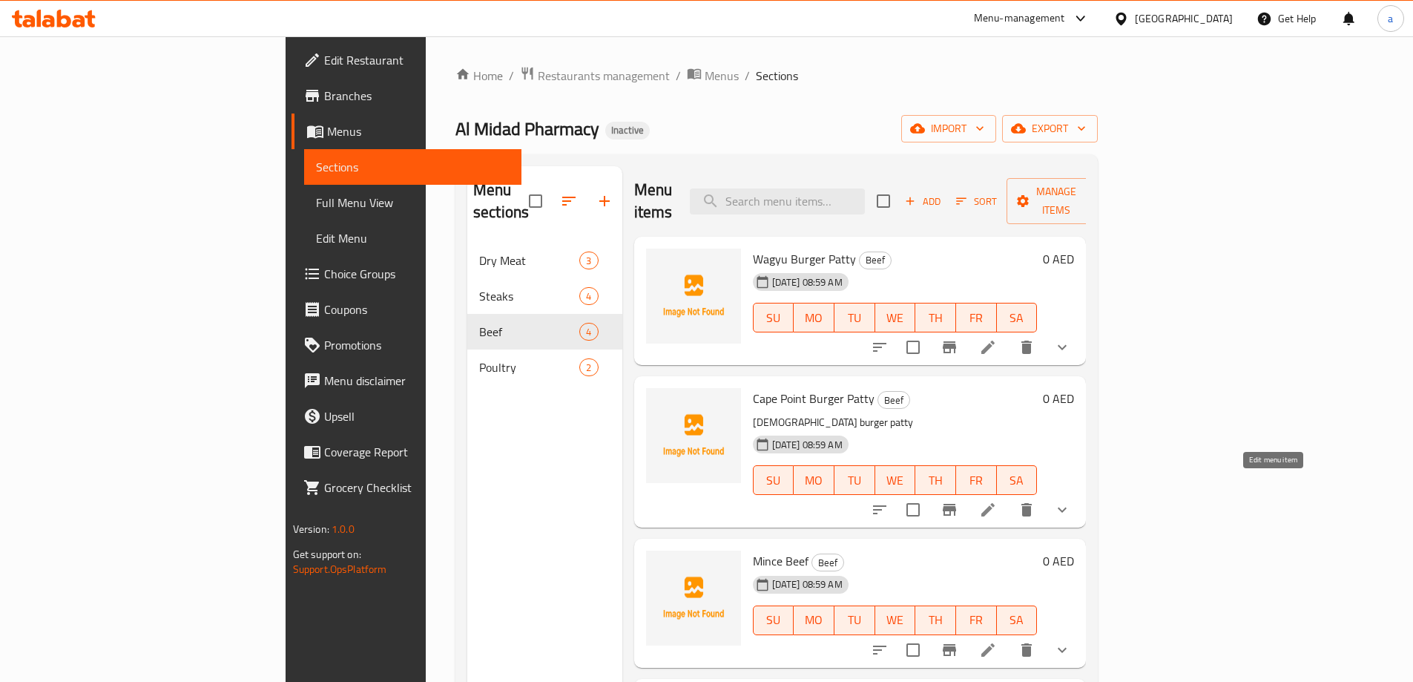
click at [997, 501] on icon at bounding box center [988, 510] width 18 height 18
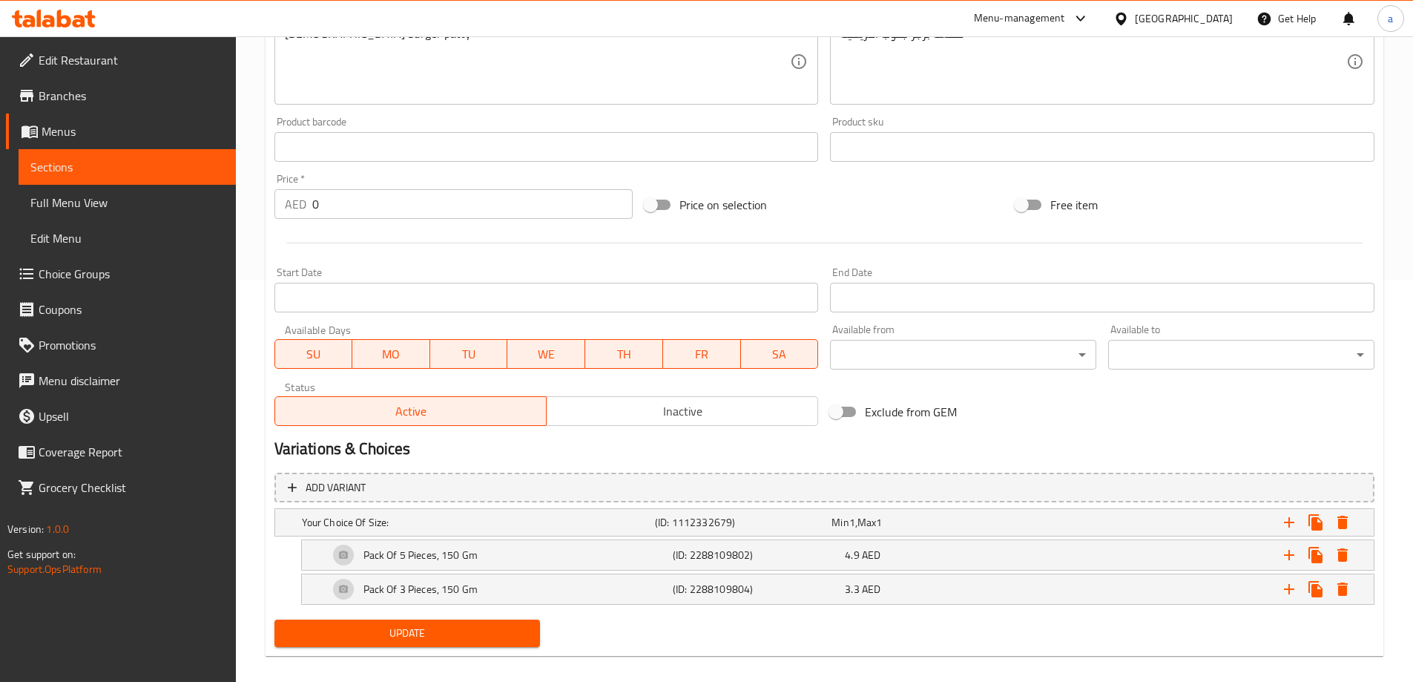
scroll to position [418, 0]
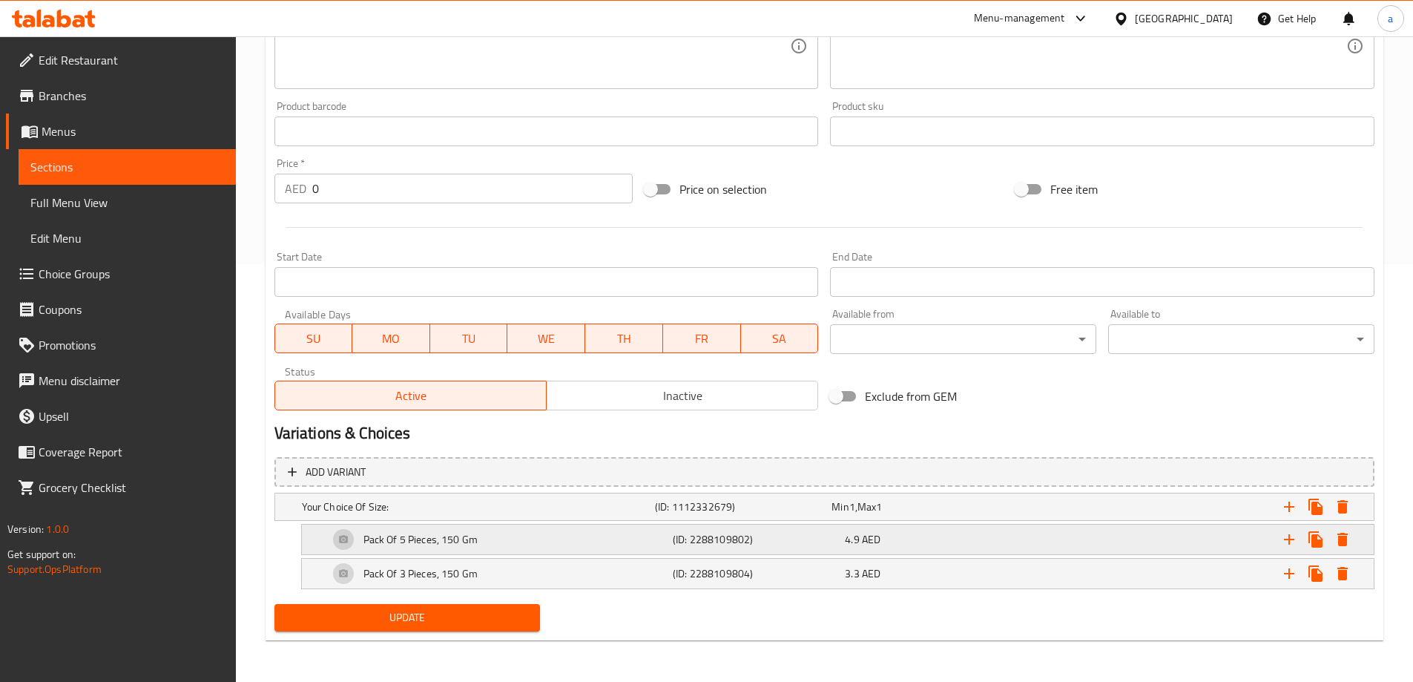
click at [775, 533] on h5 "(ID: 2288109802)" at bounding box center [756, 539] width 166 height 15
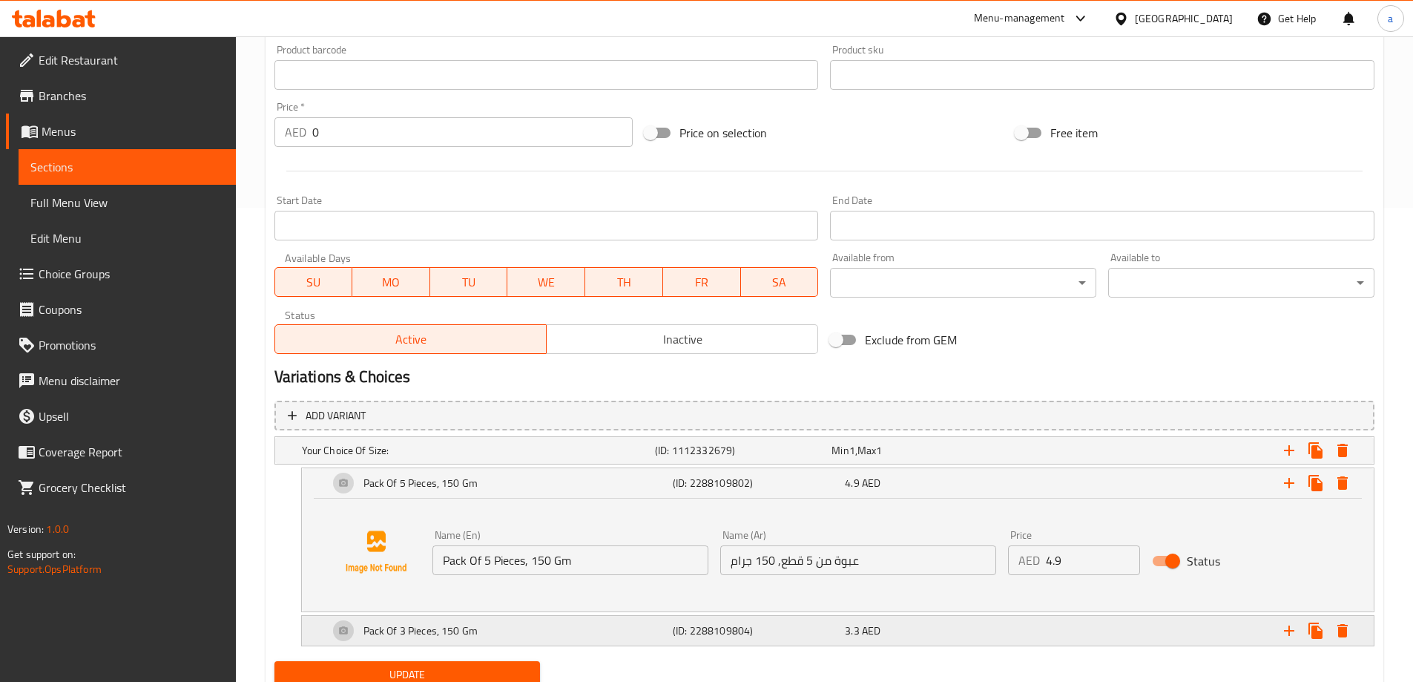
scroll to position [531, 0]
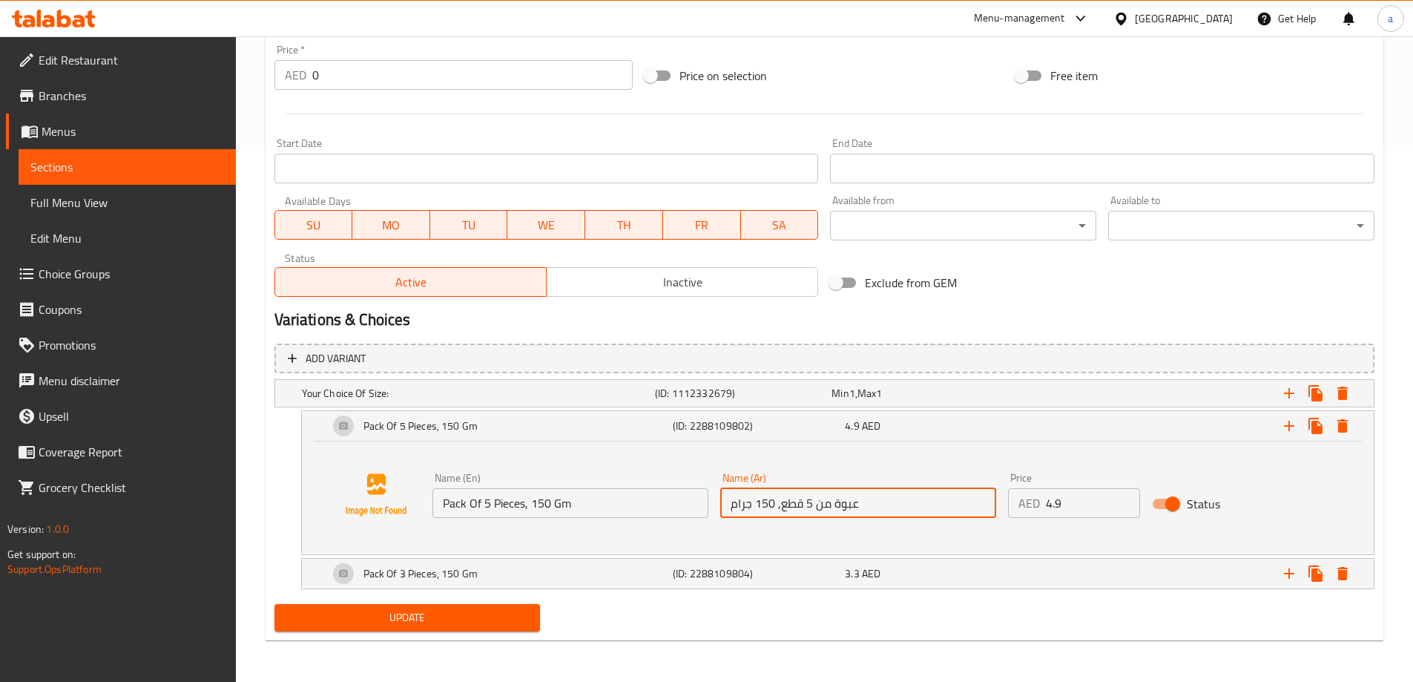
drag, startPoint x: 734, startPoint y: 504, endPoint x: 743, endPoint y: 505, distance: 9.0
click at [743, 505] on input "عبوة من 5 قطع, 150 جرام" at bounding box center [858, 503] width 276 height 30
type input "عبوة من 5 قطع, 150 جم"
click at [787, 568] on h5 "(ID: 2288109804)" at bounding box center [756, 573] width 166 height 15
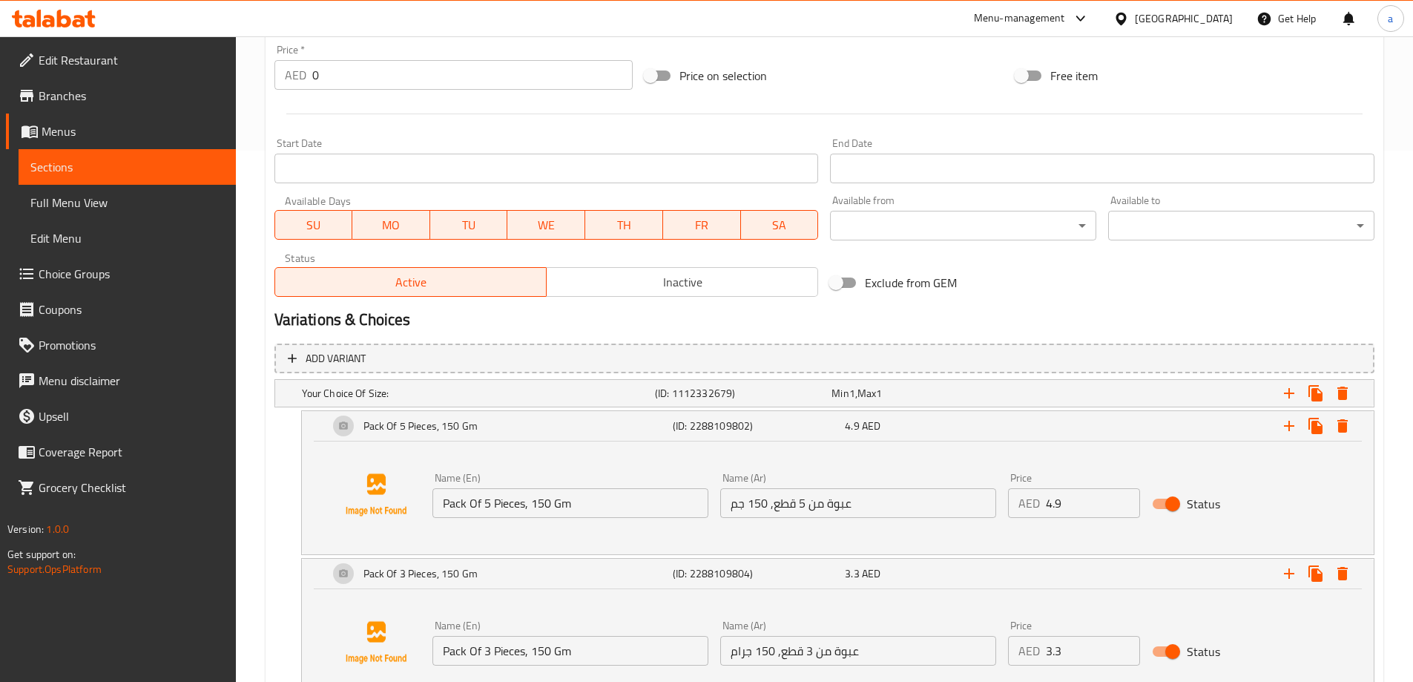
scroll to position [645, 0]
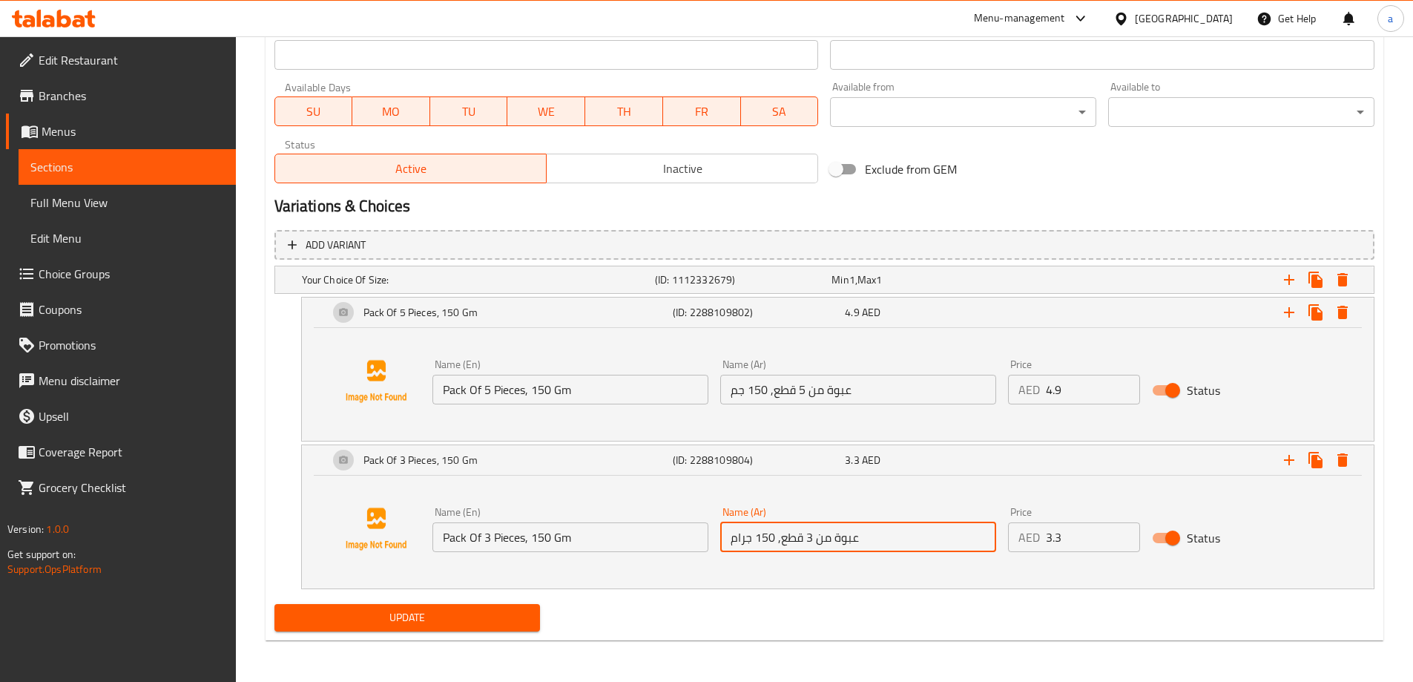
drag, startPoint x: 737, startPoint y: 537, endPoint x: 746, endPoint y: 537, distance: 8.9
click at [746, 537] on input "عبوة من 3 قطع, 150 جرام" at bounding box center [858, 537] width 276 height 30
type input "عبوة من 3 قطع, 150 جم"
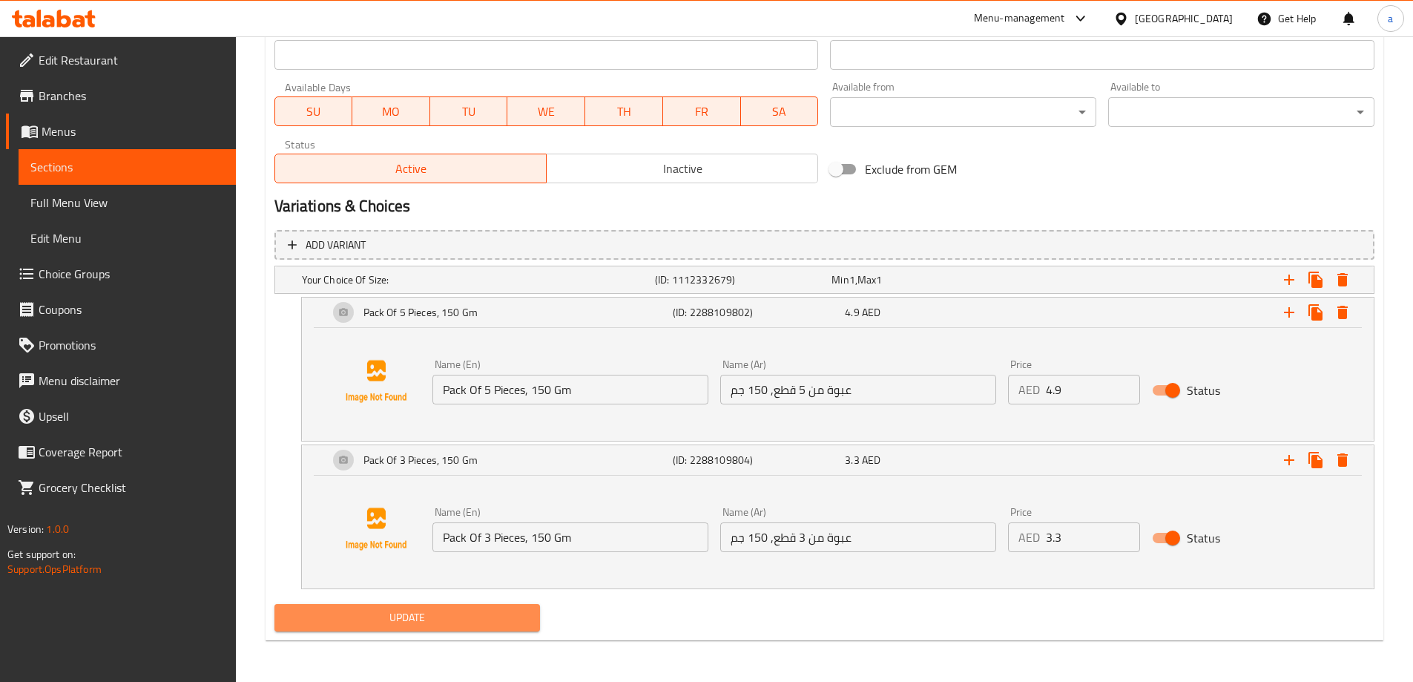
click at [399, 628] on button "Update" at bounding box center [407, 617] width 266 height 27
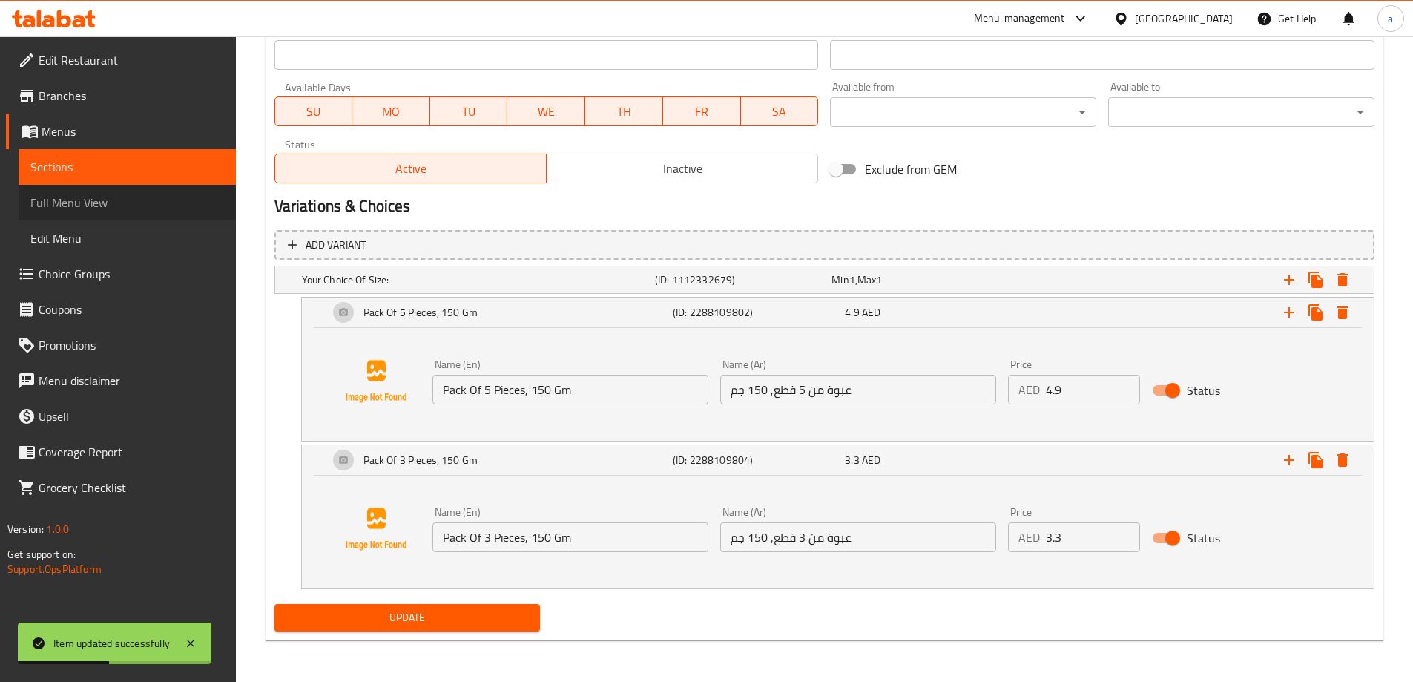
click at [89, 198] on span "Full Menu View" at bounding box center [127, 203] width 194 height 18
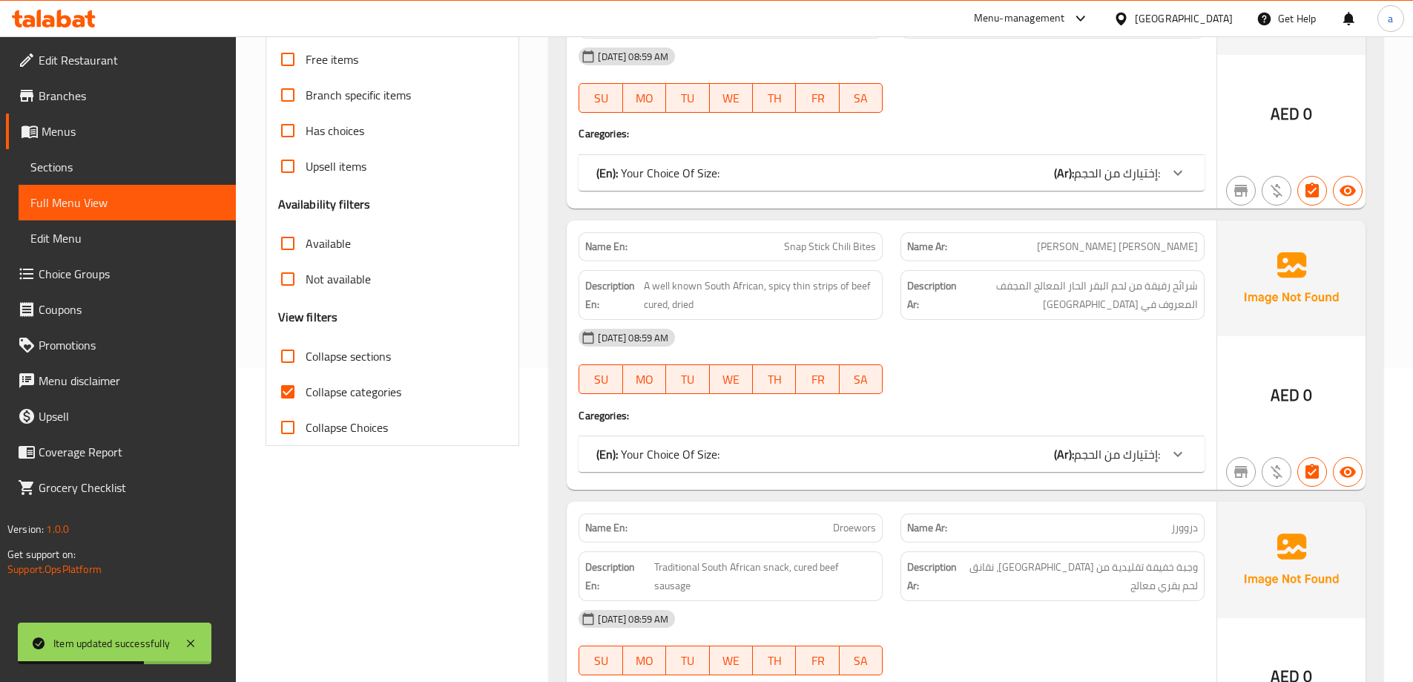
scroll to position [274, 0]
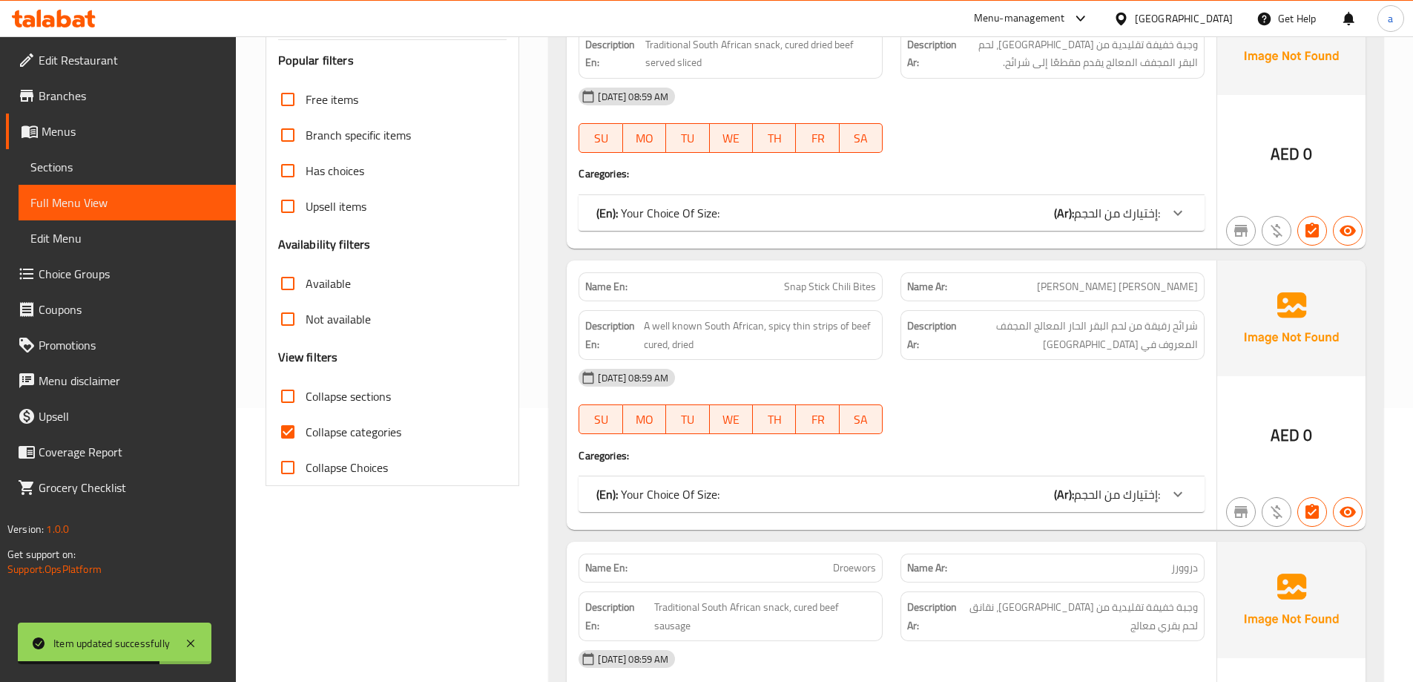
click at [343, 426] on span "Collapse categories" at bounding box center [354, 432] width 96 height 18
click at [306, 426] on input "Collapse categories" at bounding box center [288, 432] width 36 height 36
checkbox input "false"
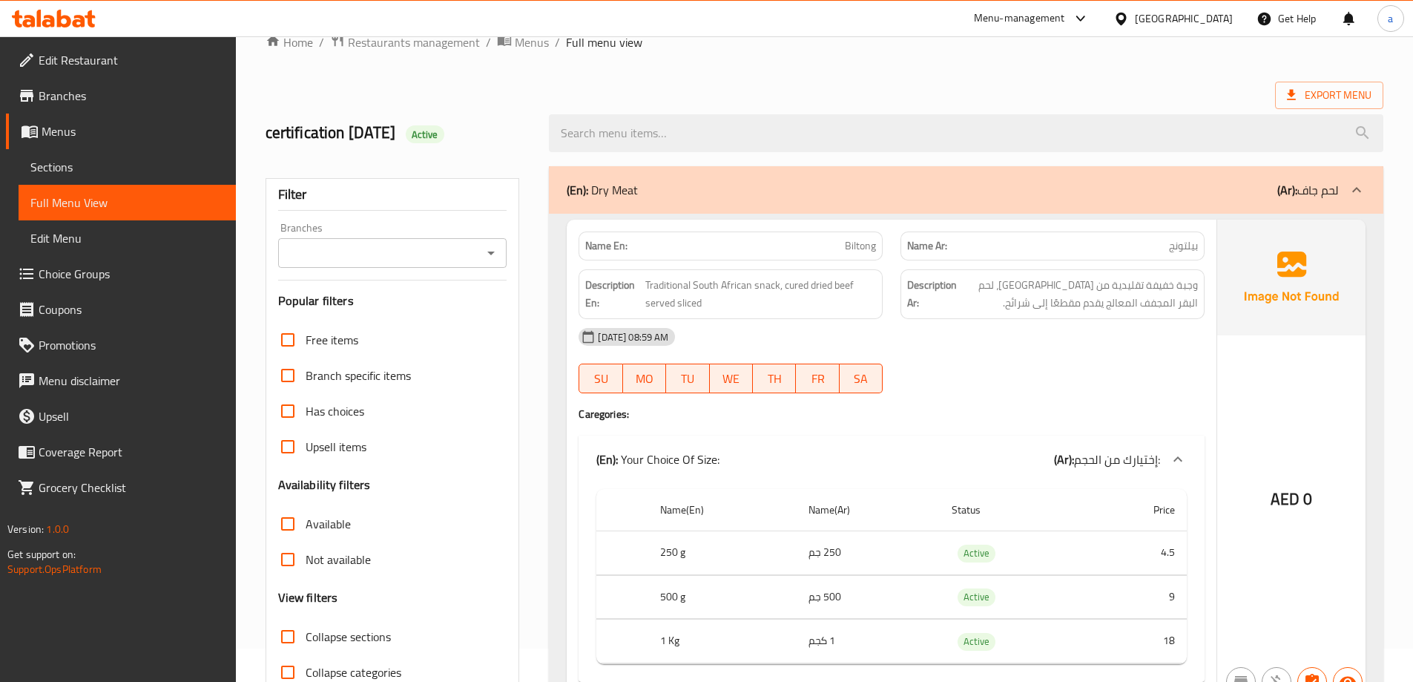
scroll to position [0, 0]
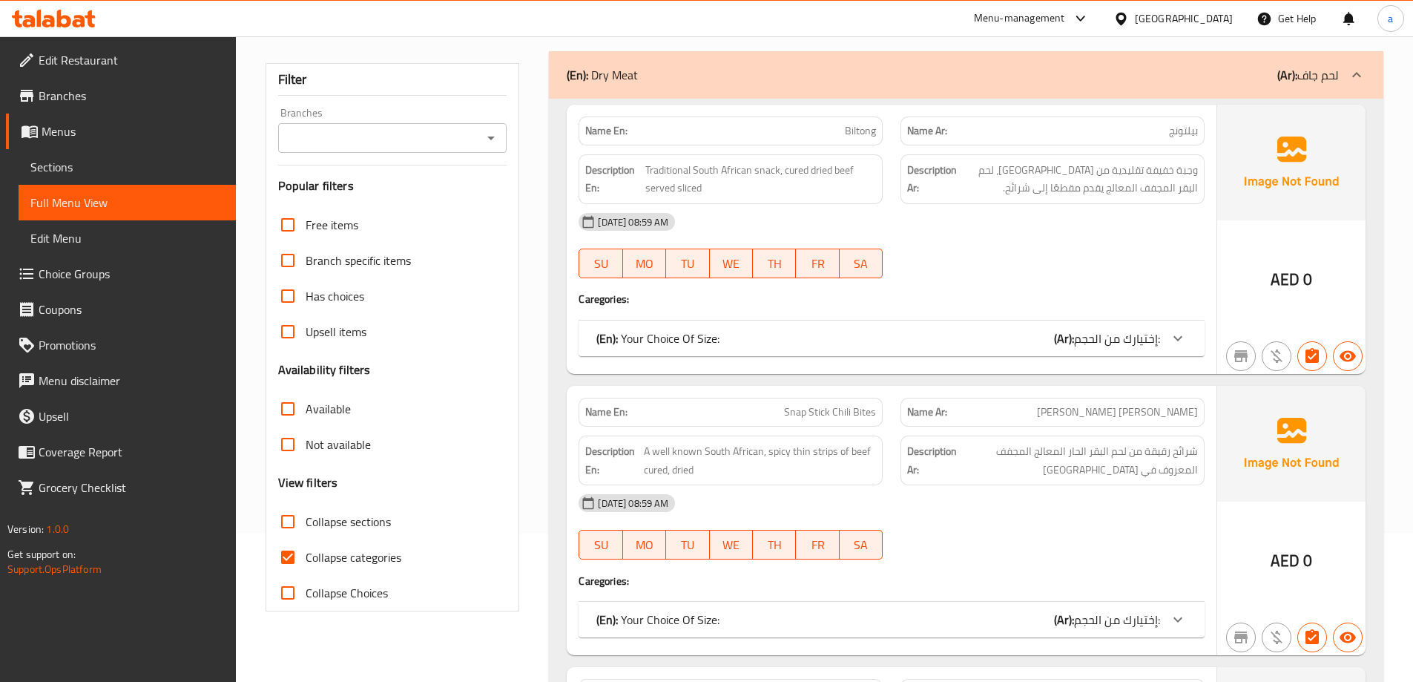
scroll to position [371, 0]
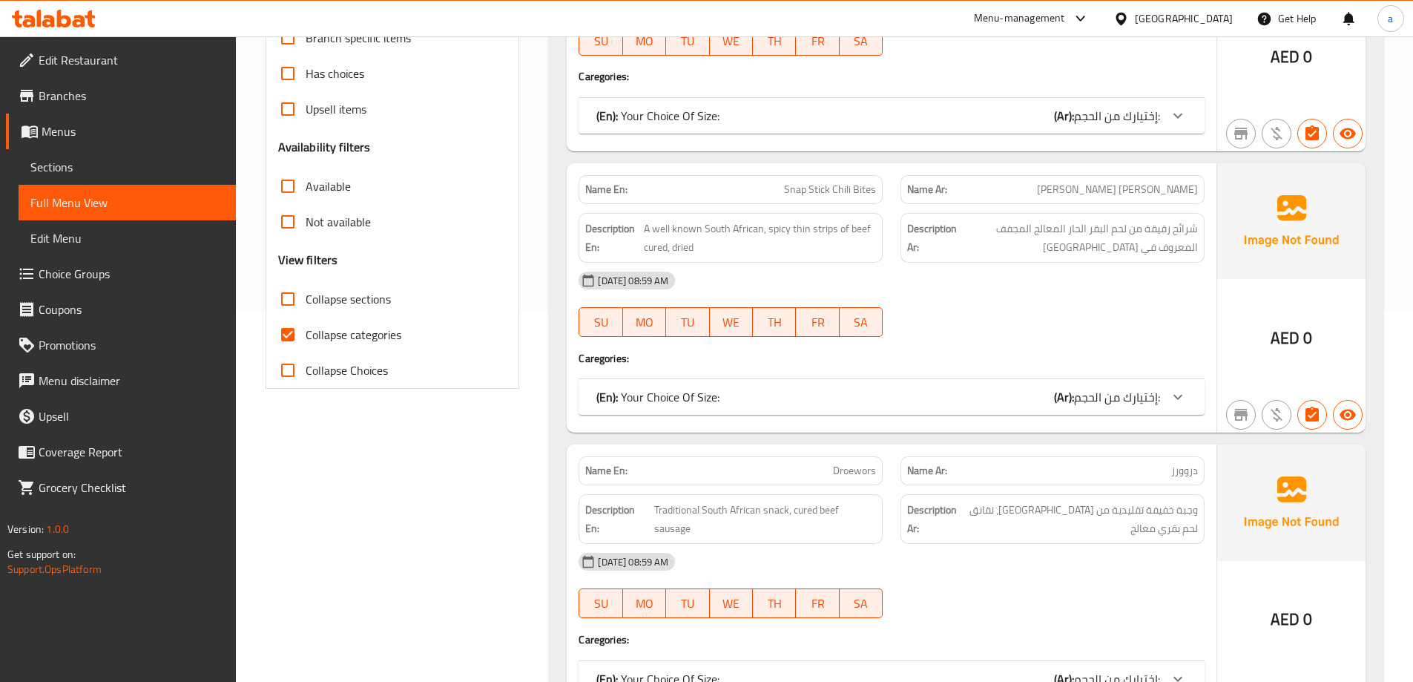
click at [303, 331] on input "Collapse categories" at bounding box center [288, 335] width 36 height 36
checkbox input "false"
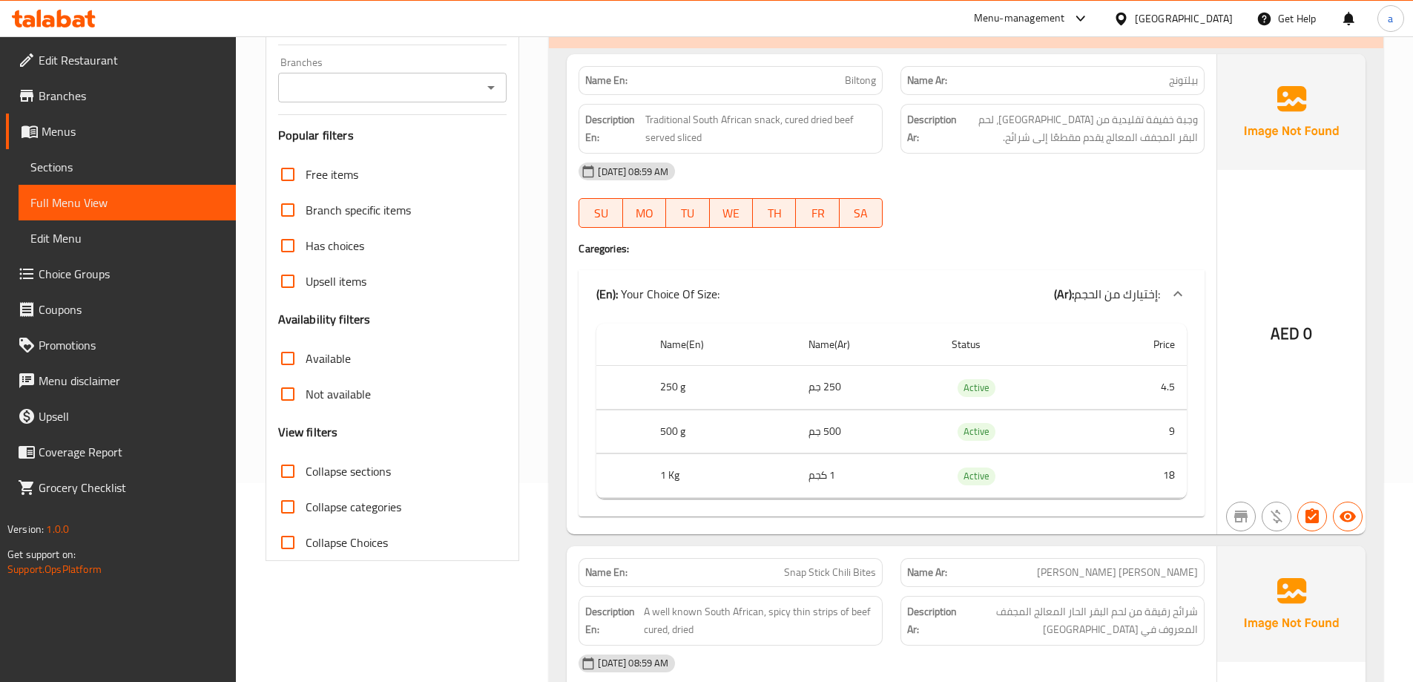
scroll to position [0, 0]
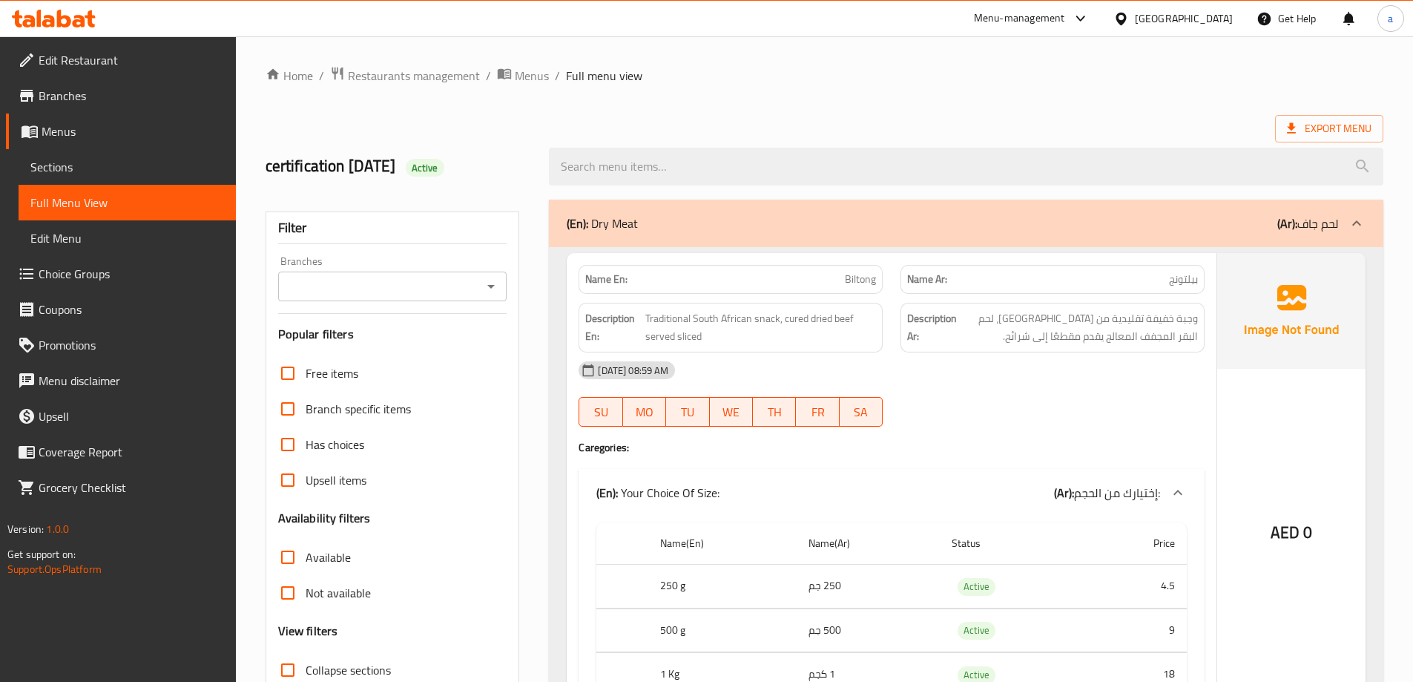
click at [1246, 381] on div "AED 0" at bounding box center [1291, 493] width 148 height 480
